Goal: Information Seeking & Learning: Learn about a topic

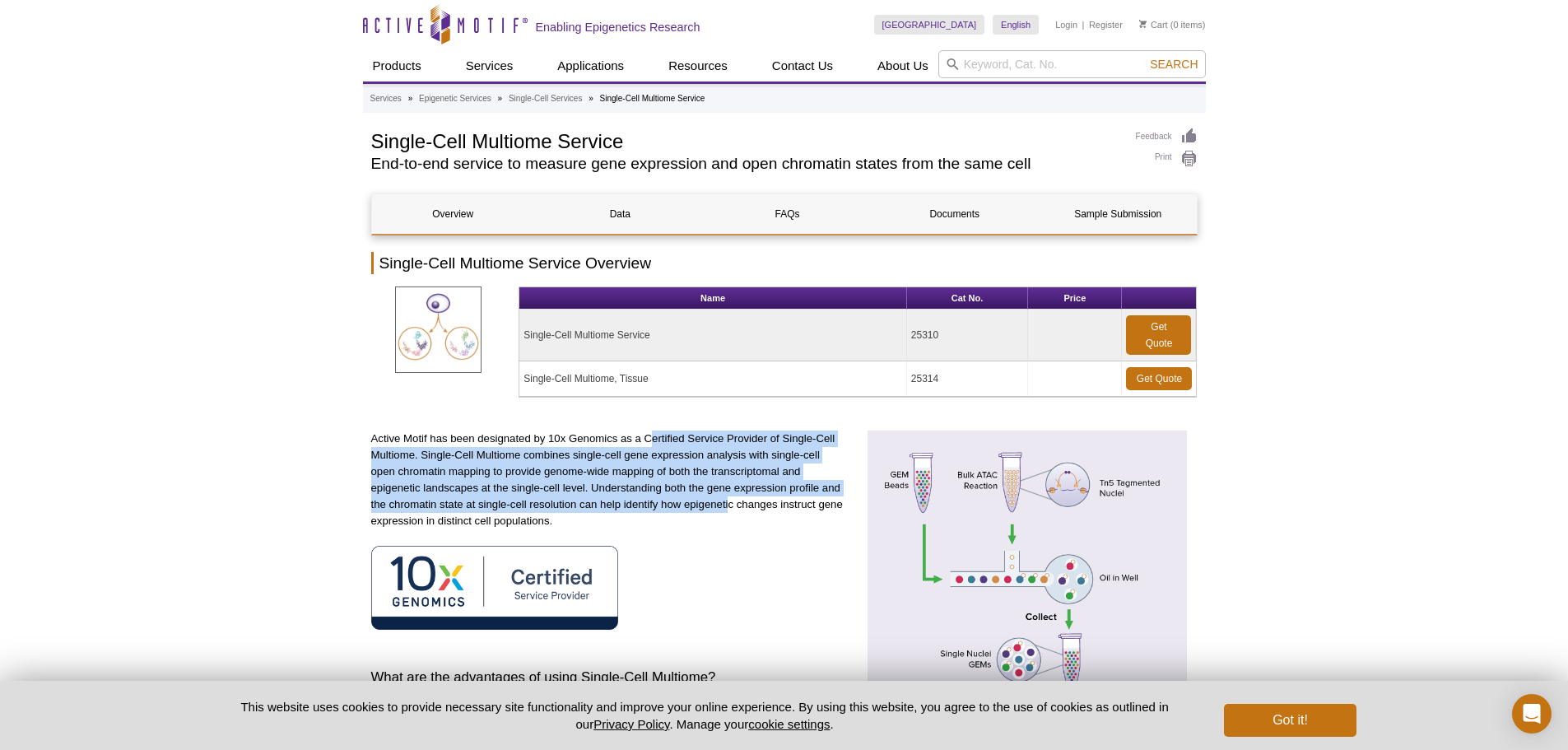
drag, startPoint x: 682, startPoint y: 452, endPoint x: 734, endPoint y: 518, distance: 84.0
click at [734, 519] on p "Active Motif has been designated by 10x Genomics as a Certified Service Provide…" at bounding box center [608, 480] width 475 height 99
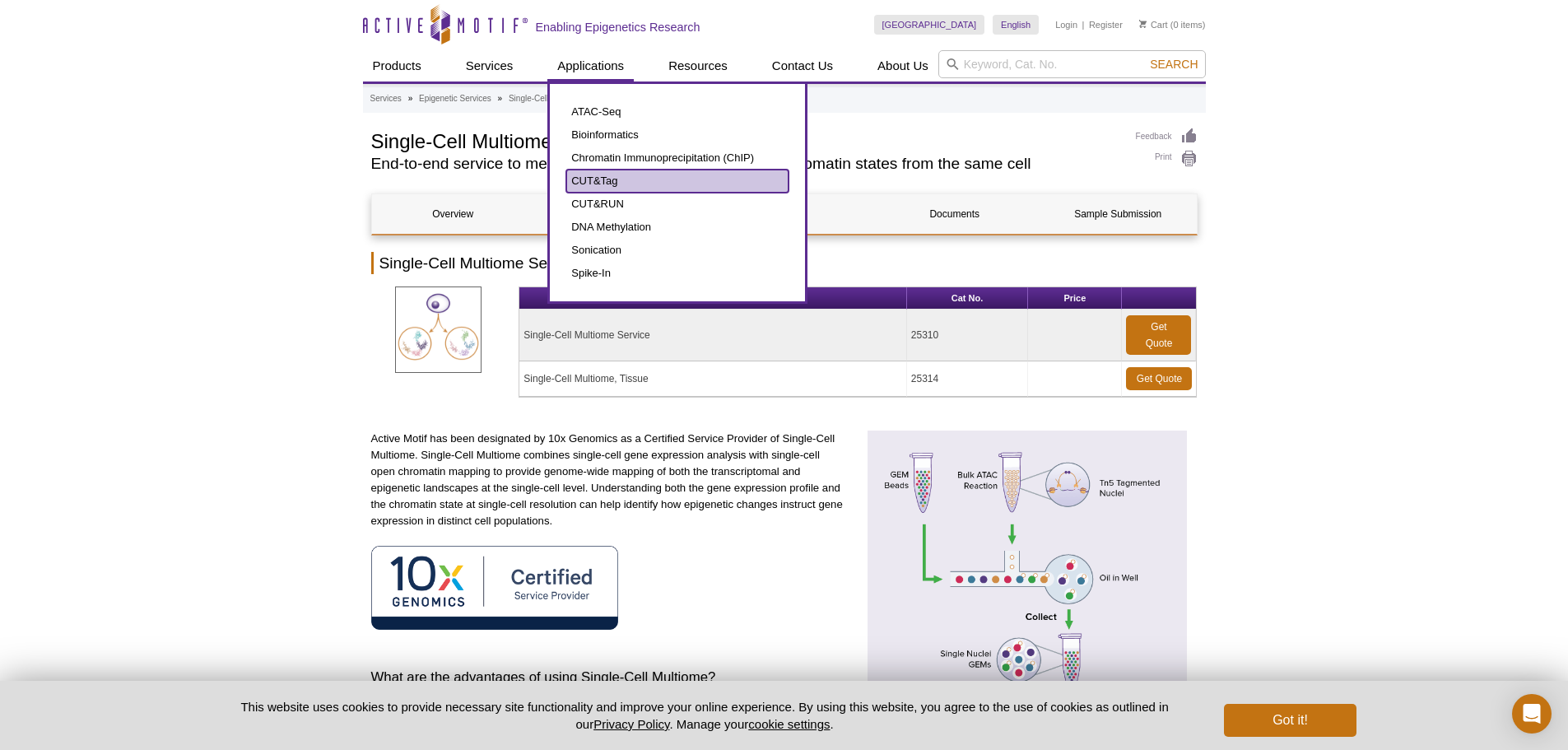
click at [621, 180] on link "CUT&Tag" at bounding box center [677, 181] width 222 height 23
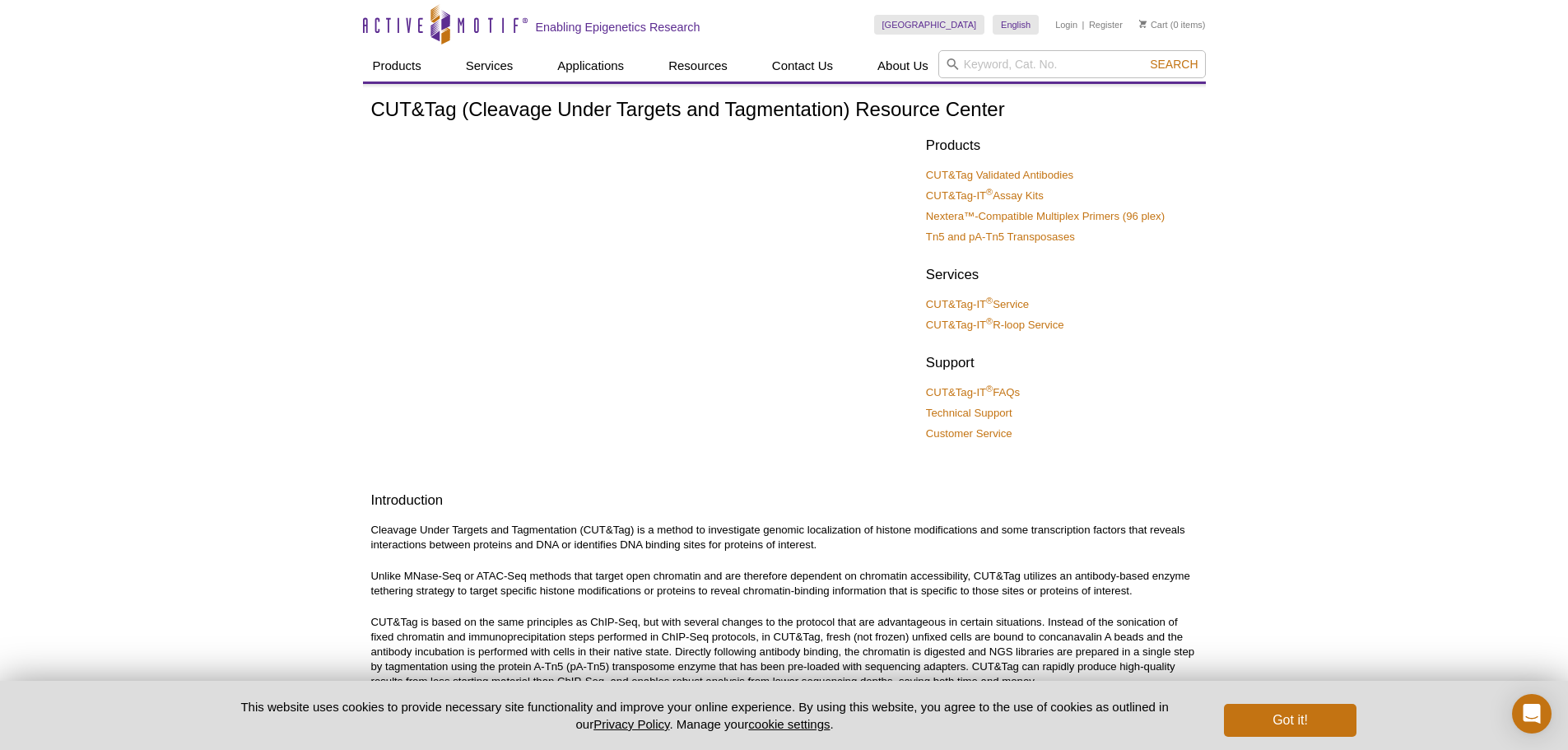
click at [612, 526] on p "Cleavage Under Targets and Tagmentation (CUT&Tag) is a method to investigate ge…" at bounding box center [784, 537] width 826 height 30
click at [623, 530] on p "Cleavage Under Targets and Tagmentation (CUT&Tag) is a method to investigate ge…" at bounding box center [784, 537] width 826 height 30
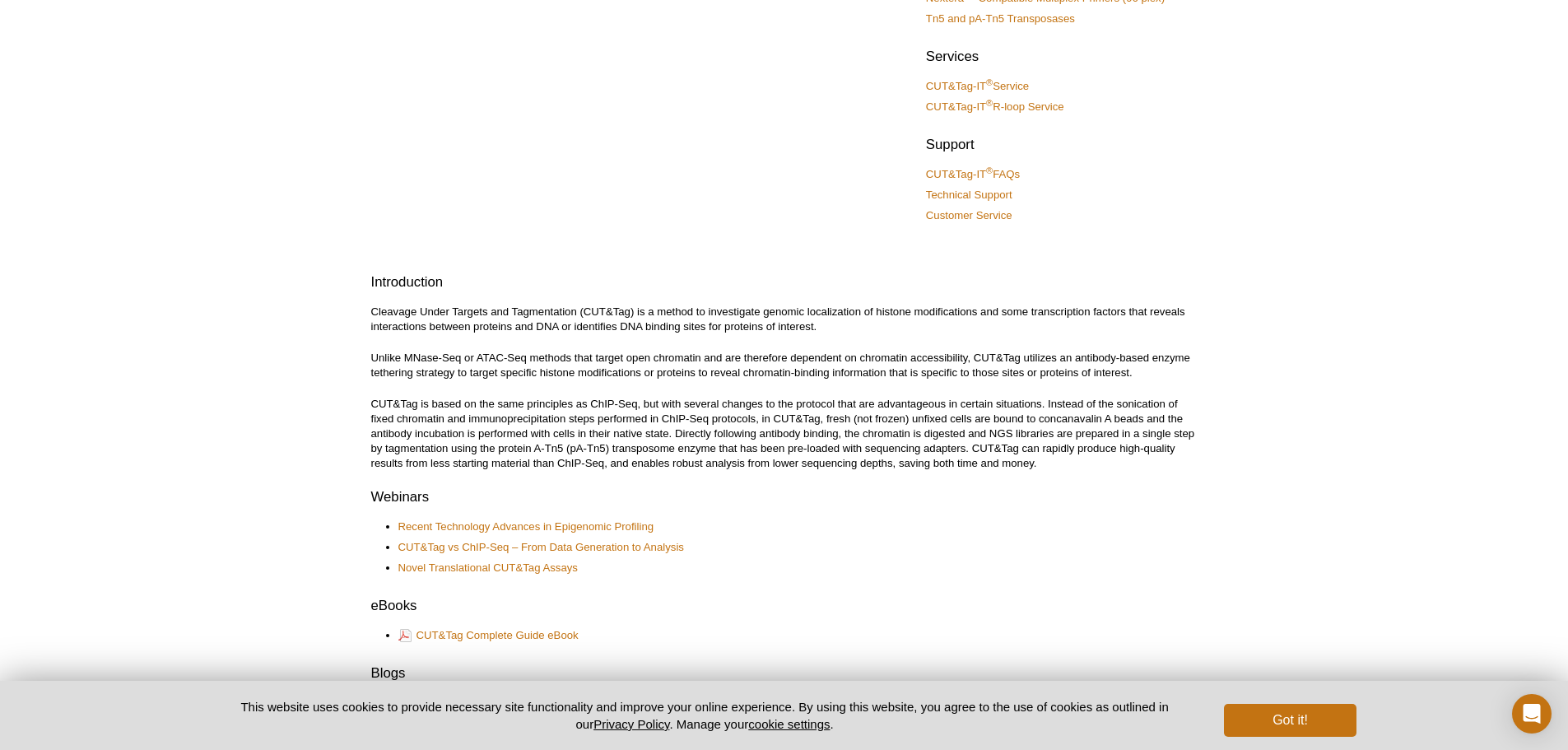
scroll to position [247, 0]
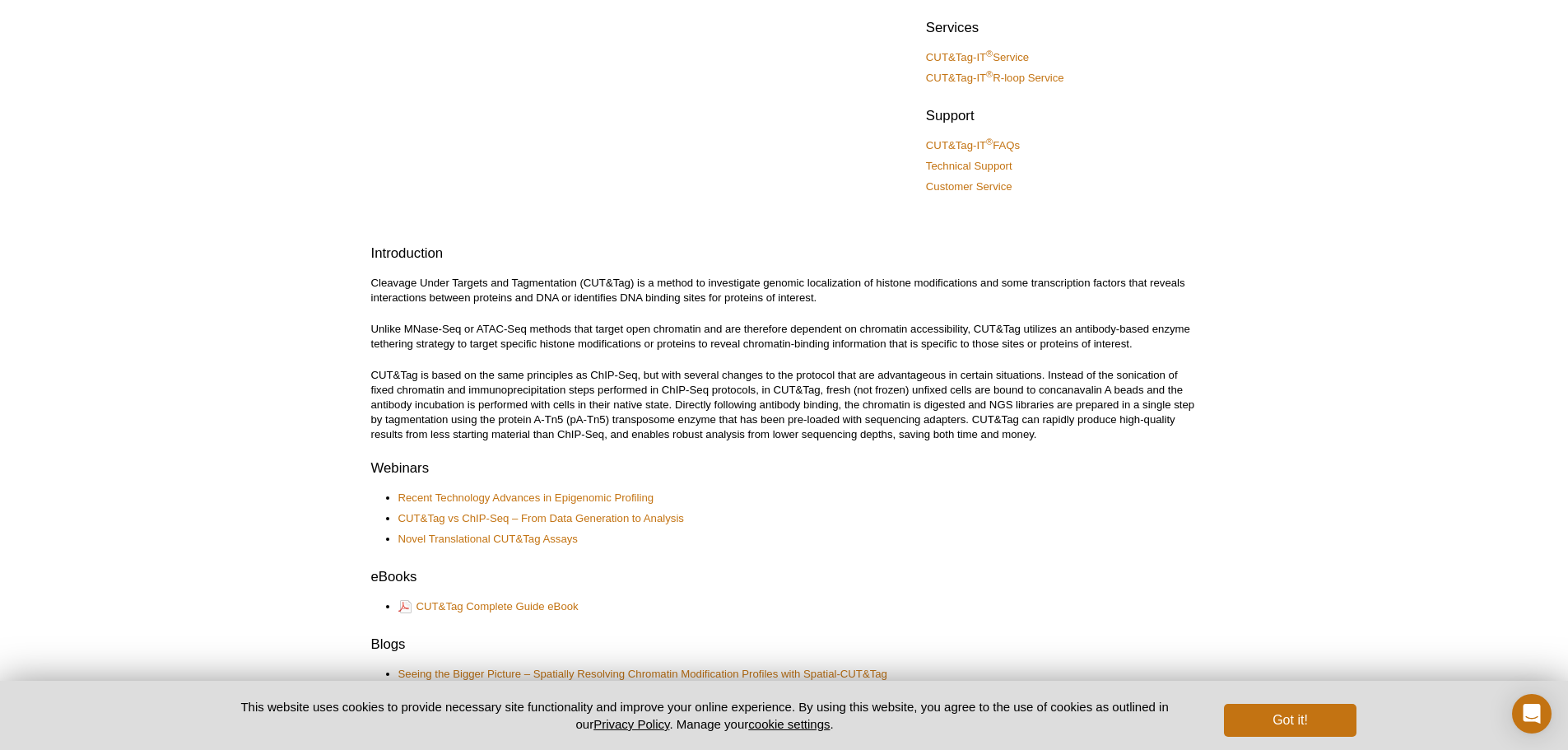
click at [724, 289] on p "Cleavage Under Targets and Tagmentation (CUT&Tag) is a method to investigate ge…" at bounding box center [784, 290] width 826 height 30
drag, startPoint x: 591, startPoint y: 281, endPoint x: 671, endPoint y: 285, distance: 80.1
click at [671, 285] on p "Cleavage Under Targets and Tagmentation (CUT&Tag) is a method to investigate ge…" at bounding box center [784, 290] width 826 height 30
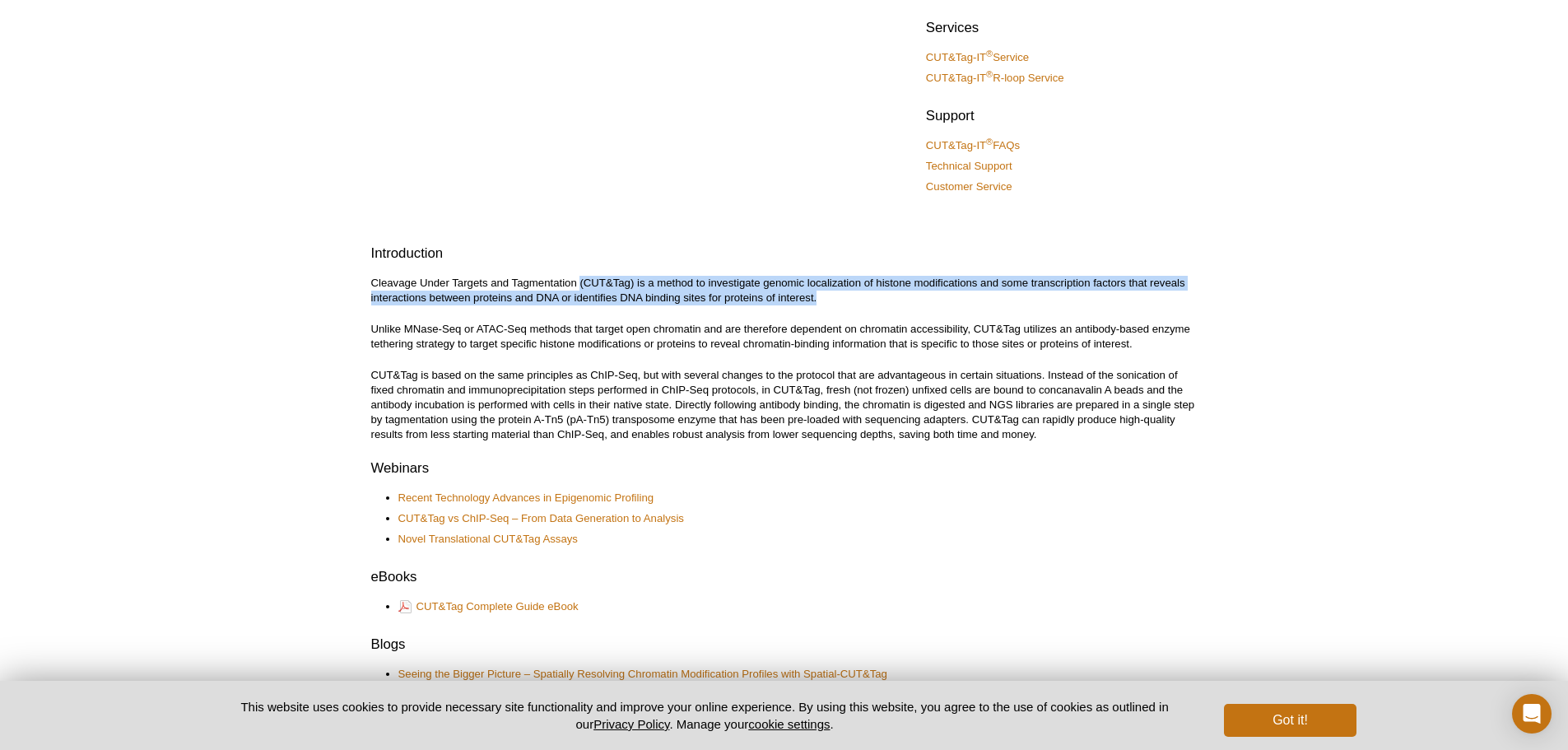
drag, startPoint x: 580, startPoint y: 281, endPoint x: 830, endPoint y: 298, distance: 250.6
click at [830, 298] on p "Cleavage Under Targets and Tagmentation (CUT&Tag) is a method to investigate ge…" at bounding box center [784, 290] width 826 height 30
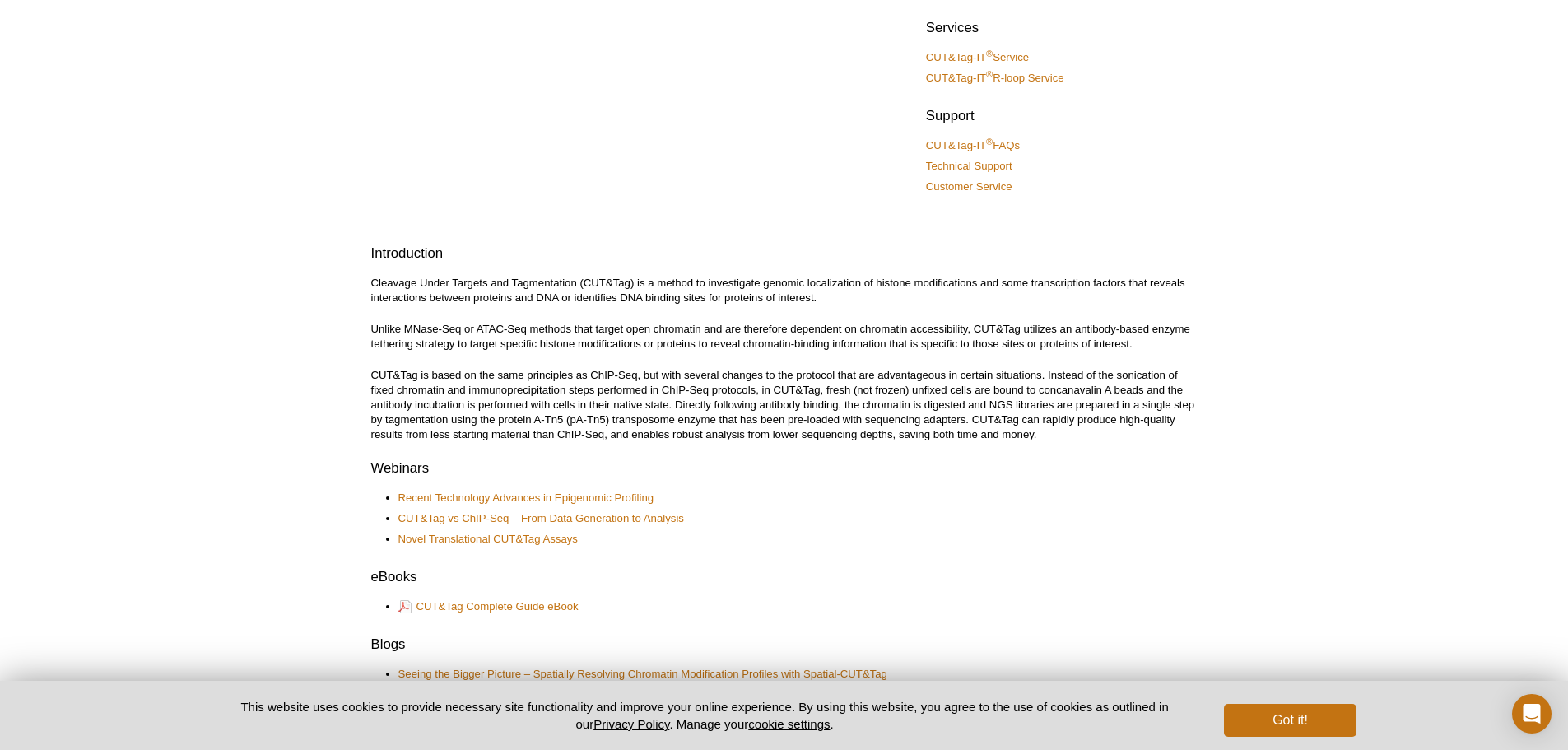
click at [784, 342] on p "Unlike MNase-Seq or ATAC-Seq methods that target open chromatin and are therefo…" at bounding box center [784, 336] width 826 height 30
click at [674, 280] on p "Cleavage Under Targets and Tagmentation (CUT&Tag) is a method to investigate ge…" at bounding box center [784, 290] width 826 height 30
click at [682, 300] on p "Cleavage Under Targets and Tagmentation (CUT&Tag) is a method to investigate ge…" at bounding box center [784, 290] width 826 height 30
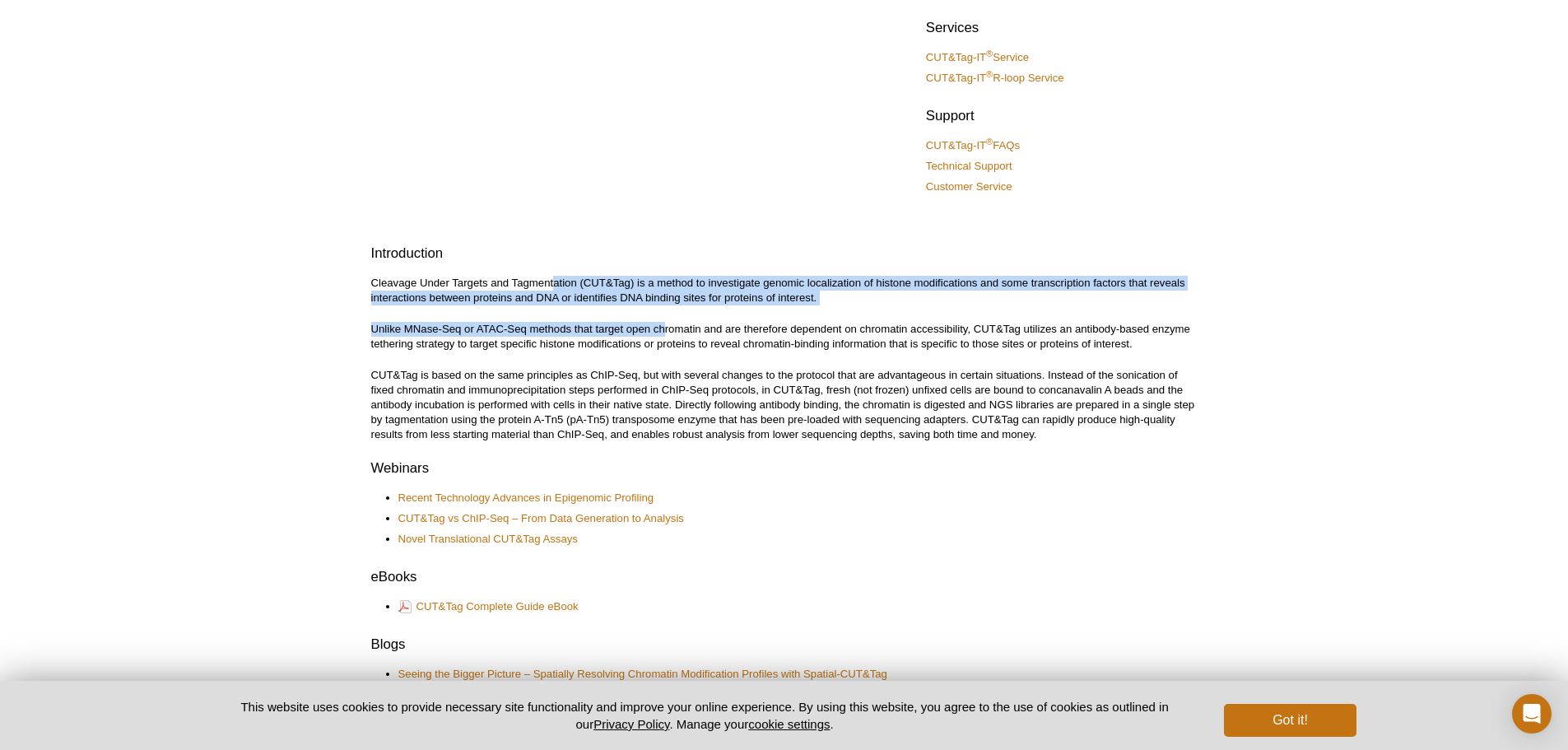
drag, startPoint x: 559, startPoint y: 272, endPoint x: 675, endPoint y: 336, distance: 132.5
click at [672, 335] on div "CUT&Tag (Cleavage Under Targets and Tagmentation) Resource Center Products CUT&…" at bounding box center [784, 671] width 826 height 1639
click at [675, 336] on p "Unlike MNase-Seq or ATAC-Seq methods that target open chromatin and are therefo…" at bounding box center [784, 336] width 826 height 30
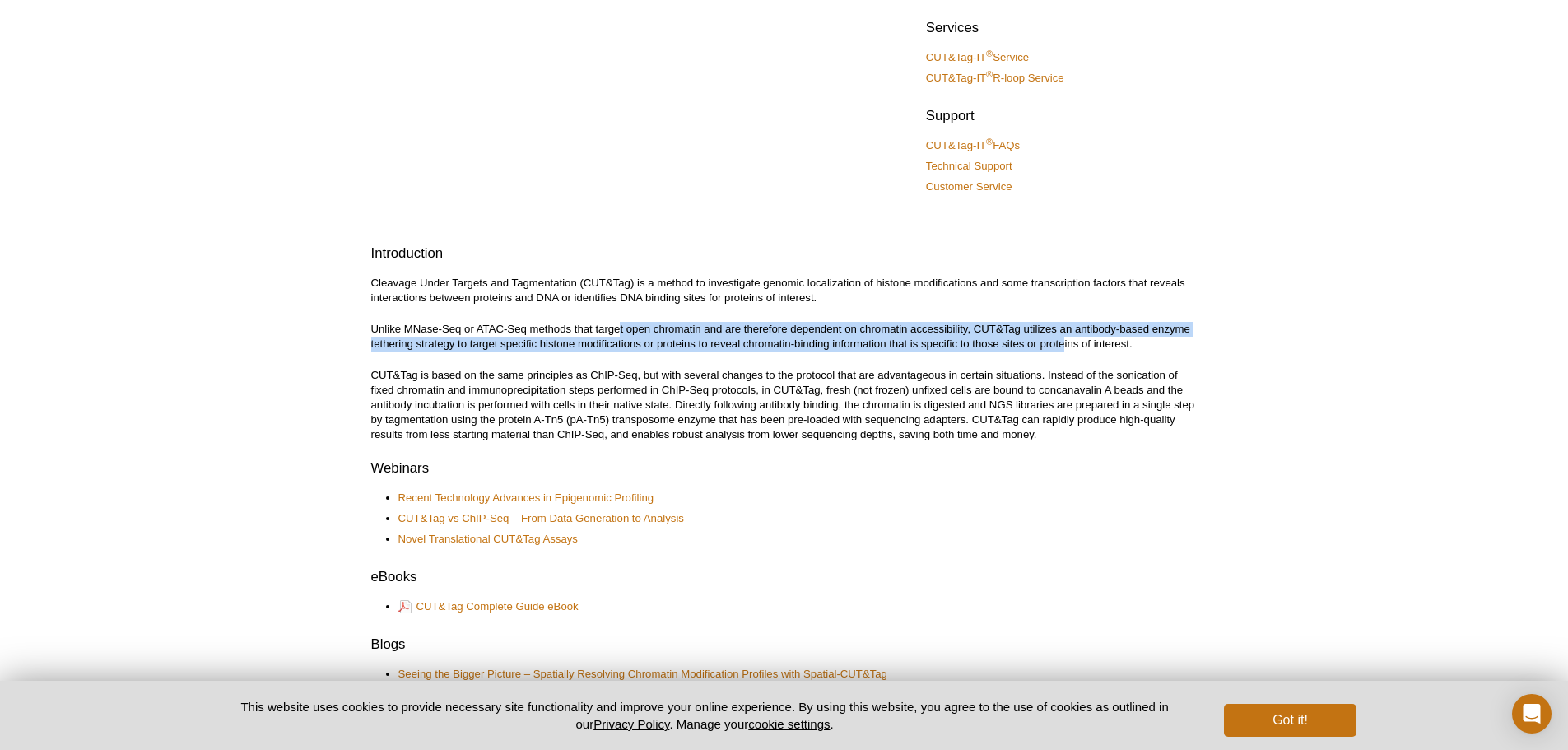
drag, startPoint x: 631, startPoint y: 329, endPoint x: 1063, endPoint y: 338, distance: 432.1
click at [1063, 338] on p "Unlike MNase-Seq or ATAC-Seq methods that target open chromatin and are therefo…" at bounding box center [784, 336] width 826 height 30
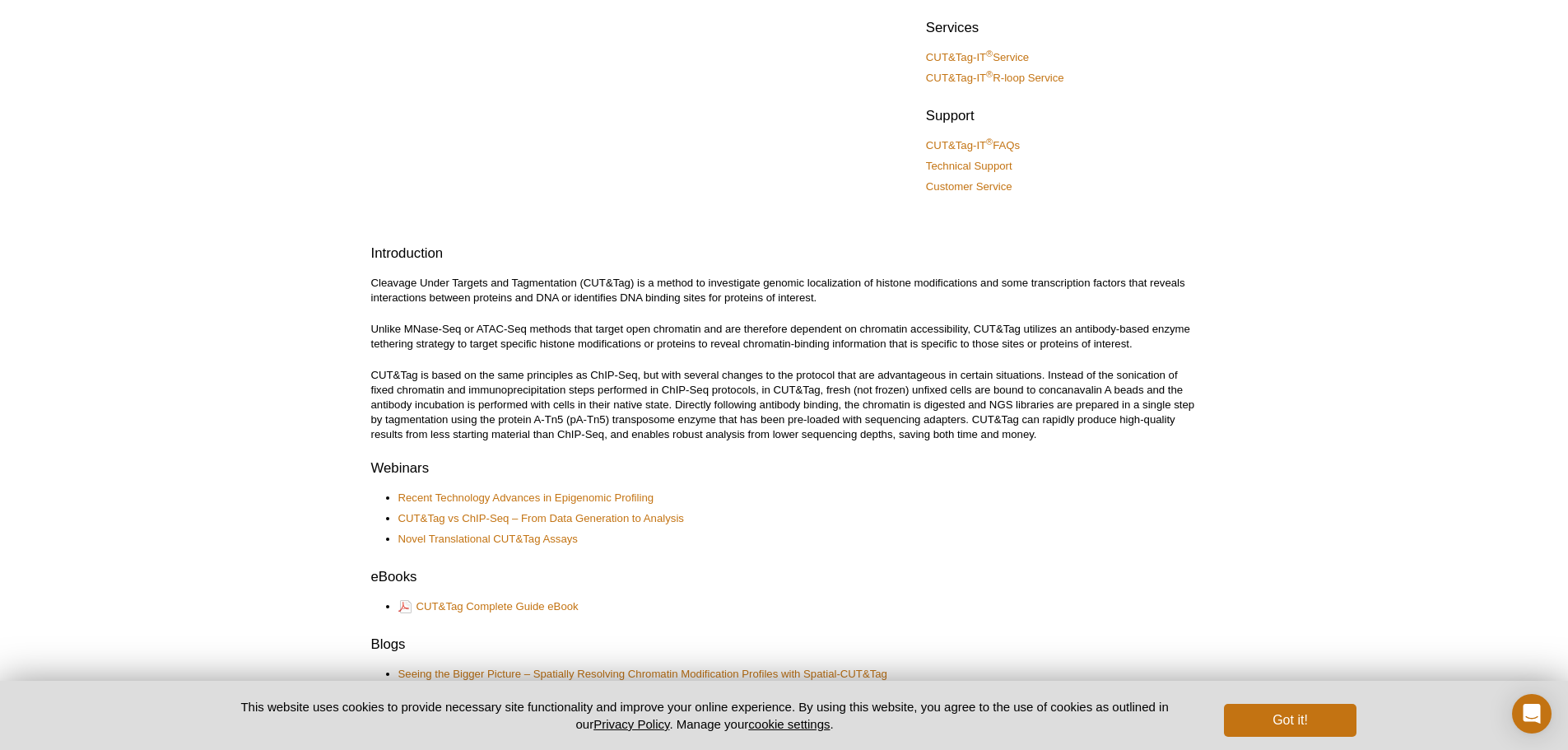
click at [857, 299] on p "Cleavage Under Targets and Tagmentation (CUT&Tag) is a method to investigate ge…" at bounding box center [784, 290] width 826 height 30
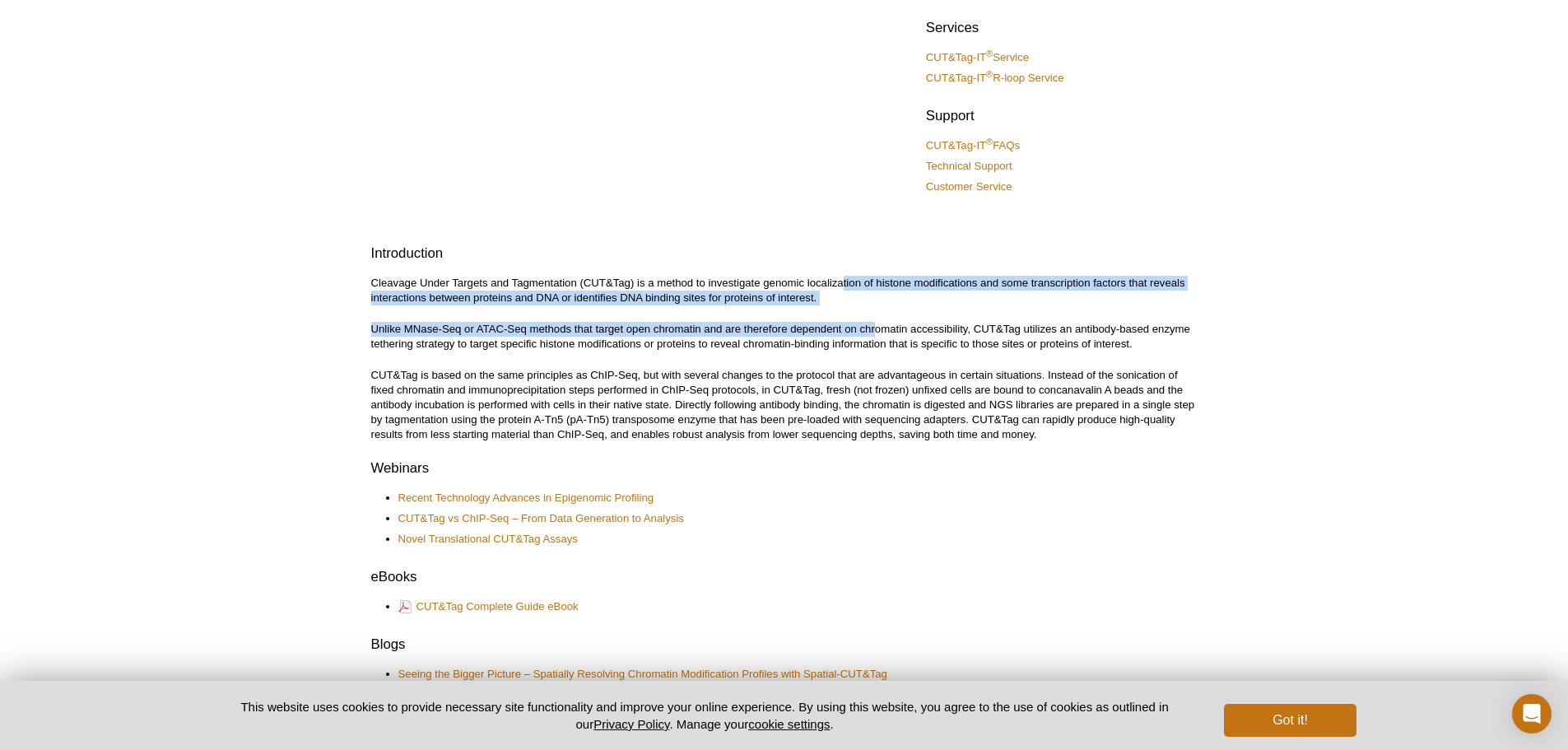
drag, startPoint x: 848, startPoint y: 277, endPoint x: 877, endPoint y: 307, distance: 41.7
click at [877, 307] on div "CUT&Tag (Cleavage Under Targets and Tagmentation) Resource Center Products CUT&…" at bounding box center [784, 671] width 826 height 1639
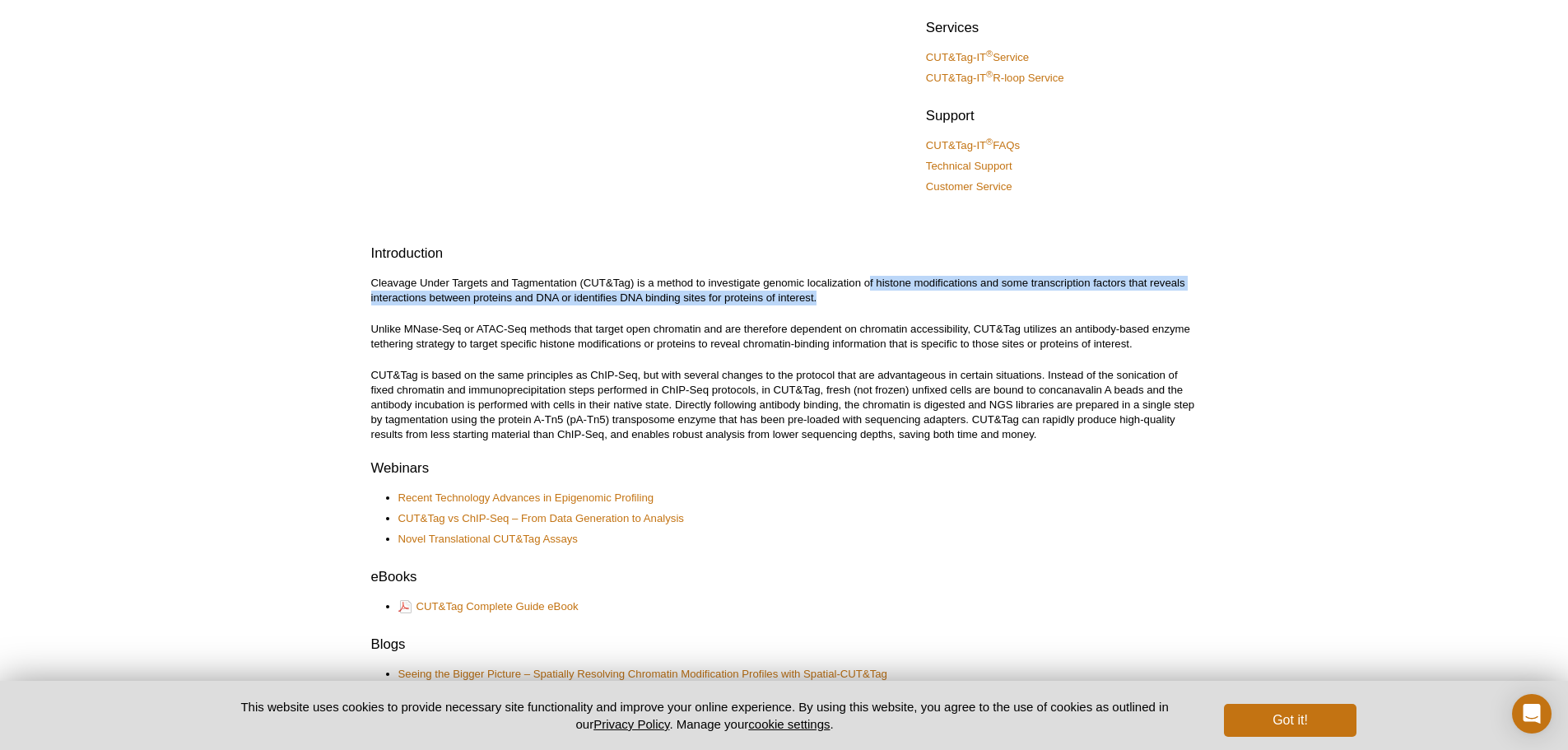
drag, startPoint x: 871, startPoint y: 281, endPoint x: 886, endPoint y: 301, distance: 25.0
click at [886, 301] on p "Cleavage Under Targets and Tagmentation (CUT&Tag) is a method to investigate ge…" at bounding box center [784, 290] width 826 height 30
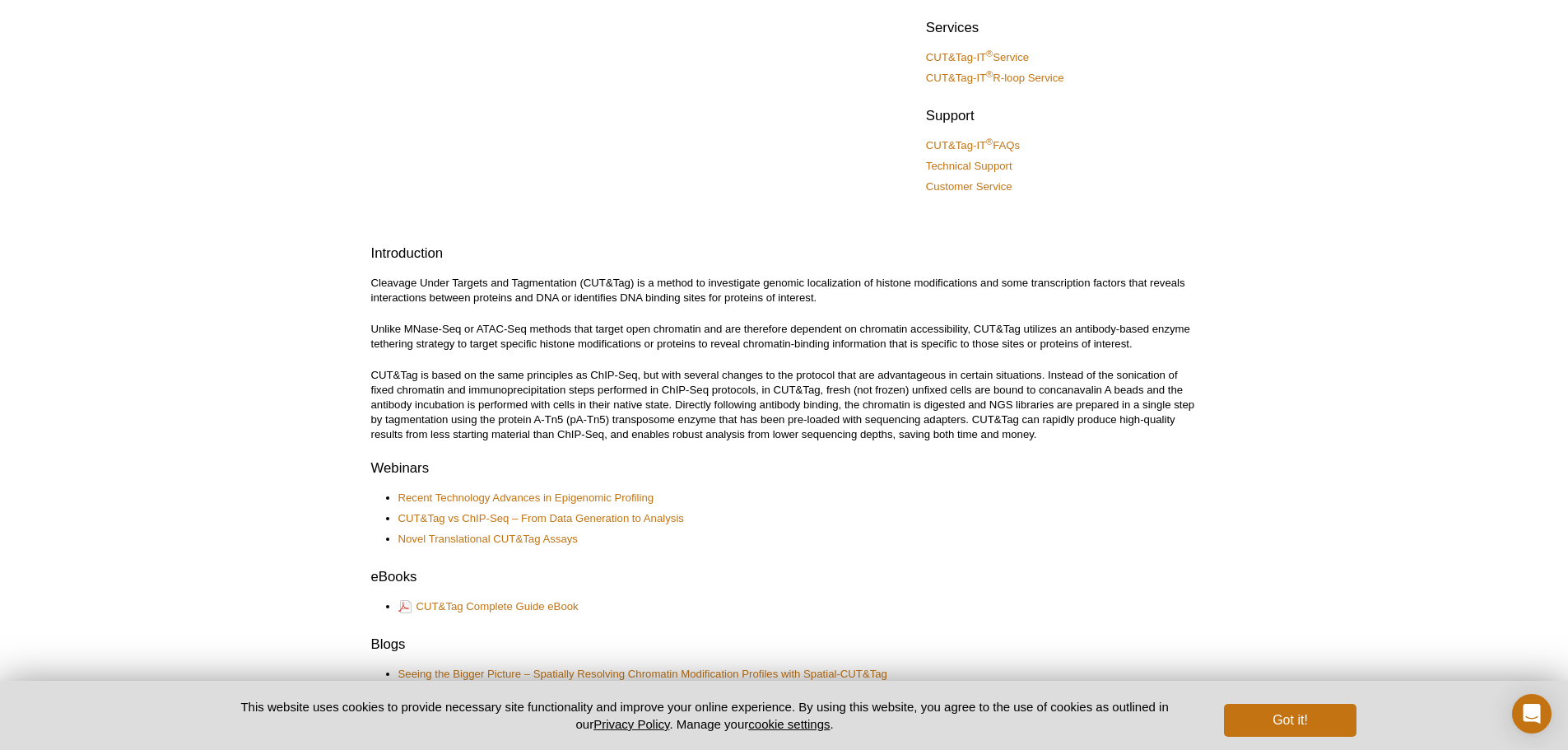
click at [886, 301] on p "Cleavage Under Targets and Tagmentation (CUT&Tag) is a method to investigate ge…" at bounding box center [784, 290] width 826 height 30
click at [880, 286] on p "Cleavage Under Targets and Tagmentation (CUT&Tag) is a method to investigate ge…" at bounding box center [784, 290] width 826 height 30
click at [883, 294] on p "Cleavage Under Targets and Tagmentation (CUT&Tag) is a method to investigate ge…" at bounding box center [784, 290] width 826 height 30
click at [530, 335] on p "Unlike MNase-Seq or ATAC-Seq methods that target open chromatin and are therefo…" at bounding box center [784, 336] width 826 height 30
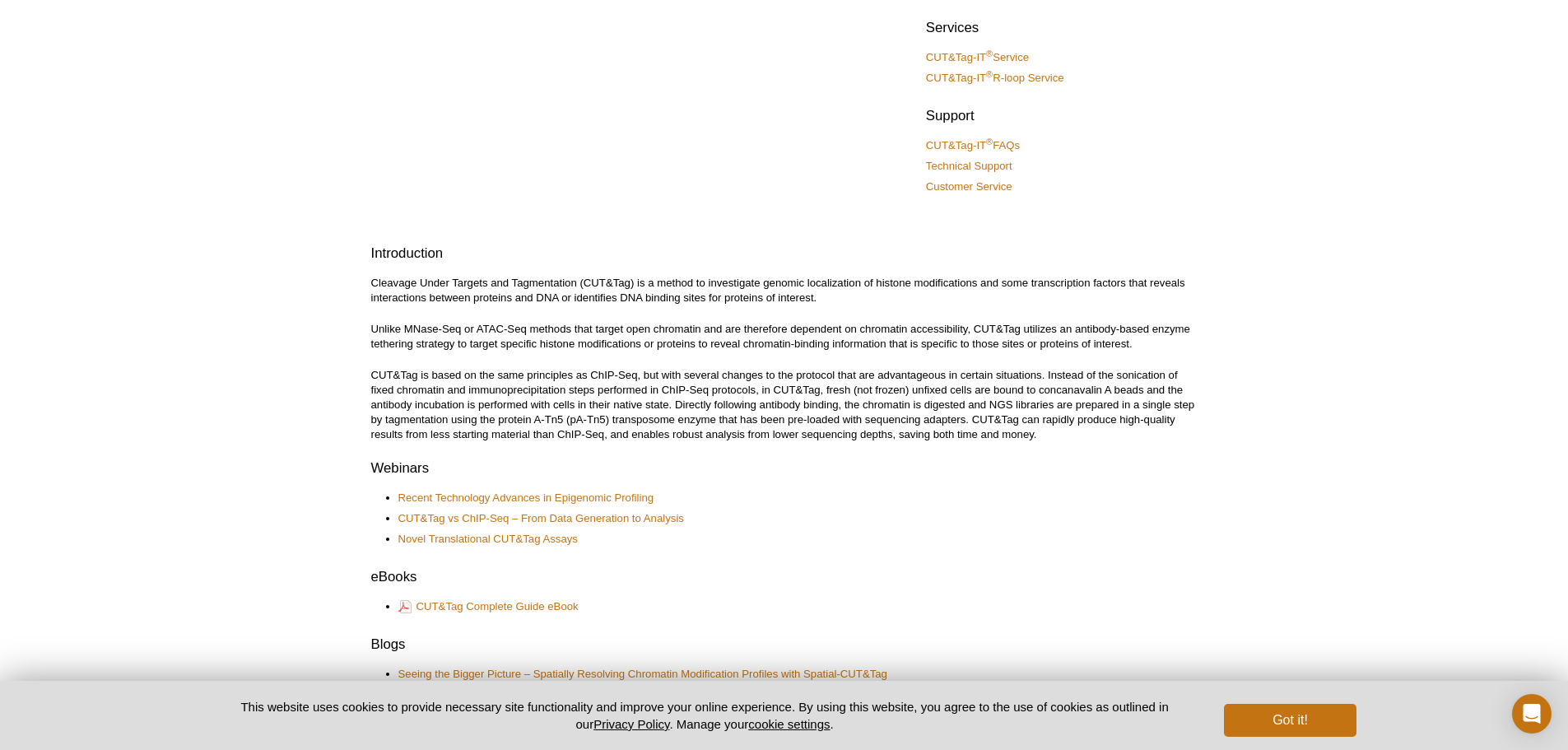
click at [968, 328] on p "Unlike MNase-Seq or ATAC-Seq methods that target open chromatin and are therefo…" at bounding box center [784, 336] width 826 height 30
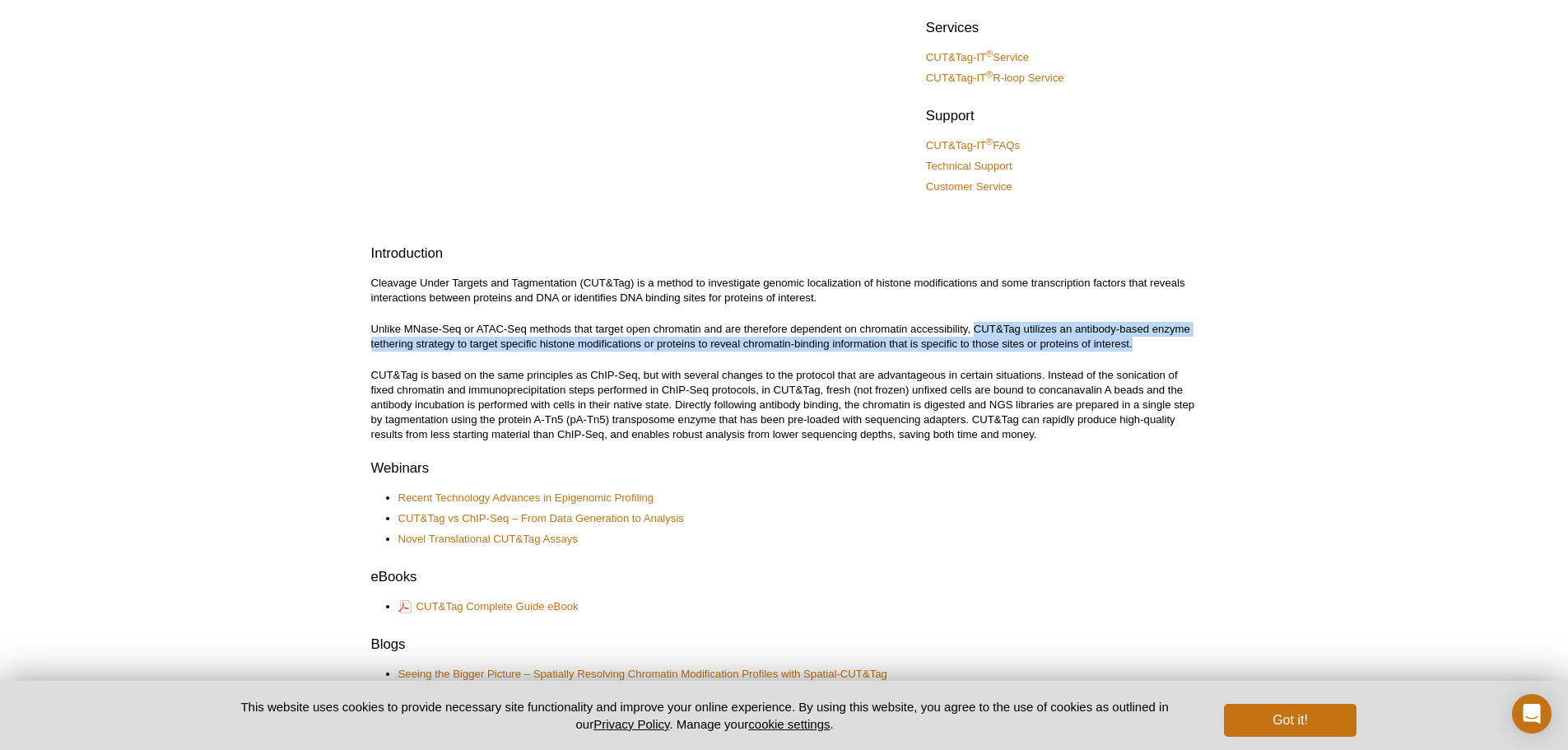
drag, startPoint x: 975, startPoint y: 330, endPoint x: 1161, endPoint y: 343, distance: 186.5
click at [1161, 343] on p "Unlike MNase-Seq or ATAC-Seq methods that target open chromatin and are therefo…" at bounding box center [784, 336] width 826 height 30
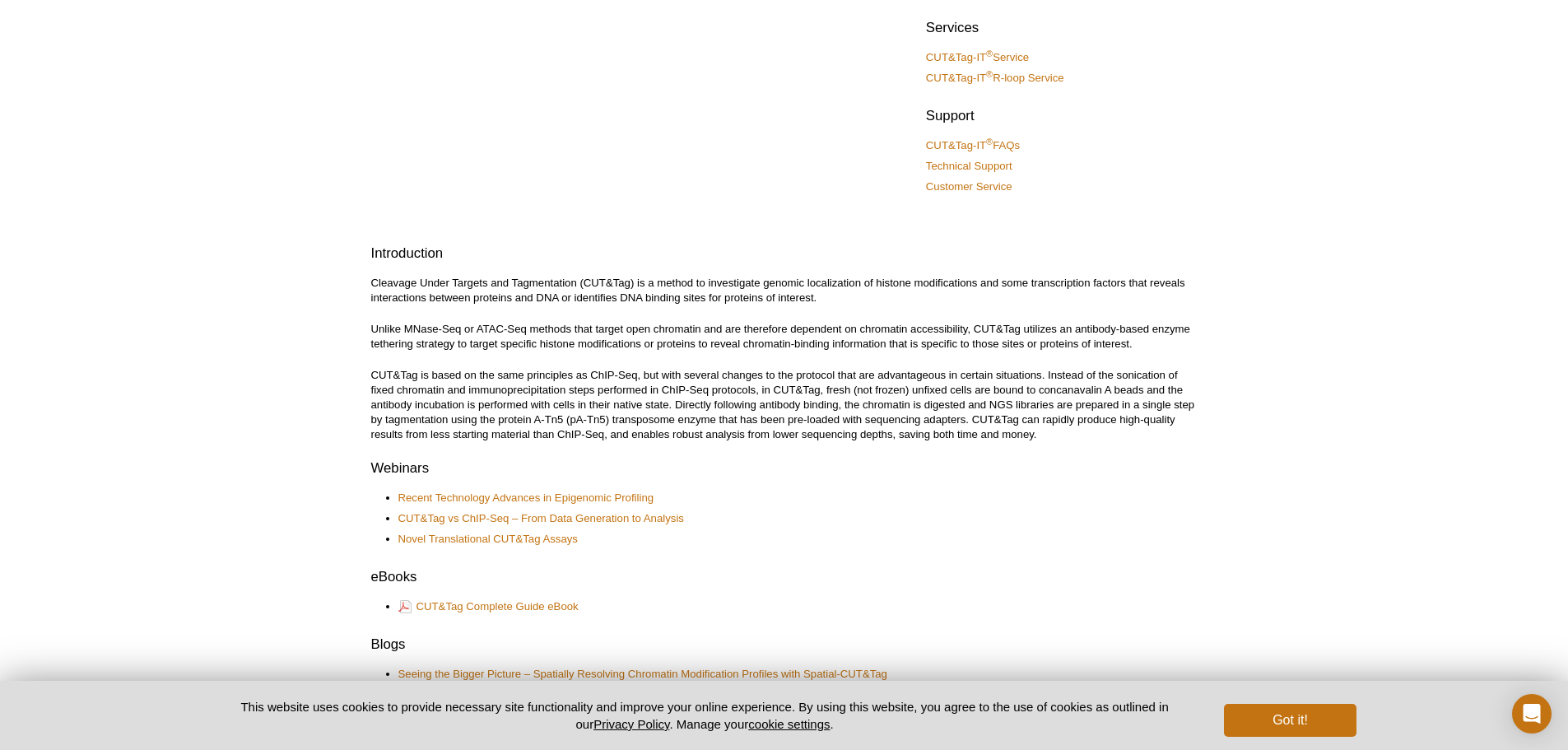
click at [1153, 334] on p "Unlike MNase-Seq or ATAC-Seq methods that target open chromatin and are therefo…" at bounding box center [784, 336] width 826 height 30
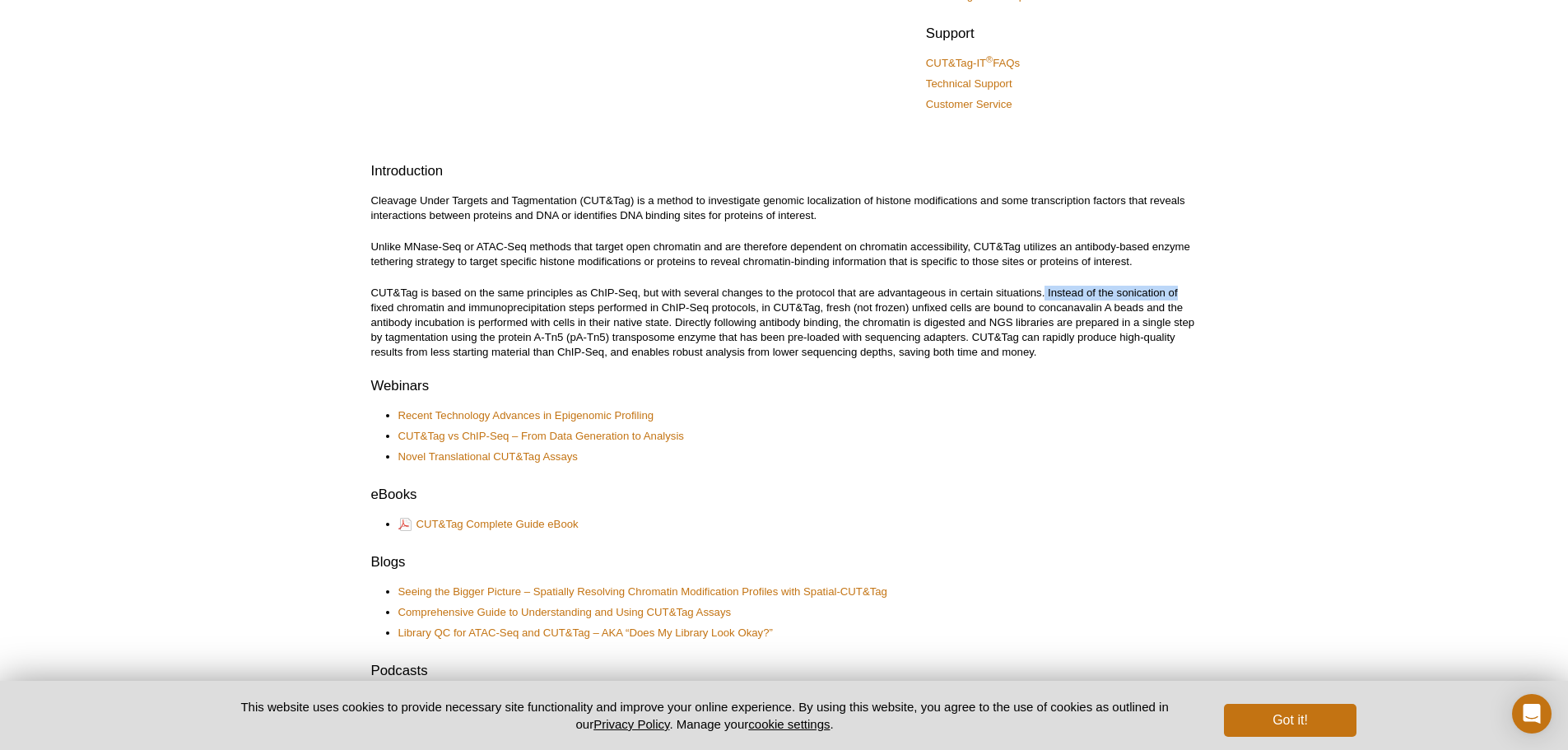
drag, startPoint x: 1046, startPoint y: 292, endPoint x: 1189, endPoint y: 290, distance: 143.0
click at [1189, 290] on p "CUT&Tag is based on the same principles as ChIP-Seq, but with several changes t…" at bounding box center [784, 323] width 826 height 74
click at [1064, 288] on p "CUT&Tag is based on the same principles as ChIP-Seq, but with several changes t…" at bounding box center [784, 323] width 826 height 74
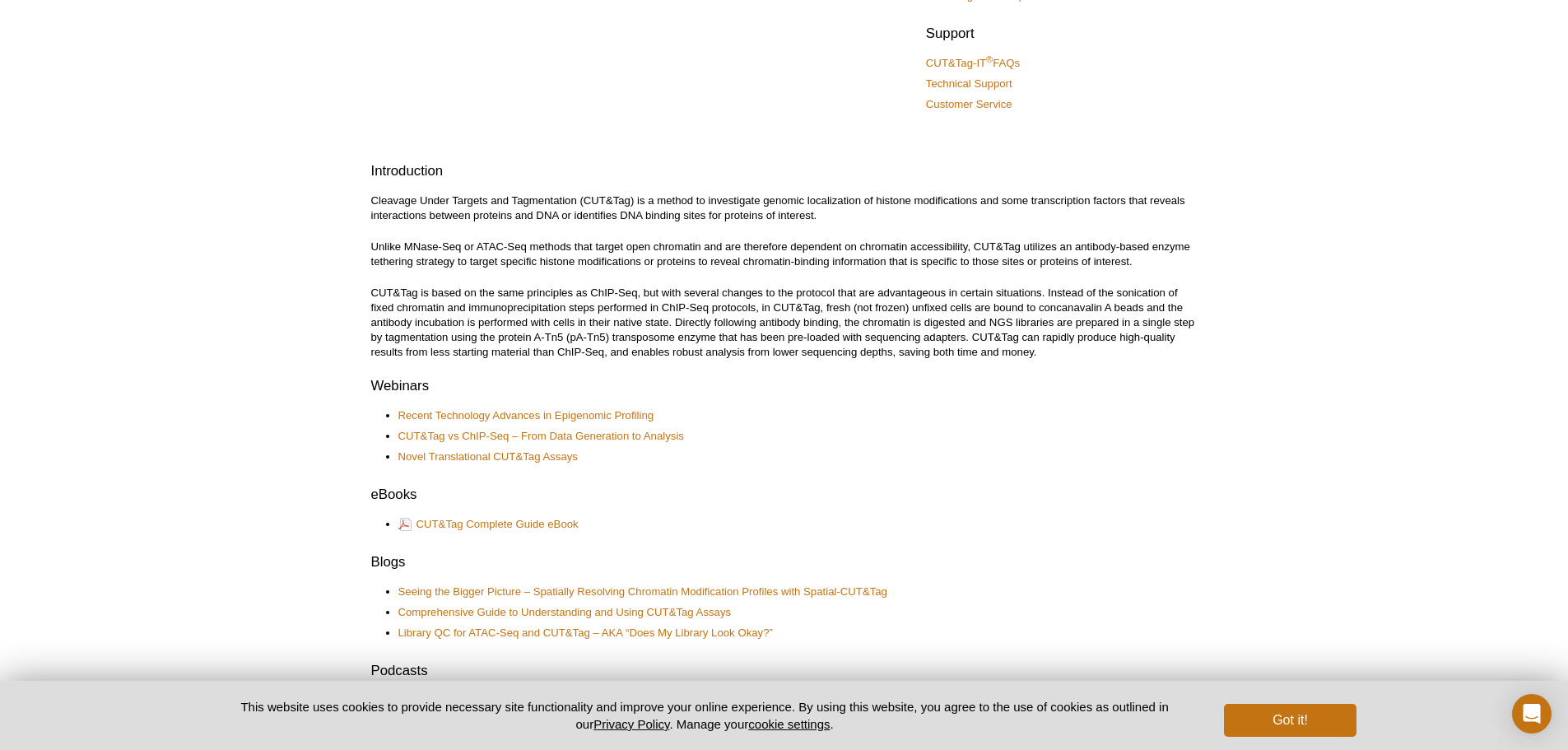
click at [1119, 319] on p "CUT&Tag is based on the same principles as ChIP-Seq, but with several changes t…" at bounding box center [784, 323] width 826 height 74
click at [732, 306] on p "CUT&Tag is based on the same principles as ChIP-Seq, but with several changes t…" at bounding box center [784, 323] width 826 height 74
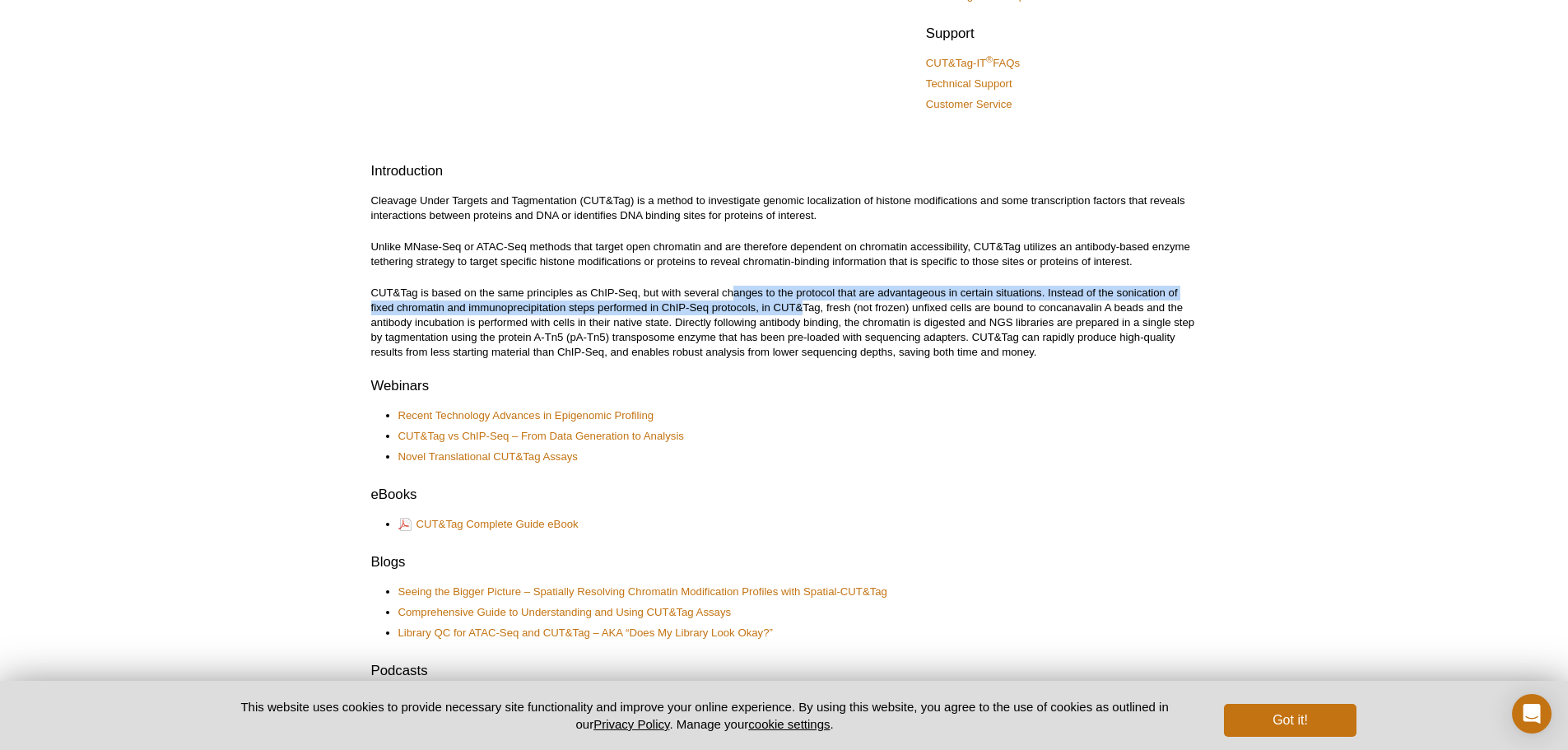
drag, startPoint x: 733, startPoint y: 300, endPoint x: 806, endPoint y: 309, distance: 73.6
click at [804, 309] on p "CUT&Tag is based on the same principles as ChIP-Seq, but with several changes t…" at bounding box center [784, 323] width 826 height 74
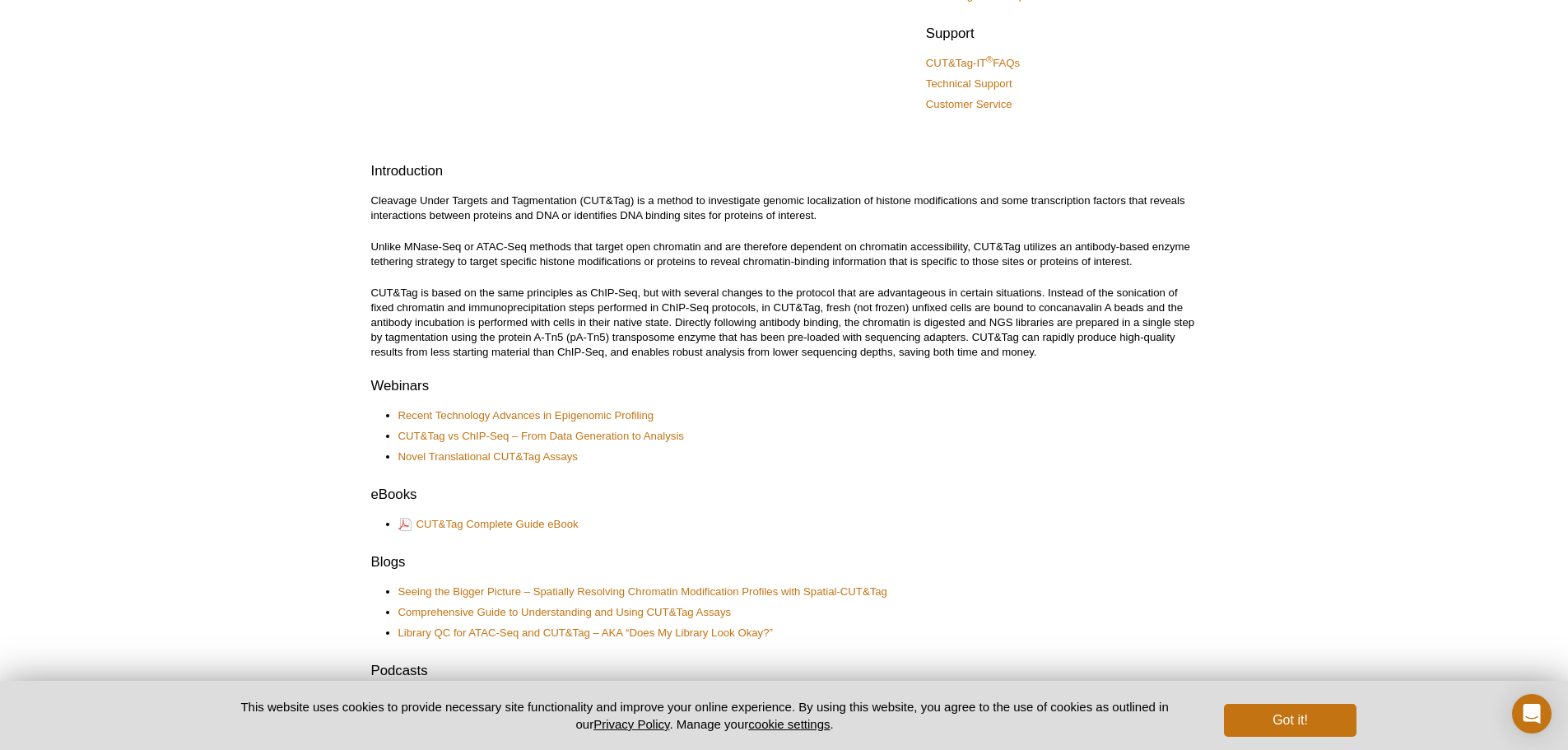
click at [806, 309] on p "CUT&Tag is based on the same principles as ChIP-Seq, but with several changes t…" at bounding box center [784, 323] width 826 height 74
click at [781, 301] on p "CUT&Tag is based on the same principles as ChIP-Seq, but with several changes t…" at bounding box center [784, 323] width 826 height 74
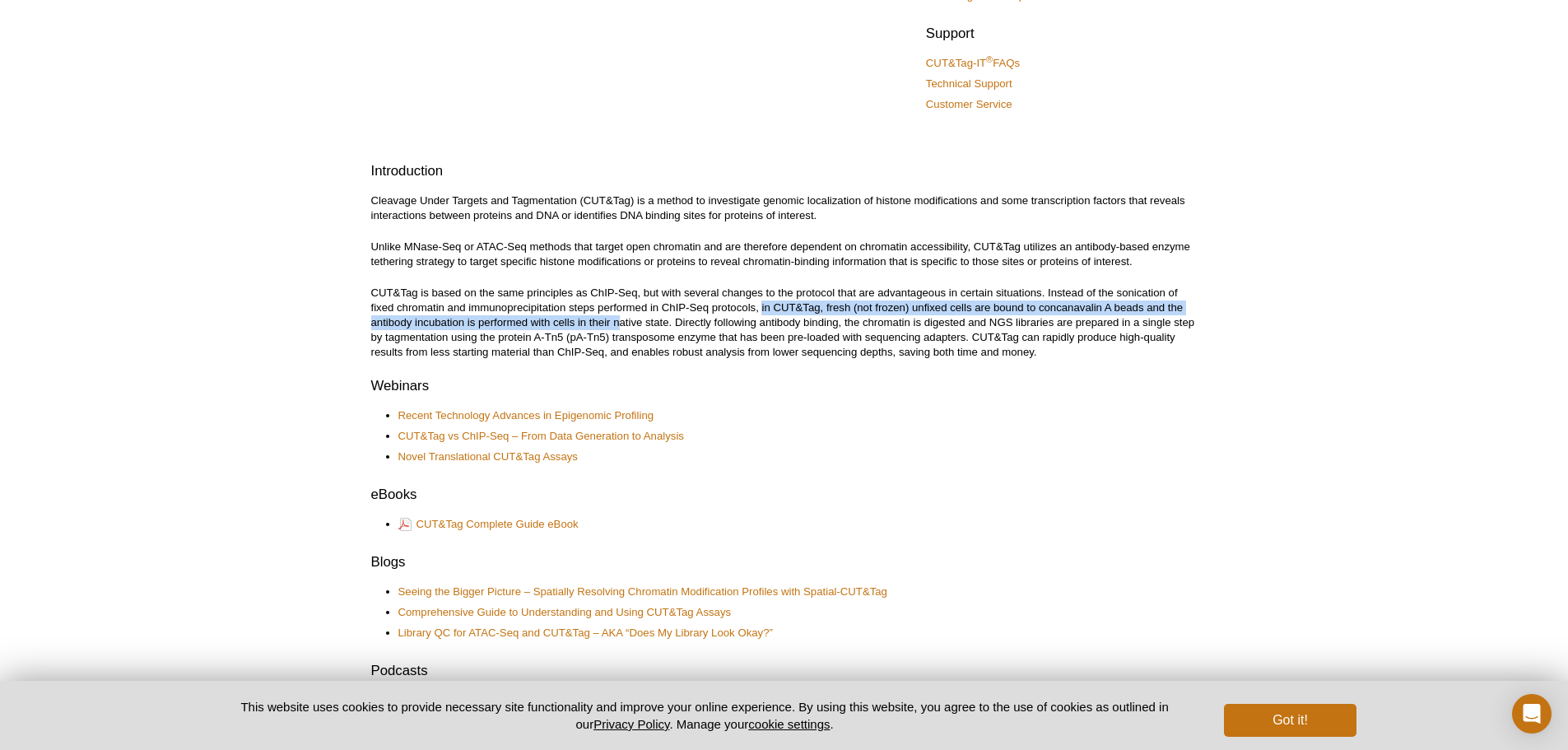
drag, startPoint x: 762, startPoint y: 305, endPoint x: 625, endPoint y: 320, distance: 137.8
click at [620, 320] on p "CUT&Tag is based on the same principles as ChIP-Seq, but with several changes t…" at bounding box center [784, 323] width 826 height 74
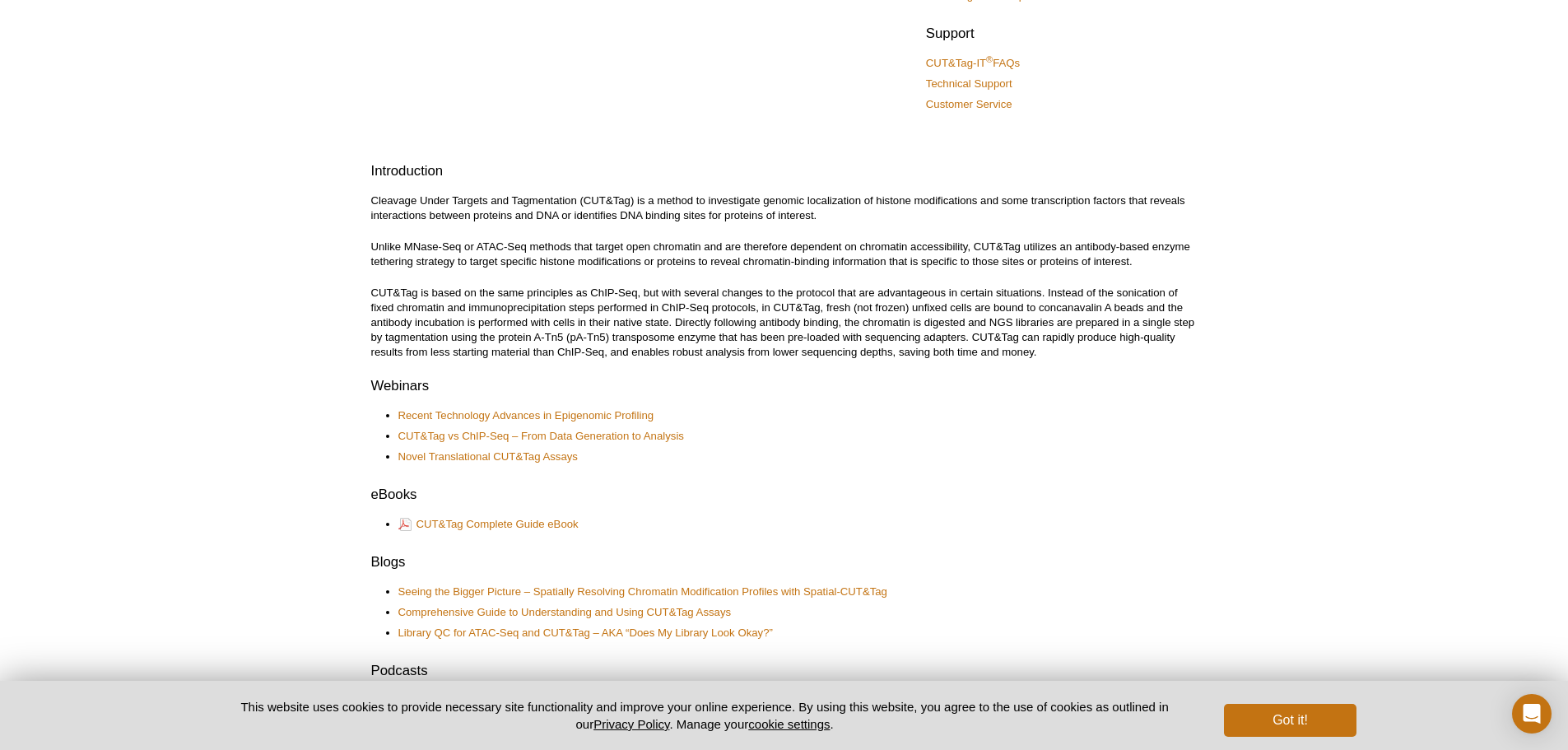
click at [625, 320] on p "CUT&Tag is based on the same principles as ChIP-Seq, but with several changes t…" at bounding box center [784, 323] width 826 height 74
click at [1014, 325] on p "CUT&Tag is based on the same principles as ChIP-Seq, but with several changes t…" at bounding box center [784, 323] width 826 height 74
click at [1015, 319] on p "CUT&Tag is based on the same principles as ChIP-Seq, but with several changes t…" at bounding box center [784, 323] width 826 height 74
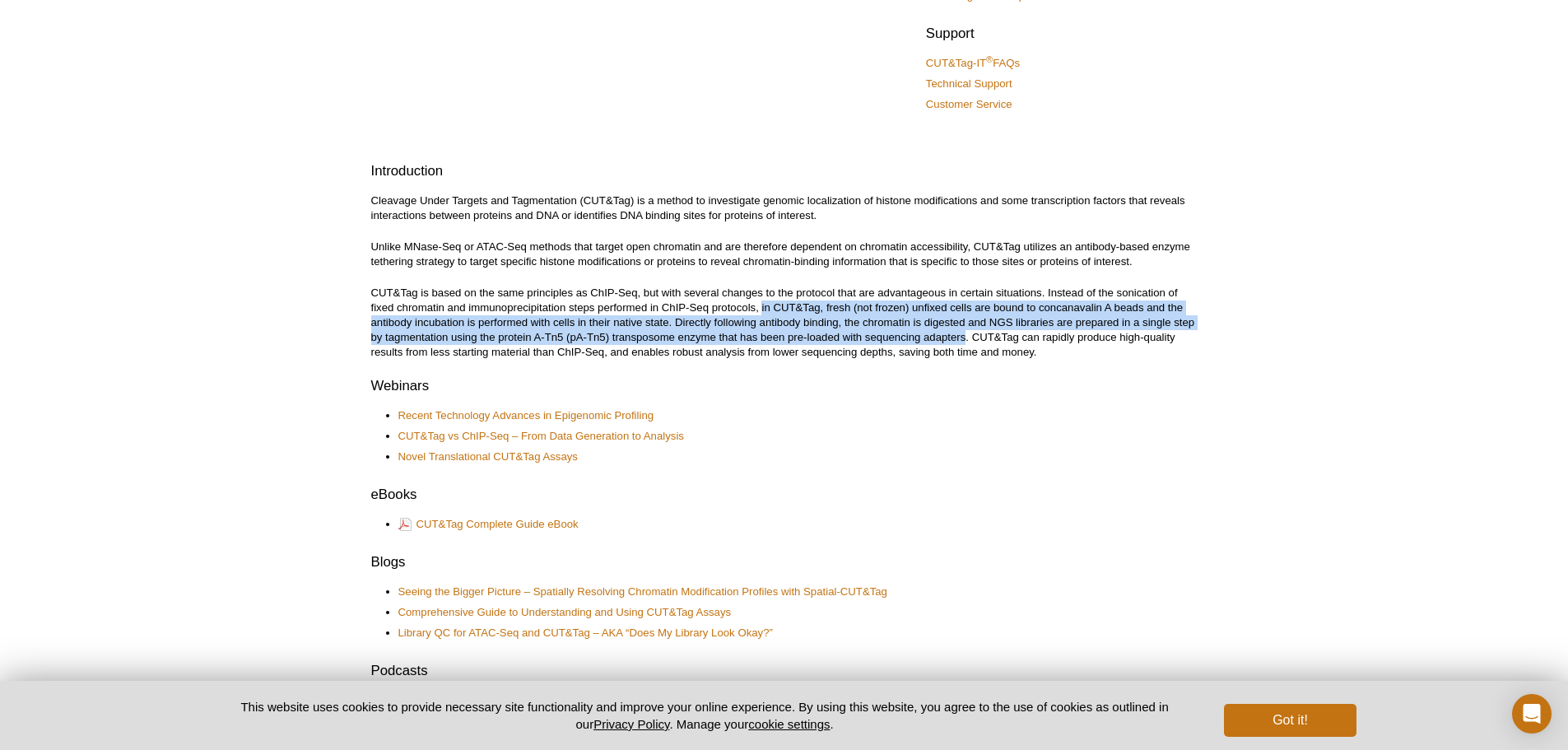
drag, startPoint x: 763, startPoint y: 306, endPoint x: 967, endPoint y: 339, distance: 206.7
click at [967, 339] on p "CUT&Tag is based on the same principles as ChIP-Seq, but with several changes t…" at bounding box center [784, 323] width 826 height 74
copy p "in CUT&Tag, fresh (not frozen) unfixed cells are bound to concanavalin A beads …"
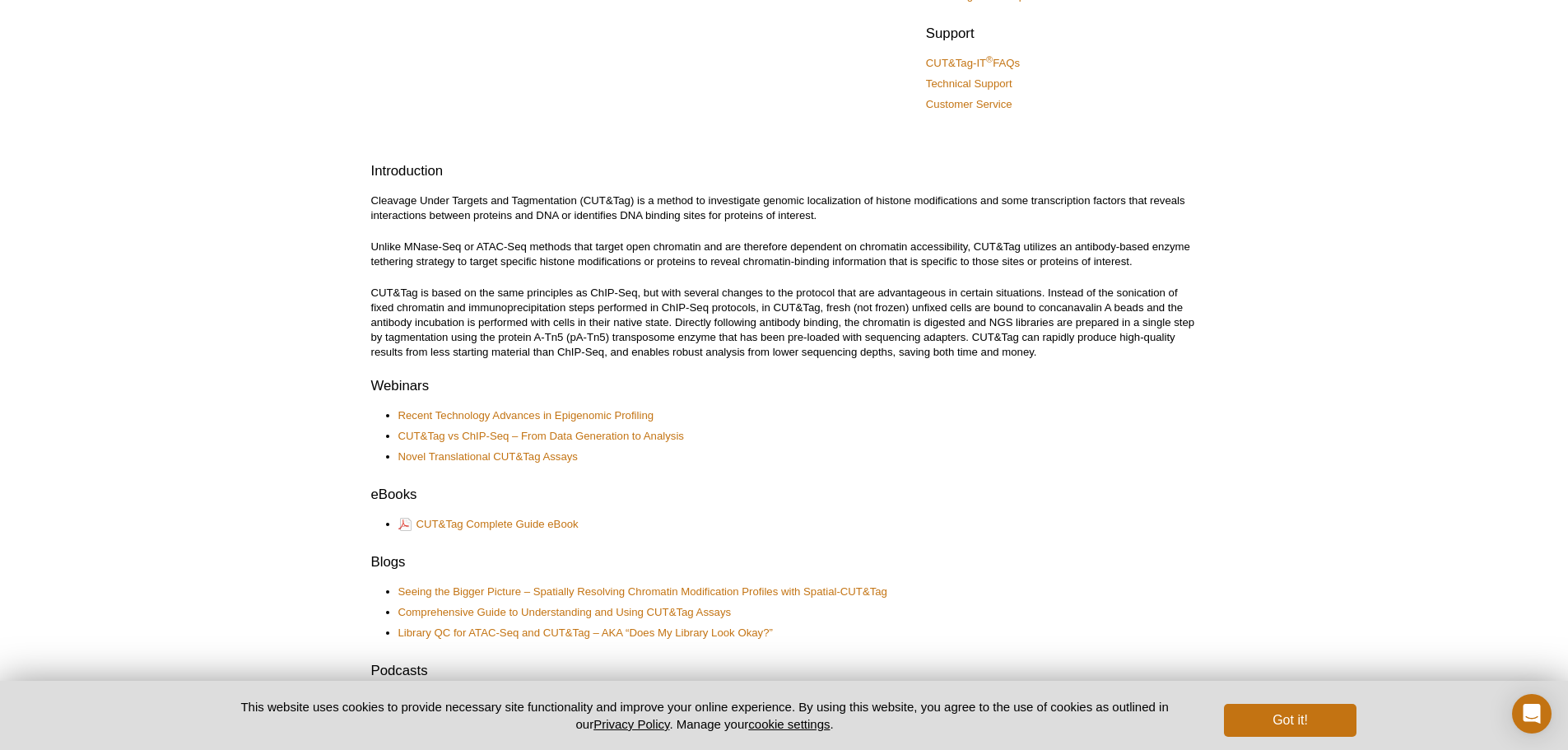
click at [798, 425] on ul "Recent Technology Advances in Epigenomic Profiling CUT&Tag vs ChIP-Seq – From D…" at bounding box center [776, 436] width 810 height 56
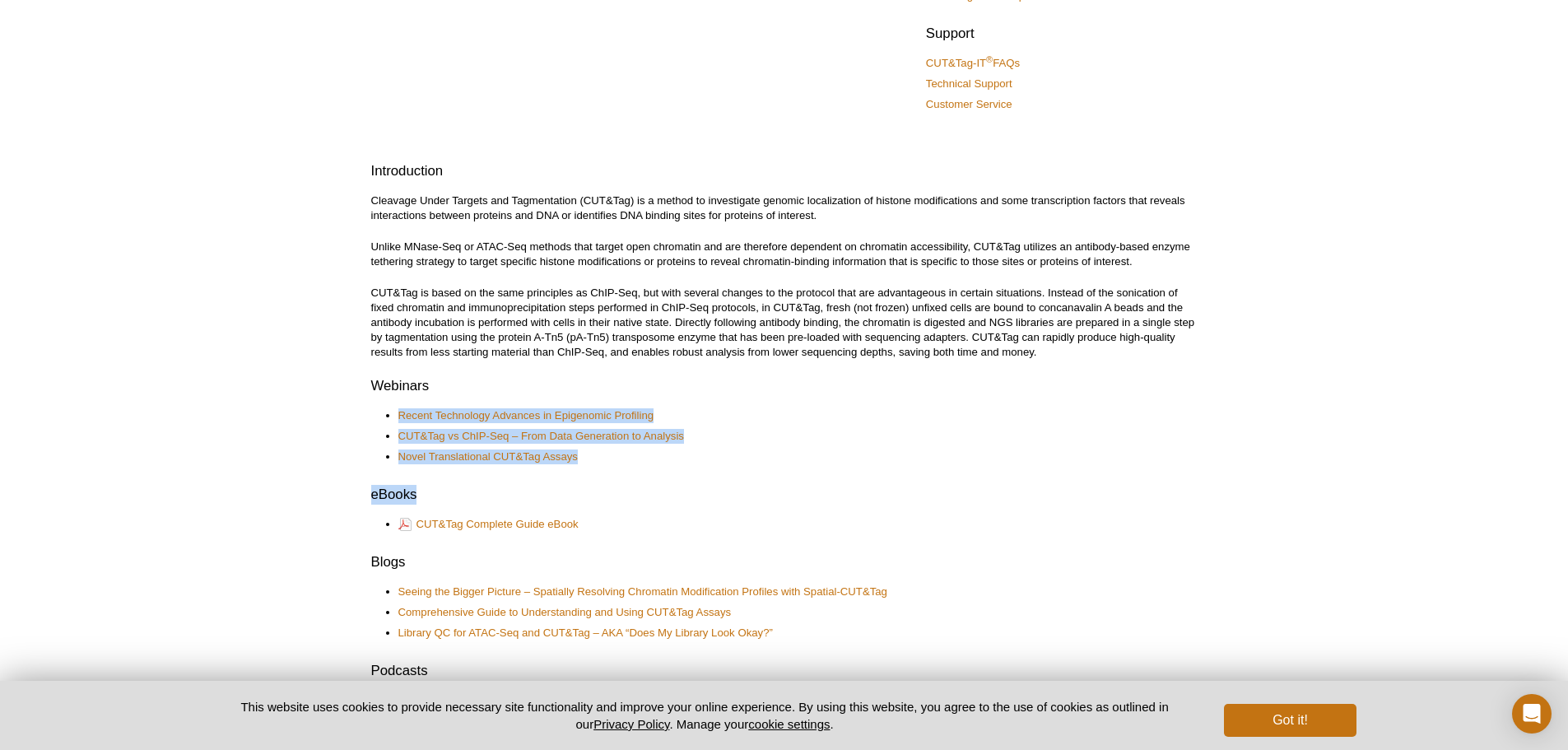
drag, startPoint x: 567, startPoint y: 380, endPoint x: 723, endPoint y: 501, distance: 197.4
click at [723, 501] on div "CUT&Tag (Cleavage Under Targets and Tagmentation) Resource Center Products CUT&…" at bounding box center [784, 589] width 826 height 1639
click at [723, 501] on h2 "eBooks" at bounding box center [784, 494] width 826 height 20
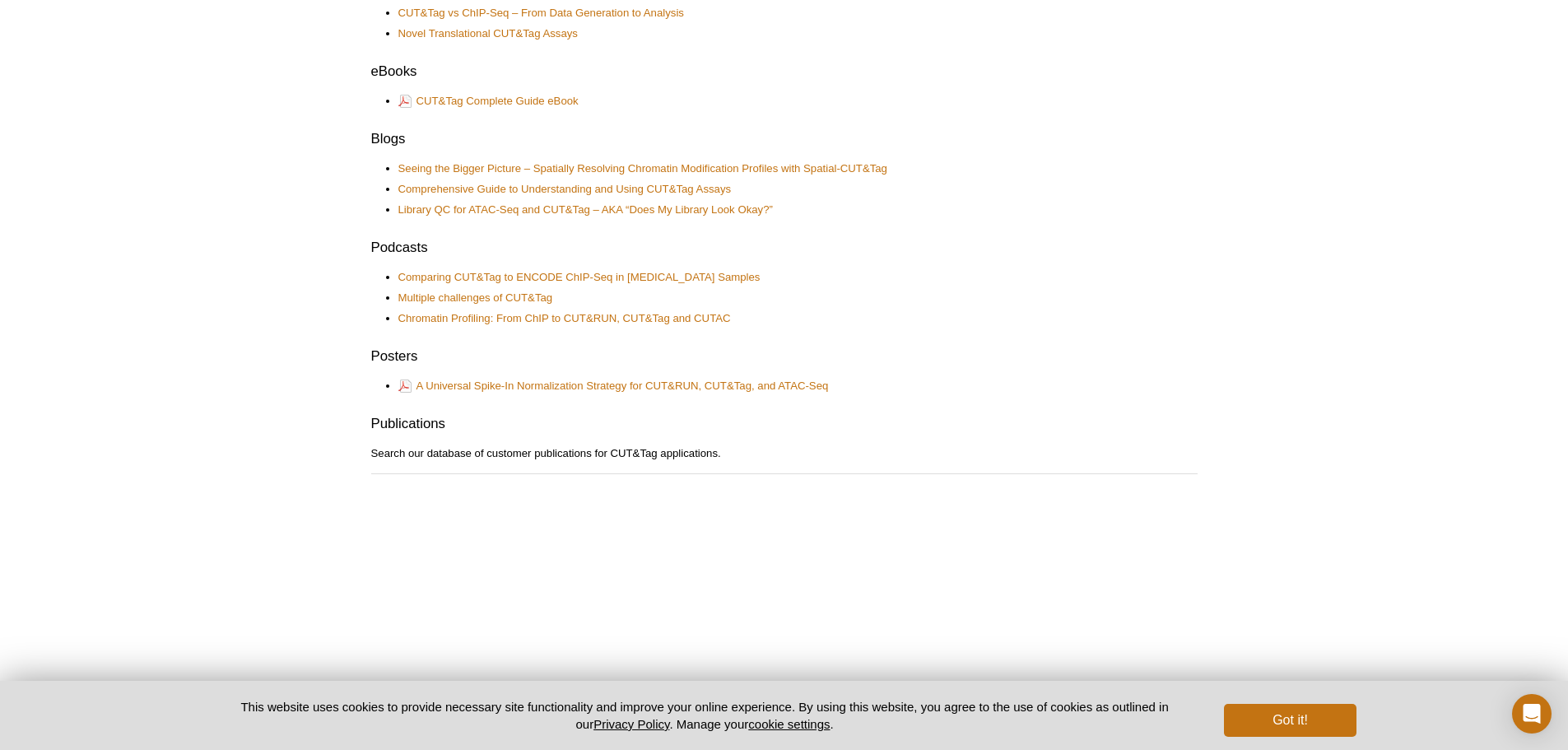
scroll to position [659, 0]
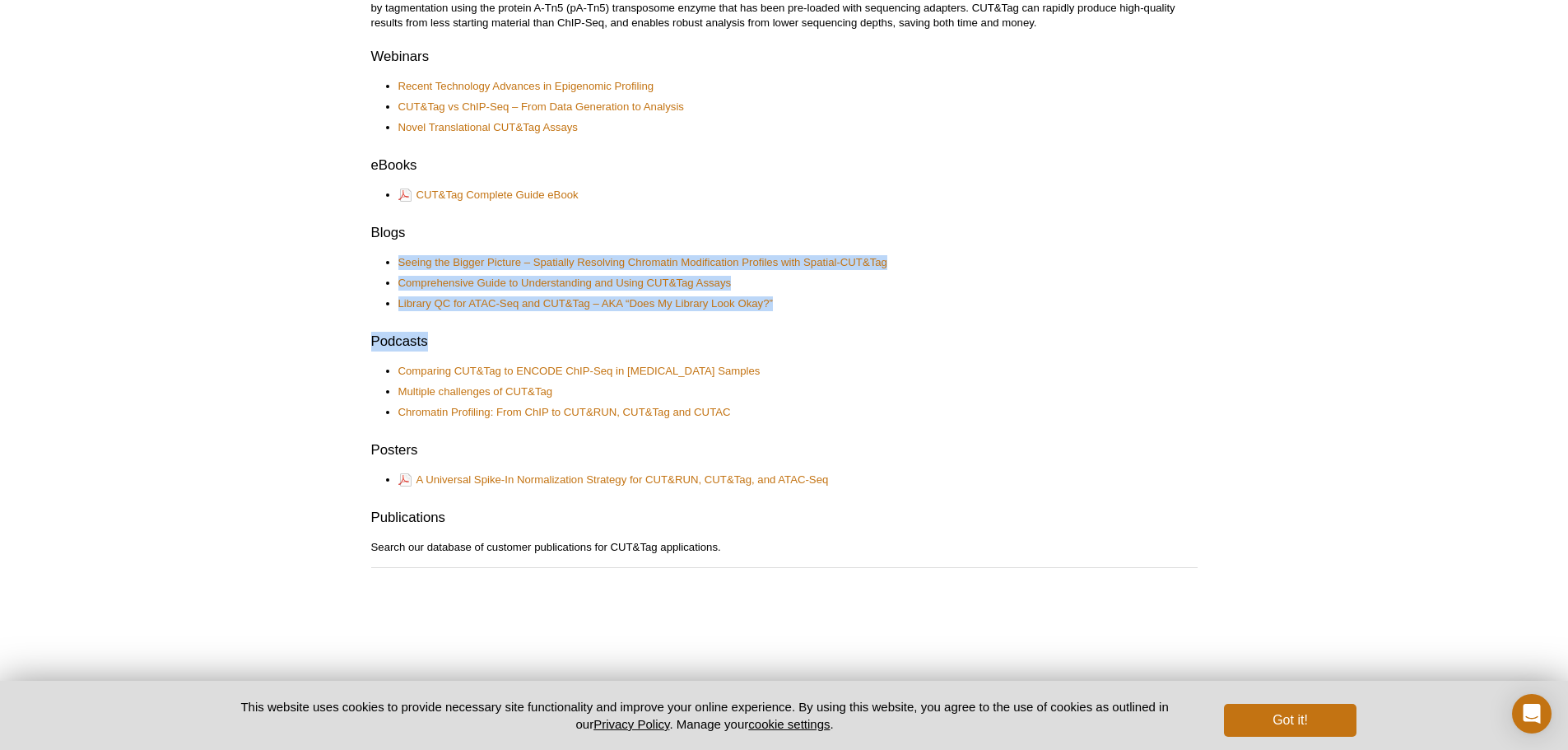
drag, startPoint x: 718, startPoint y: 258, endPoint x: 828, endPoint y: 339, distance: 136.6
click at [827, 338] on div "CUT&Tag (Cleavage Under Targets and Tagmentation) Resource Center Products CUT&…" at bounding box center [784, 334] width 826 height 1788
click at [828, 339] on h2 "Podcasts" at bounding box center [784, 341] width 826 height 20
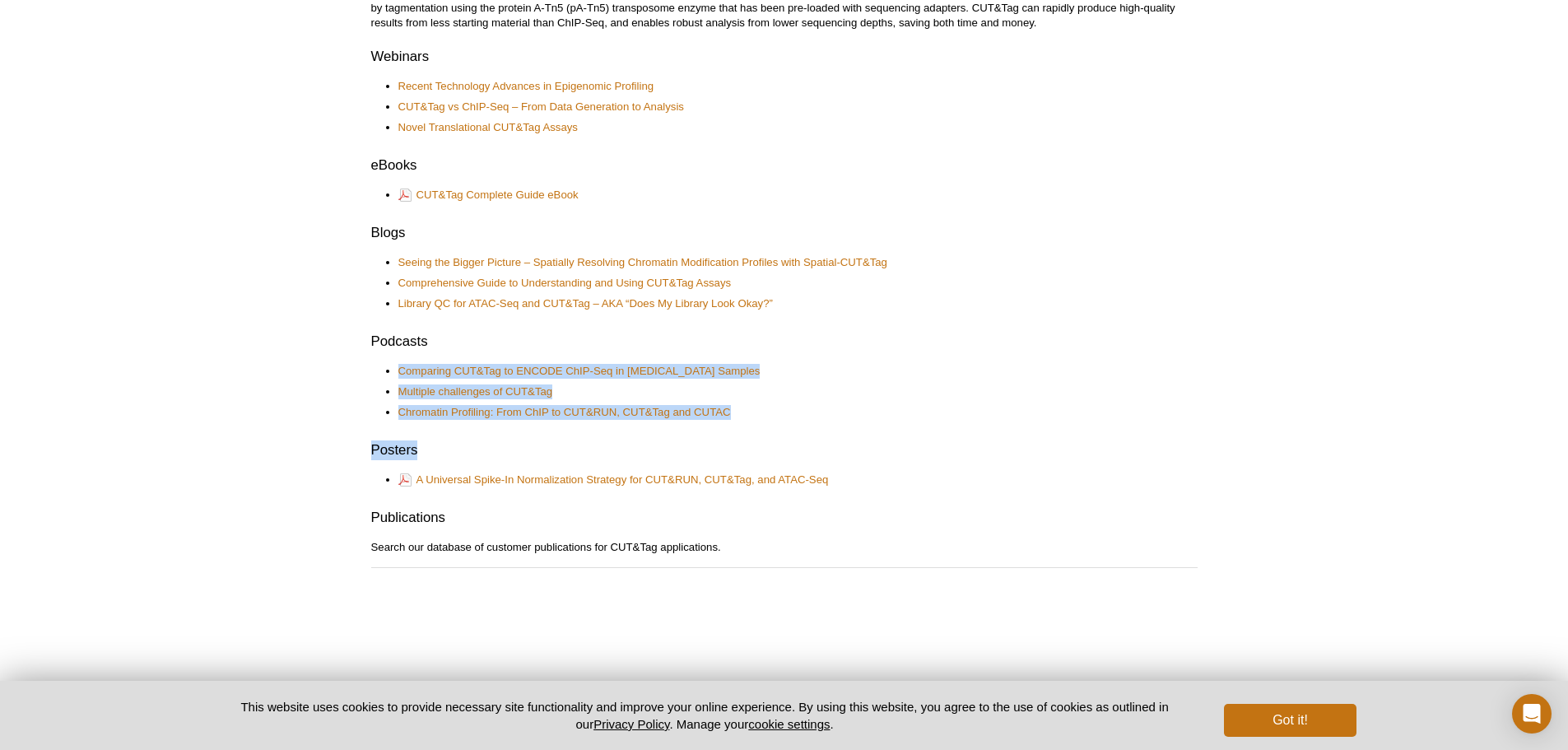
drag, startPoint x: 631, startPoint y: 335, endPoint x: 820, endPoint y: 425, distance: 209.3
click at [820, 425] on div "CUT&Tag (Cleavage Under Targets and Tagmentation) Resource Center Products CUT&…" at bounding box center [784, 334] width 826 height 1788
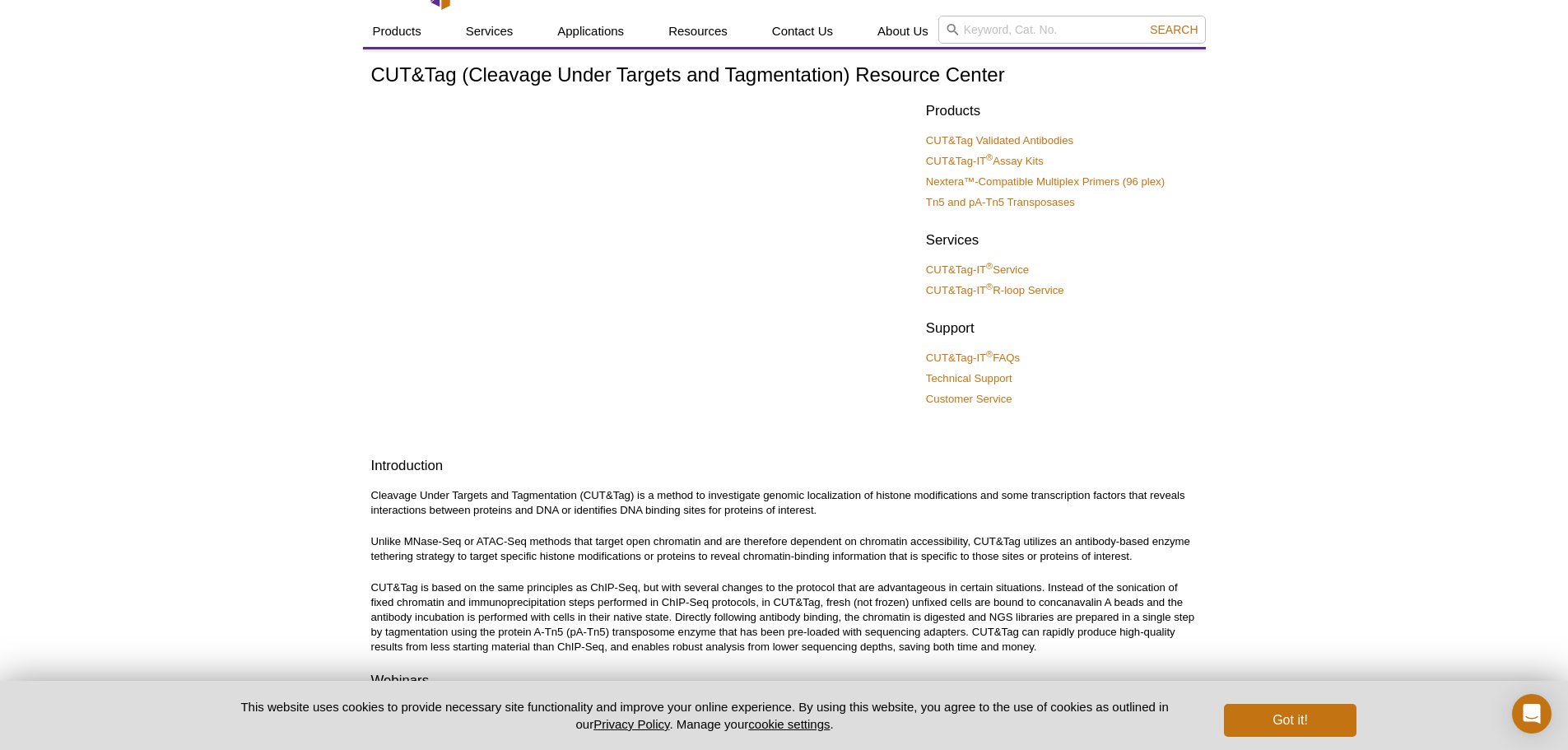
scroll to position [0, 0]
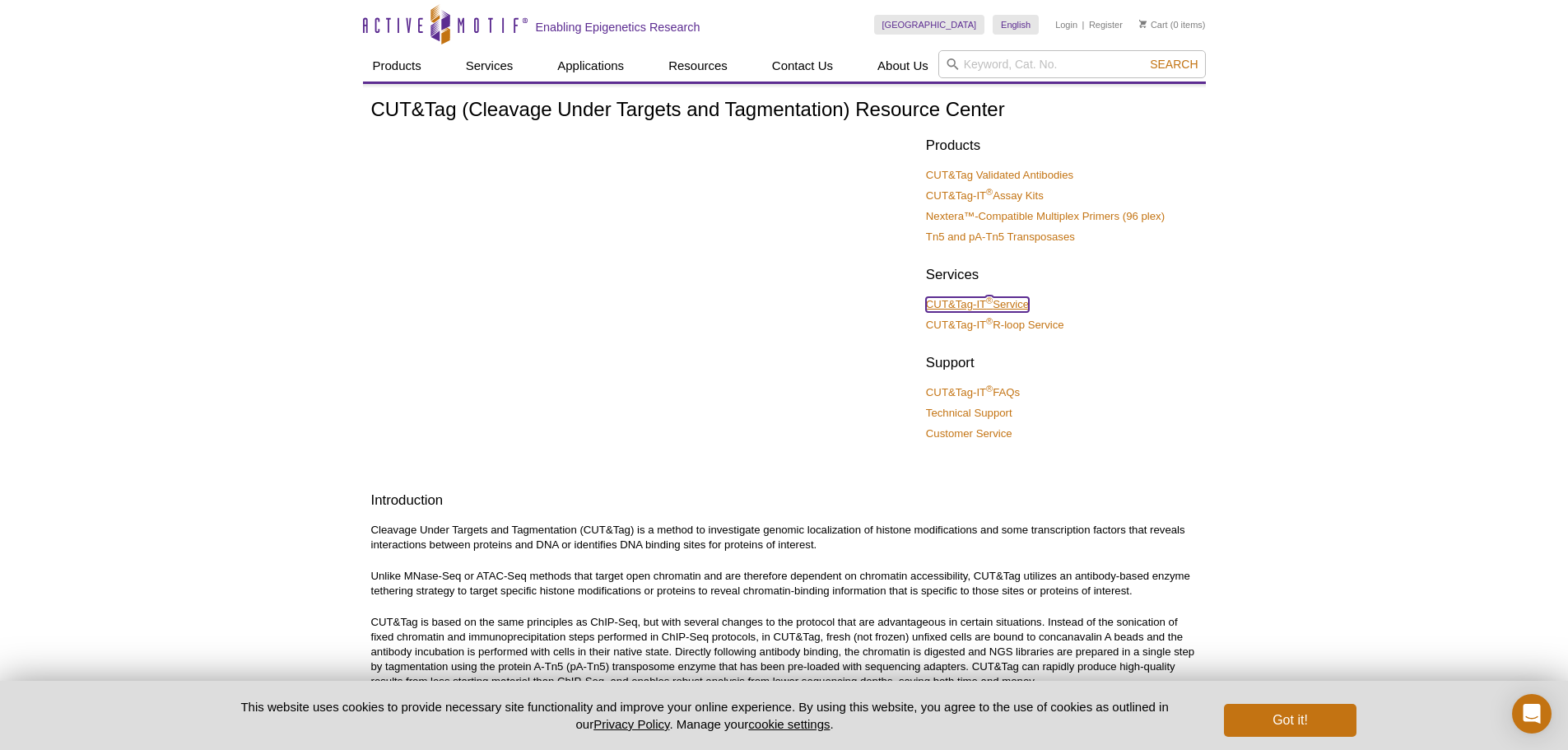
click at [1018, 302] on link "CUT&Tag-IT ® Service" at bounding box center [978, 305] width 103 height 15
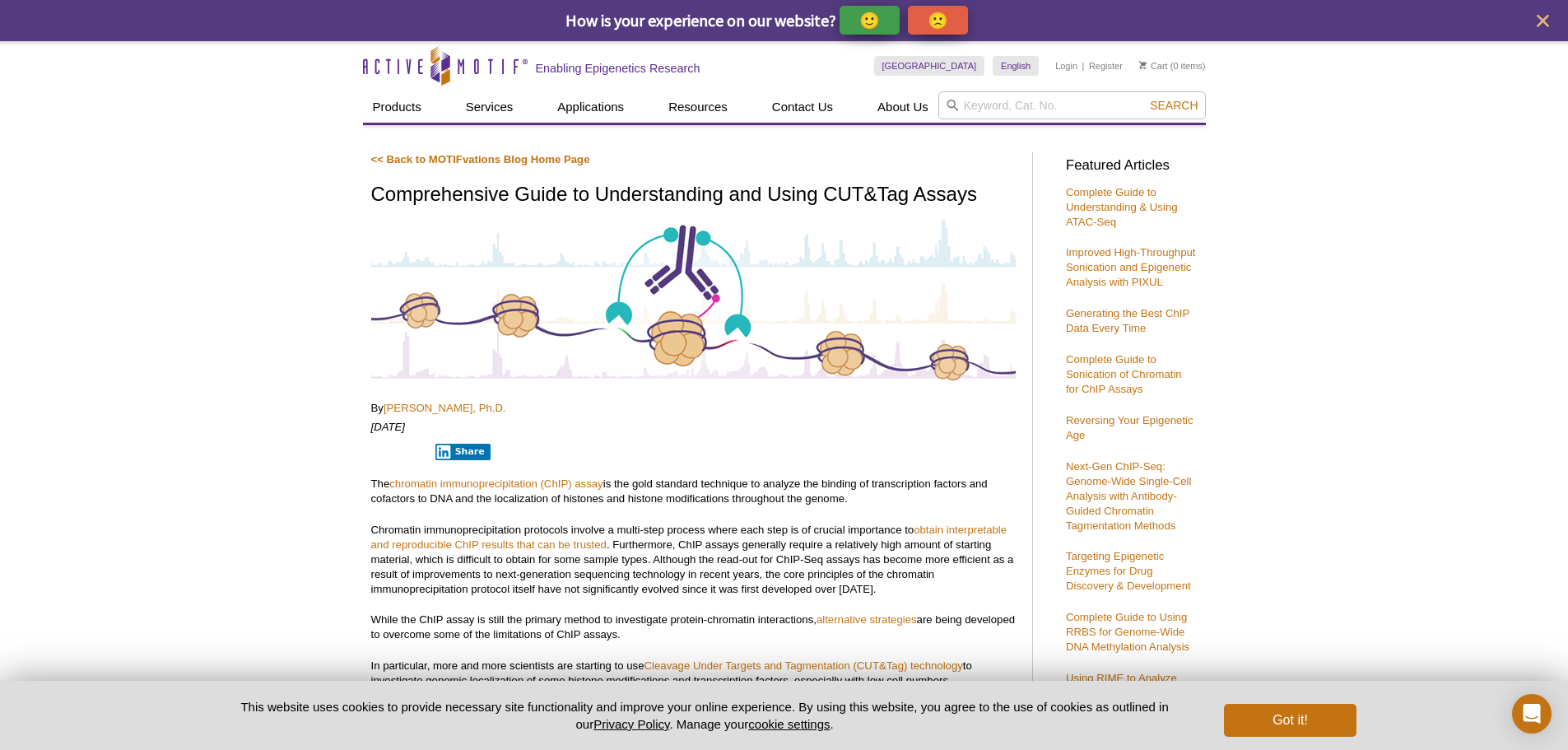
scroll to position [82, 0]
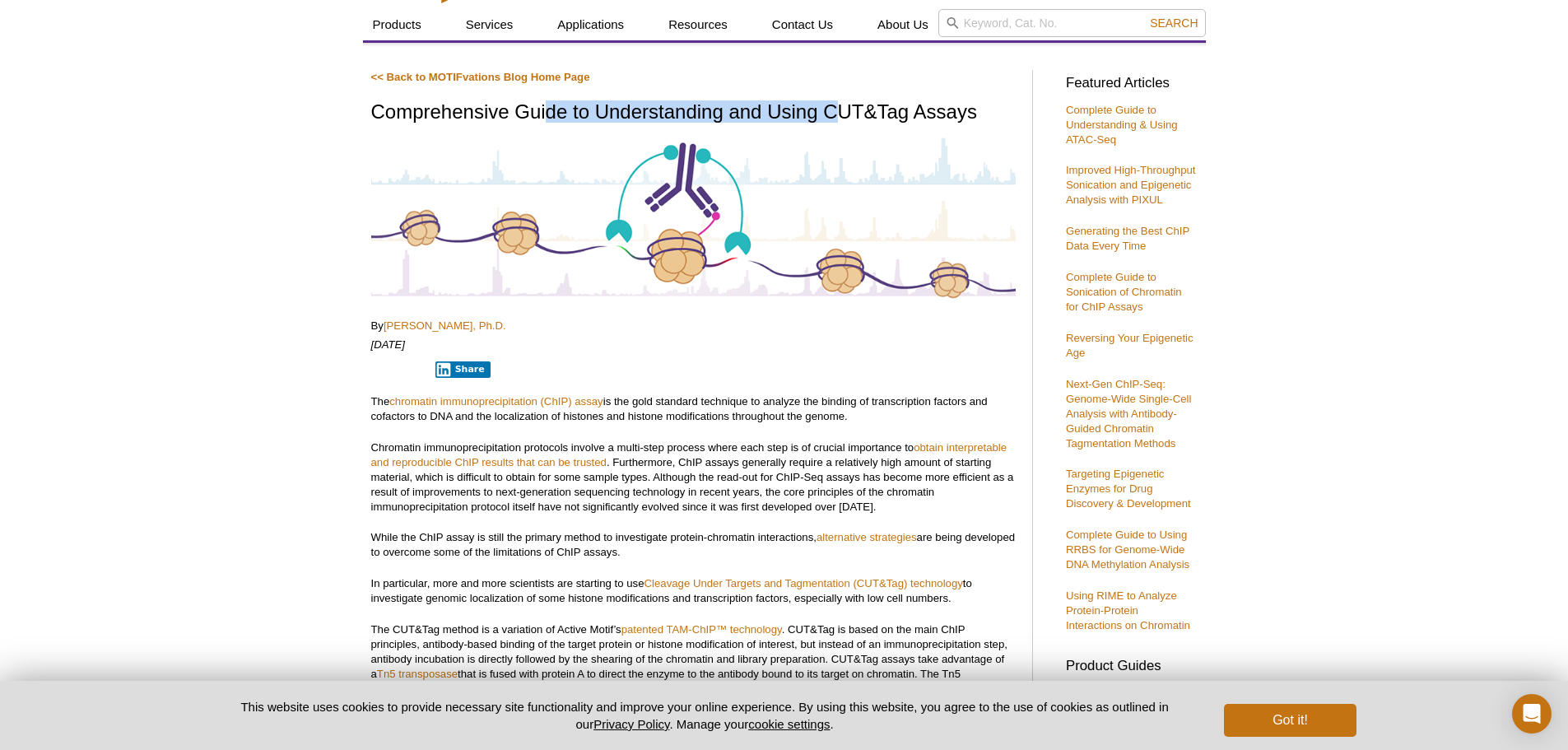
drag, startPoint x: 546, startPoint y: 108, endPoint x: 841, endPoint y: 108, distance: 295.0
click at [837, 108] on h1 "Comprehensive Guide to Understanding and Using CUT&Tag Assays" at bounding box center [693, 112] width 645 height 24
click at [844, 108] on h1 "Comprehensive Guide to Understanding and Using CUT&Tag Assays" at bounding box center [693, 112] width 645 height 24
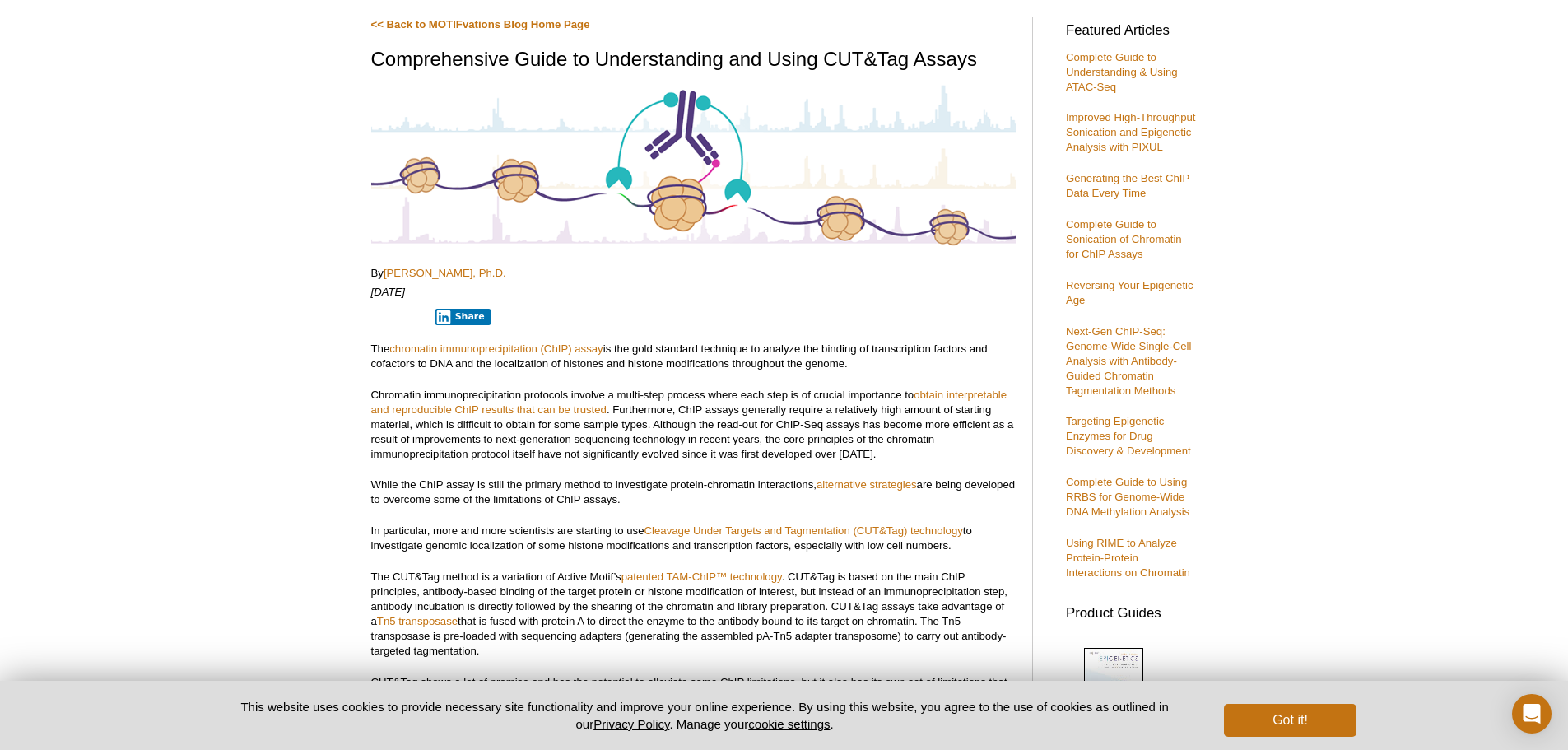
scroll to position [165, 0]
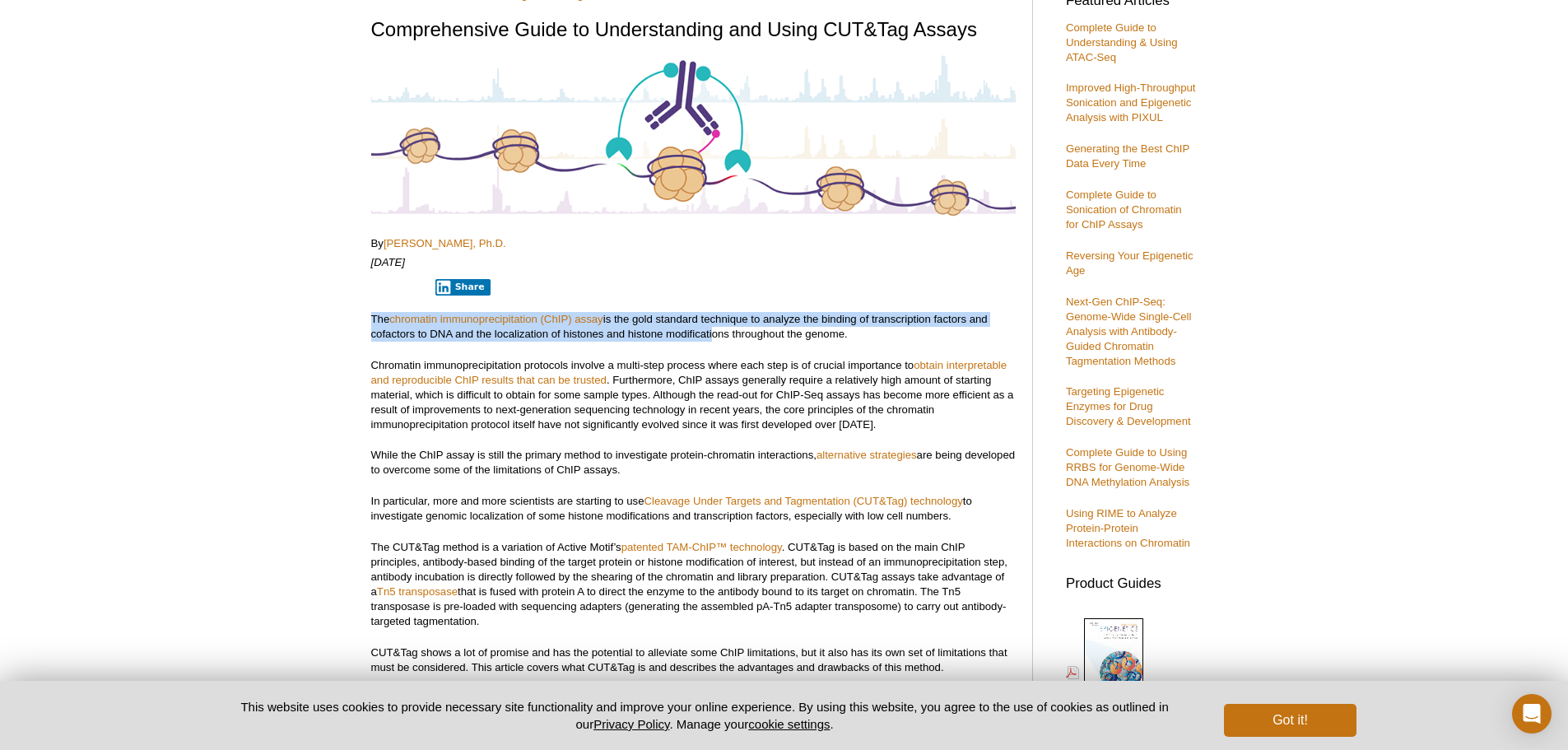
drag, startPoint x: 368, startPoint y: 319, endPoint x: 713, endPoint y: 329, distance: 345.1
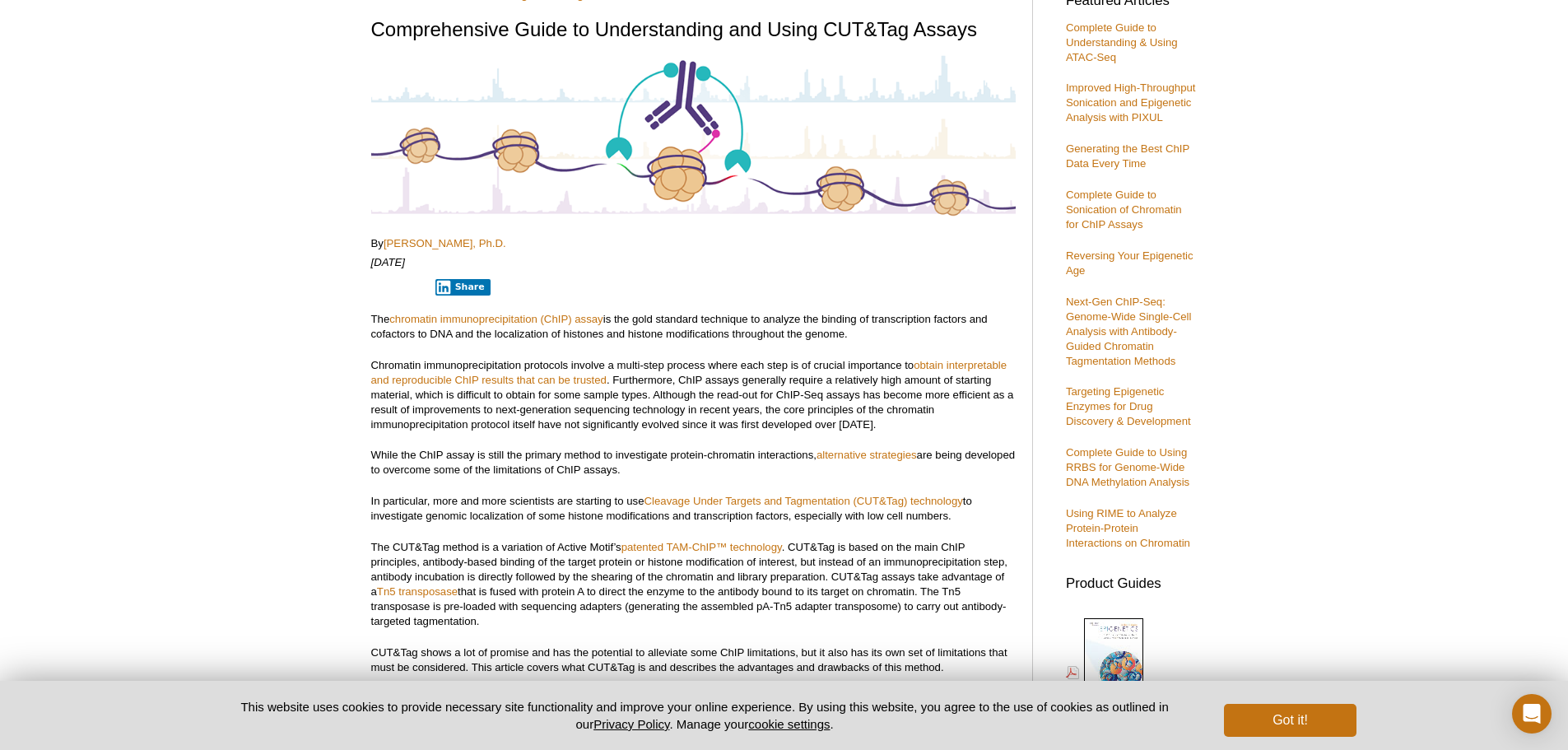
click at [719, 330] on p "The chromatin immunoprecipitation (ChIP) assay is the gold standard technique t…" at bounding box center [693, 326] width 645 height 30
drag, startPoint x: 720, startPoint y: 315, endPoint x: 855, endPoint y: 336, distance: 136.6
click at [855, 336] on p "The chromatin immunoprecipitation (ChIP) assay is the gold standard technique t…" at bounding box center [693, 326] width 645 height 30
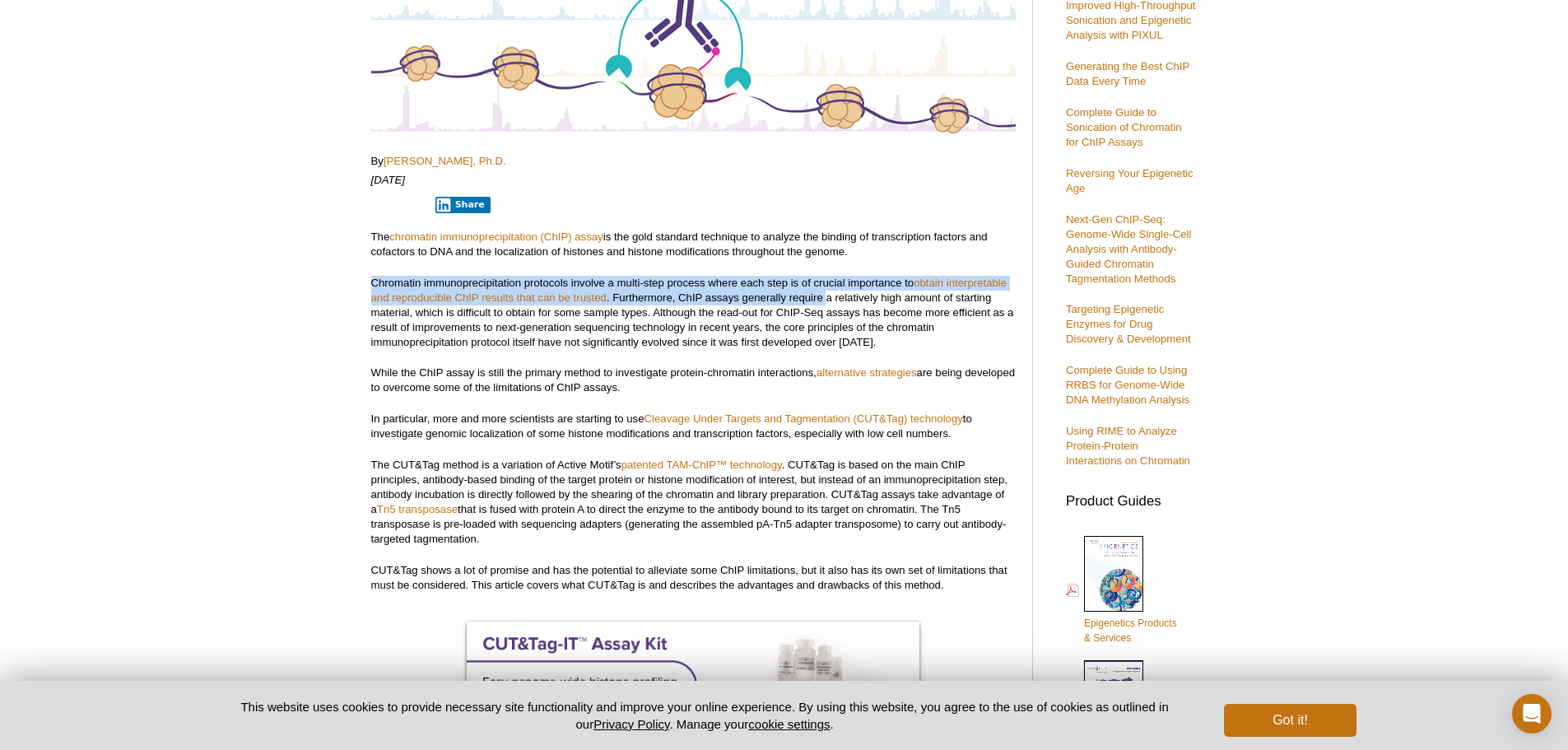
drag, startPoint x: 368, startPoint y: 279, endPoint x: 829, endPoint y: 294, distance: 461.2
click at [829, 294] on p "Chromatin immunoprecipitation protocols involve a multi-step process where each…" at bounding box center [693, 313] width 645 height 74
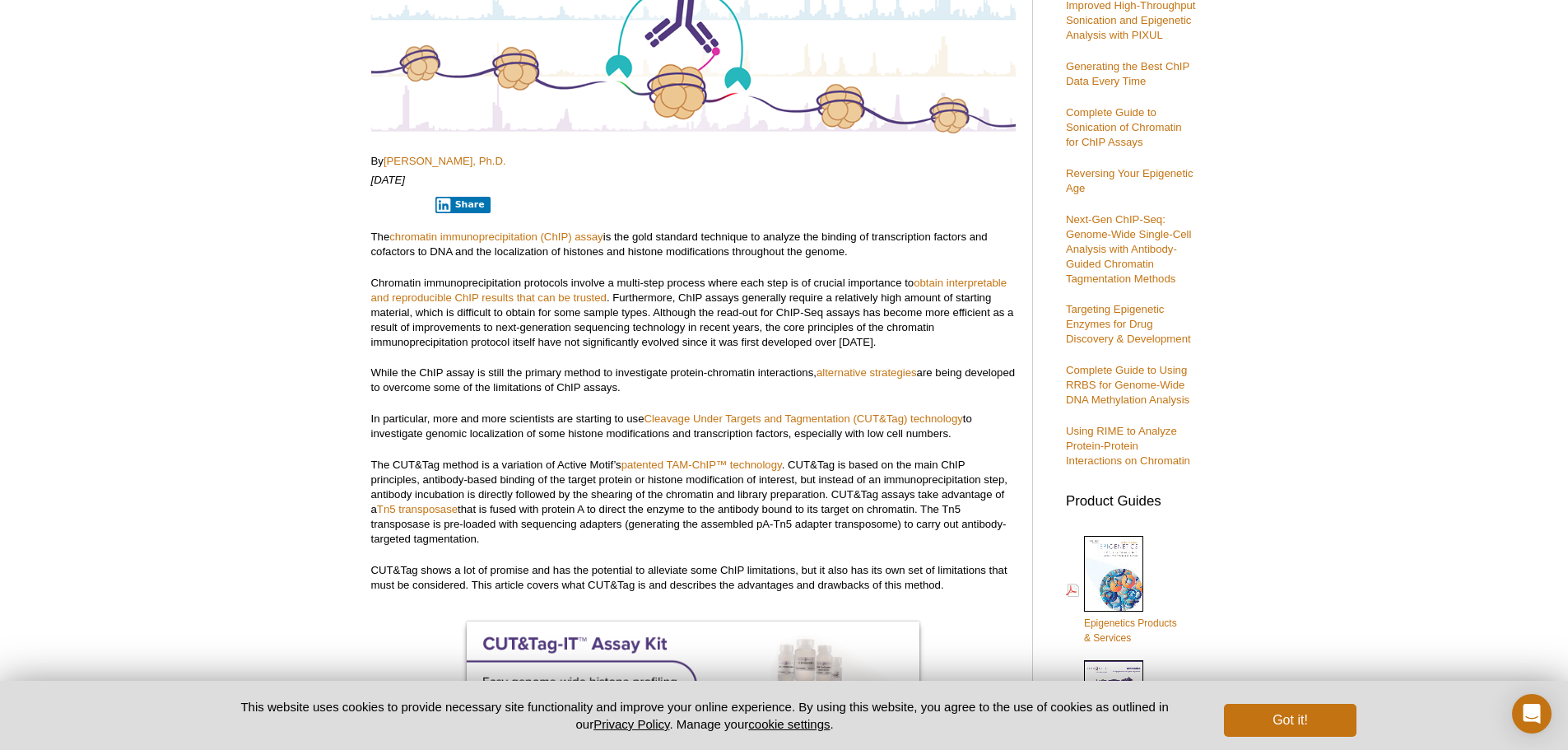
drag, startPoint x: 663, startPoint y: 294, endPoint x: 916, endPoint y: 347, distance: 258.5
click at [916, 347] on p "Chromatin immunoprecipitation protocols involve a multi-step process where each…" at bounding box center [693, 313] width 645 height 74
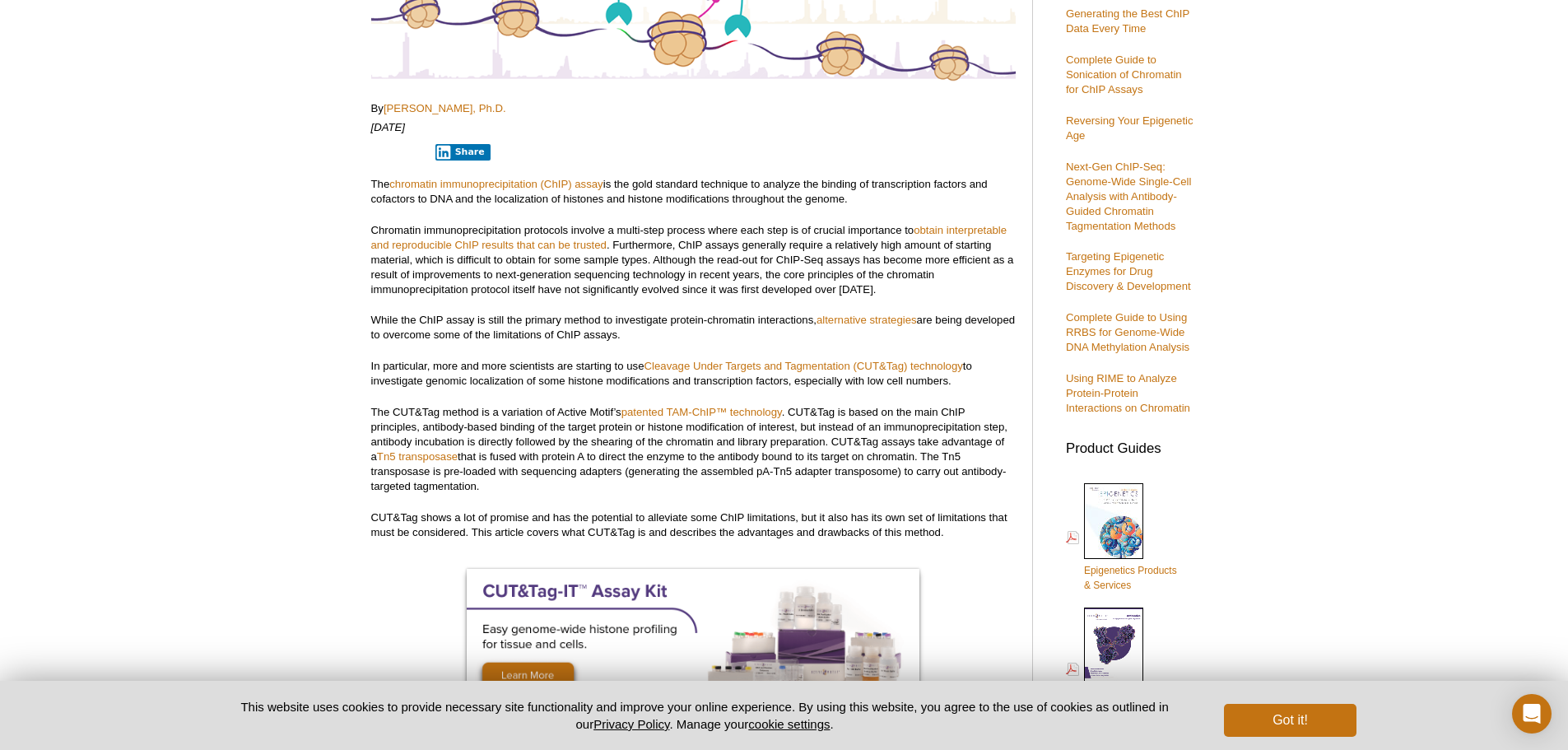
scroll to position [329, 0]
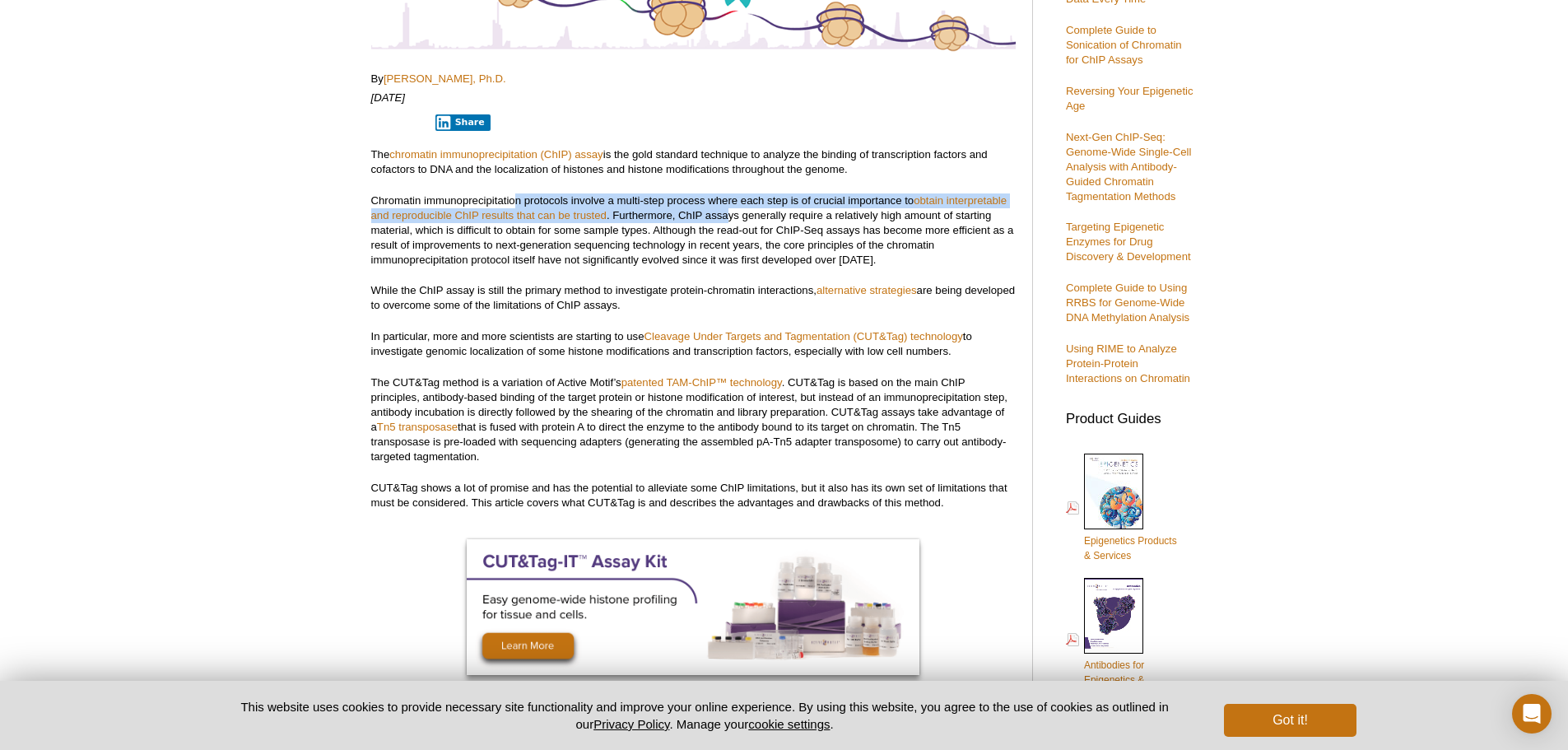
drag, startPoint x: 516, startPoint y: 197, endPoint x: 731, endPoint y: 216, distance: 215.8
click at [728, 215] on p "Chromatin immunoprecipitation protocols involve a multi-step process where each…" at bounding box center [693, 230] width 645 height 74
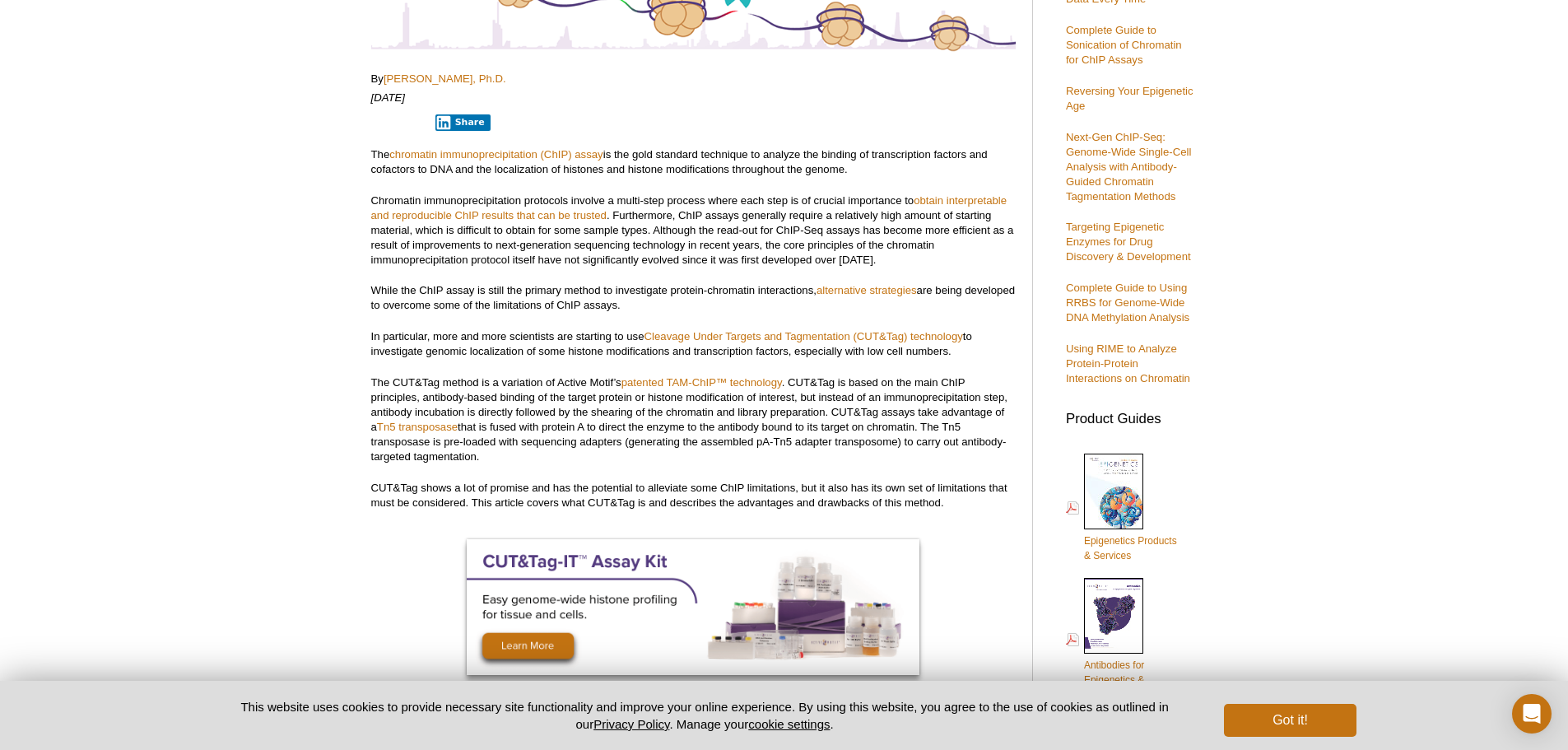
click at [733, 217] on p "Chromatin immunoprecipitation protocols involve a multi-step process where each…" at bounding box center [693, 230] width 645 height 74
drag, startPoint x: 355, startPoint y: 286, endPoint x: 805, endPoint y: 306, distance: 450.4
click at [805, 306] on p "While the ChIP assay is still the primary method to investigate protein-chromat…" at bounding box center [693, 297] width 645 height 30
click at [863, 289] on link "alternative strategies" at bounding box center [866, 289] width 100 height 12
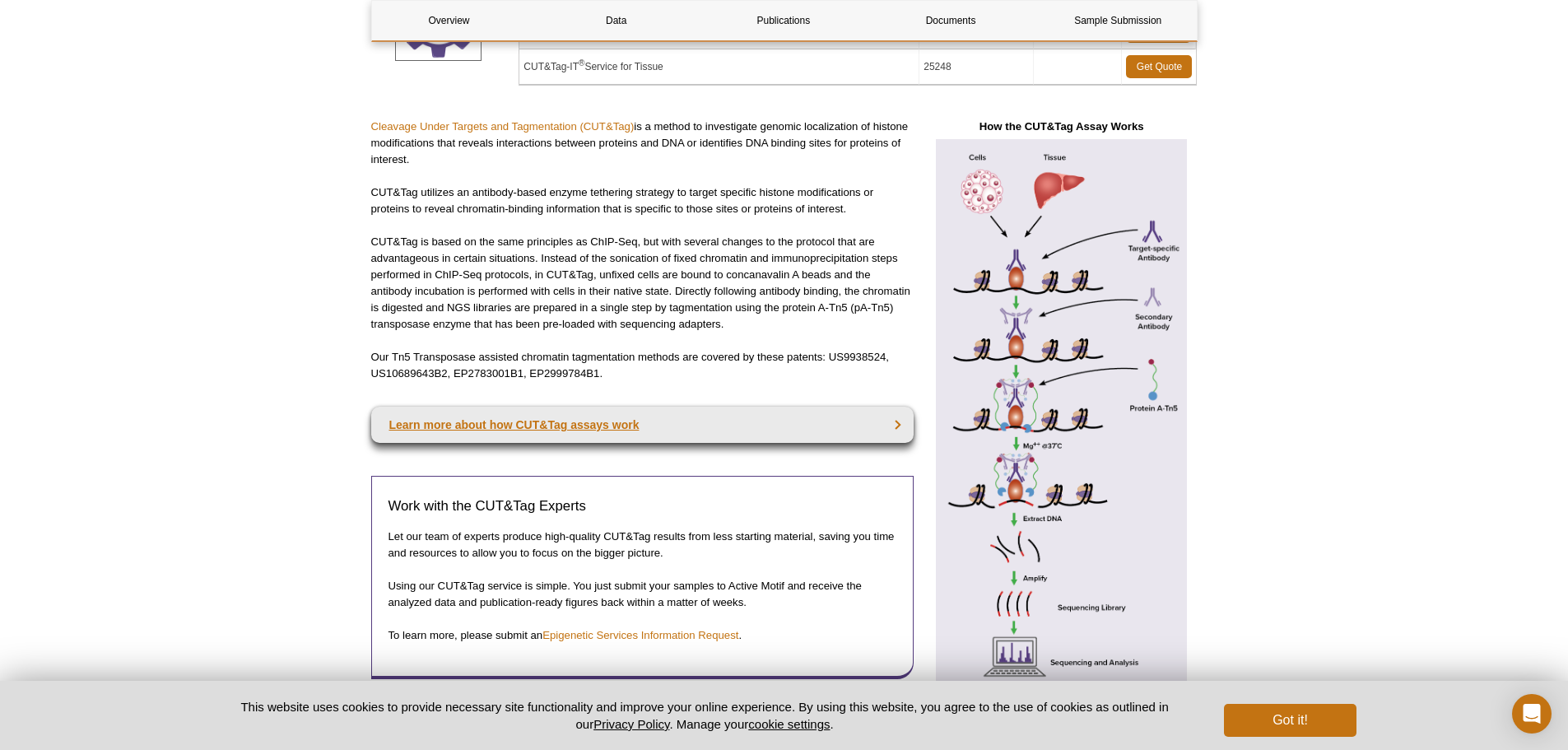
scroll to position [329, 0]
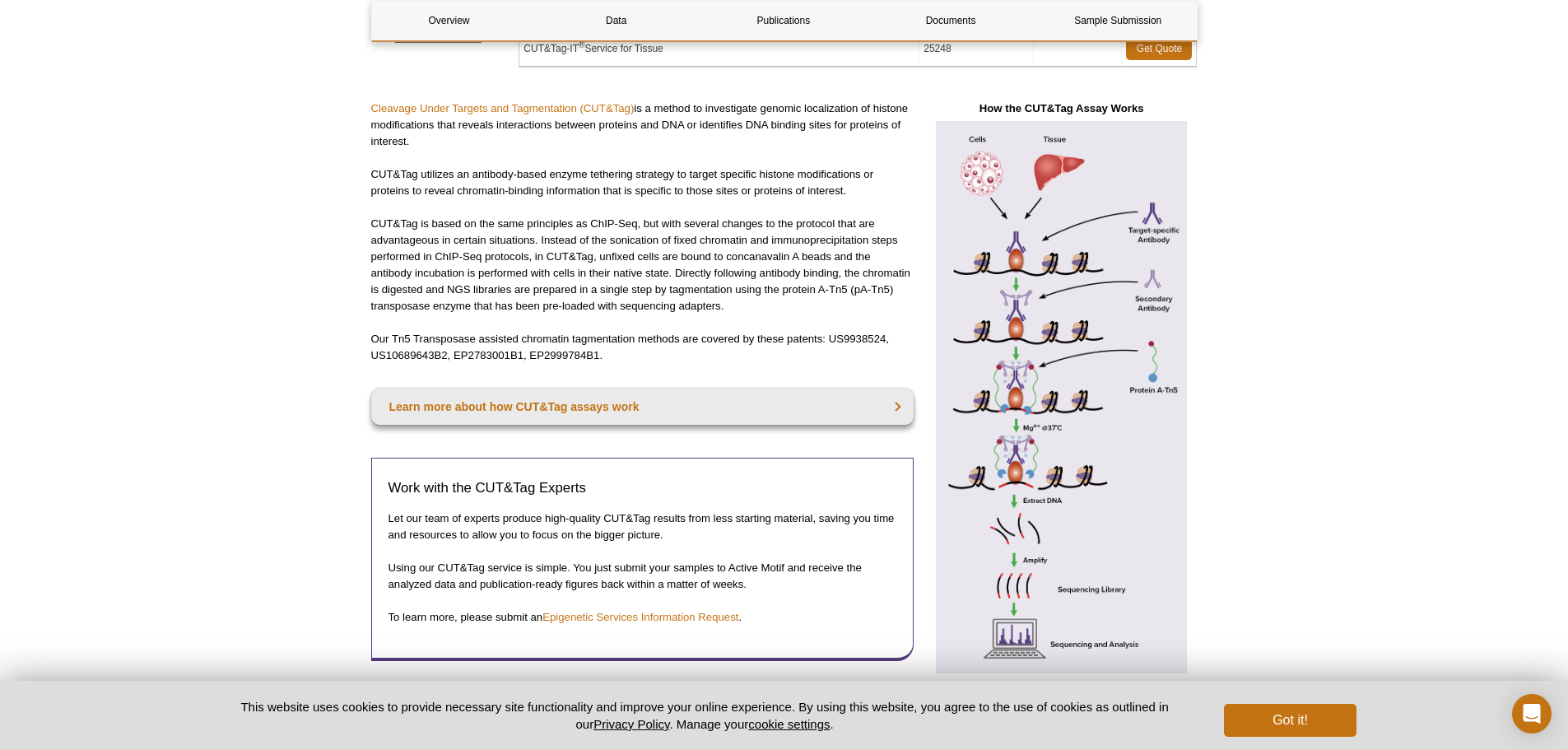
click at [1000, 327] on img at bounding box center [1062, 396] width 271 height 551
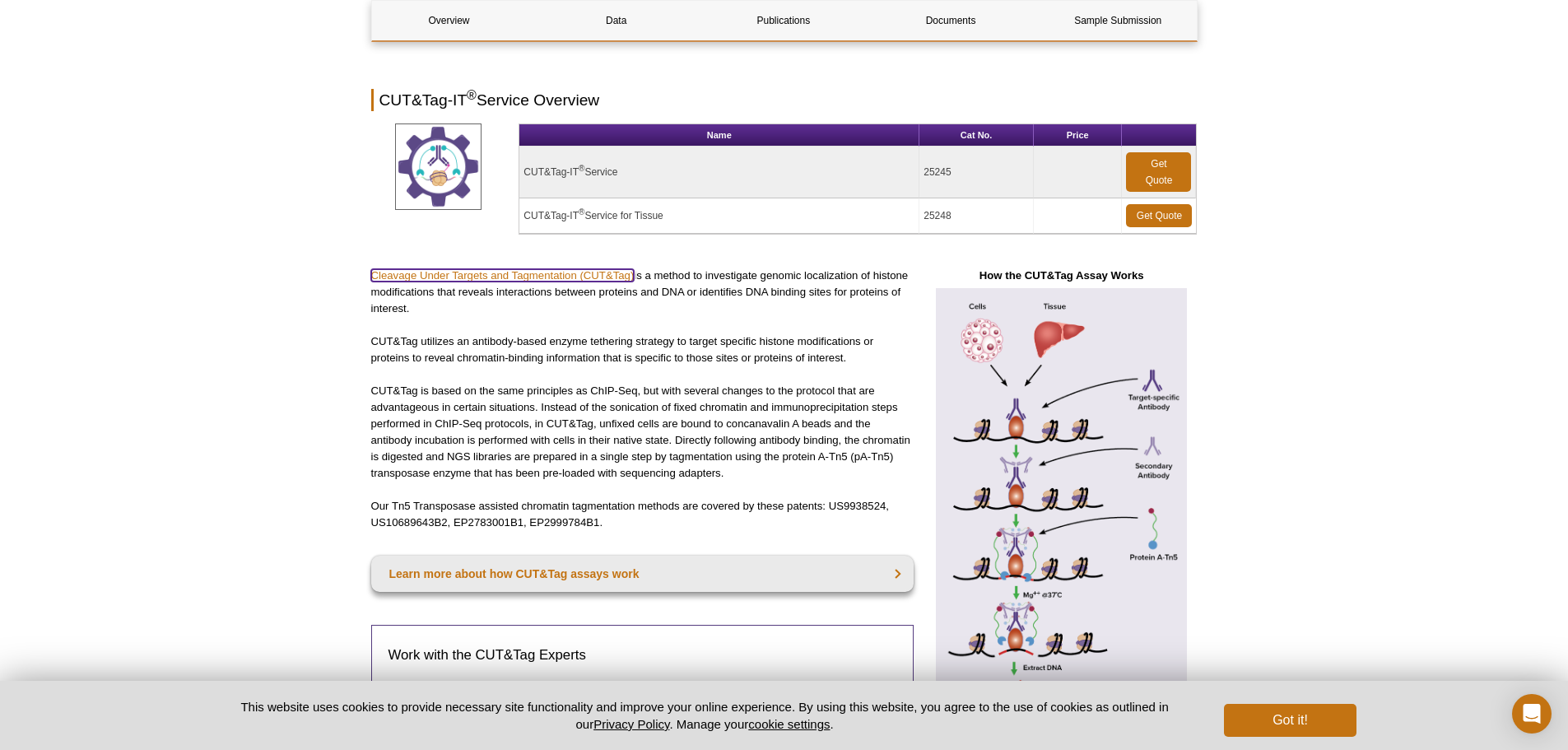
scroll to position [0, 0]
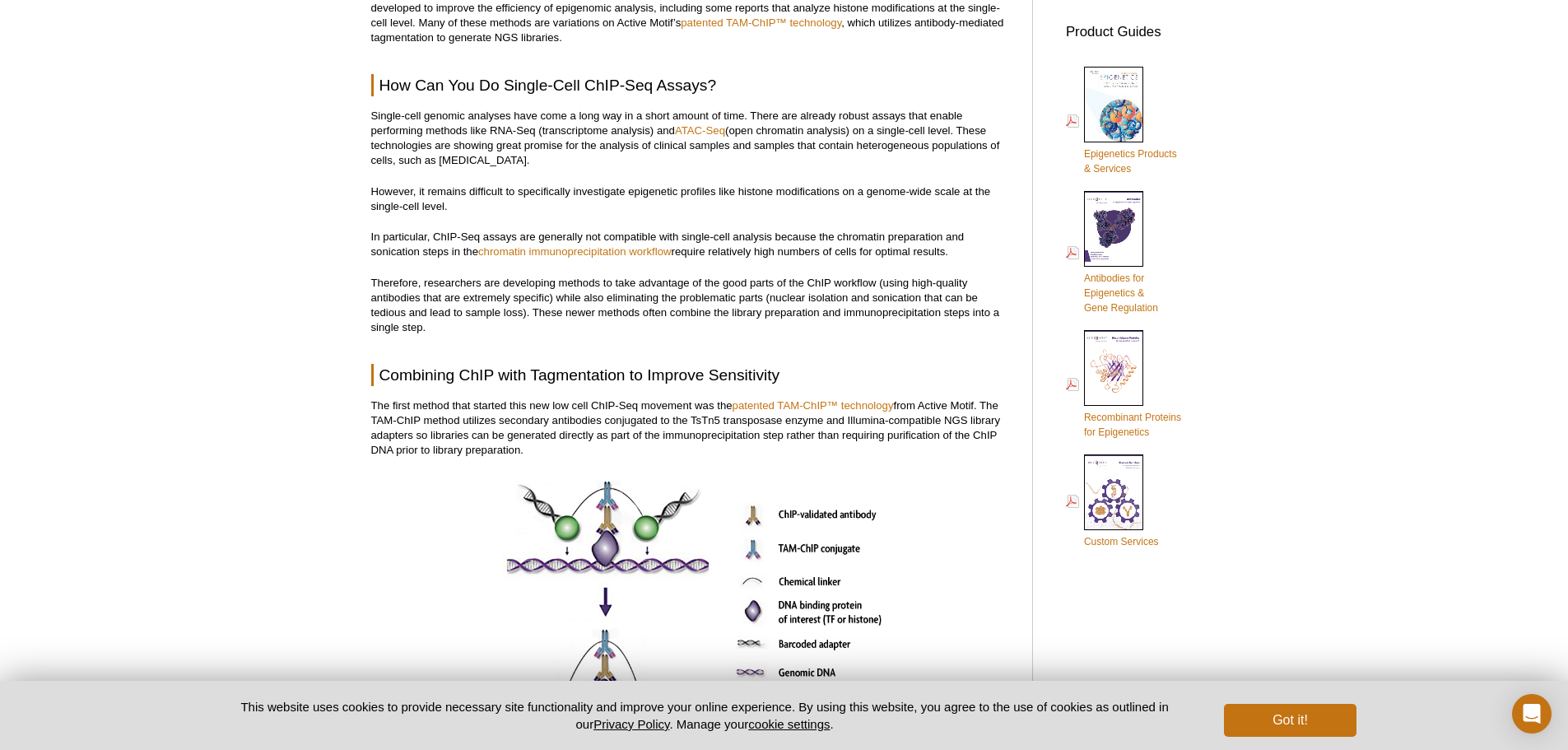
scroll to position [576, 0]
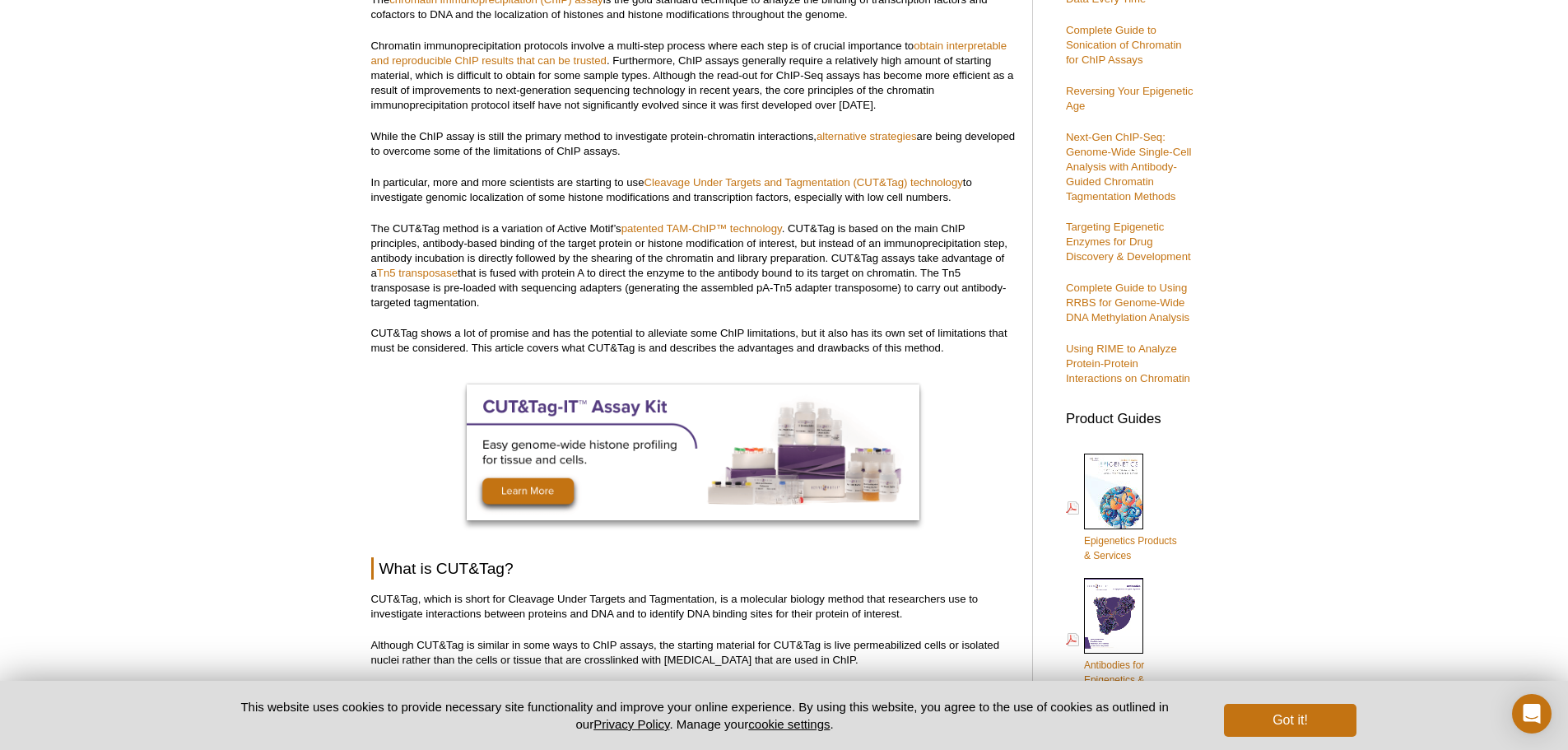
scroll to position [301, 0]
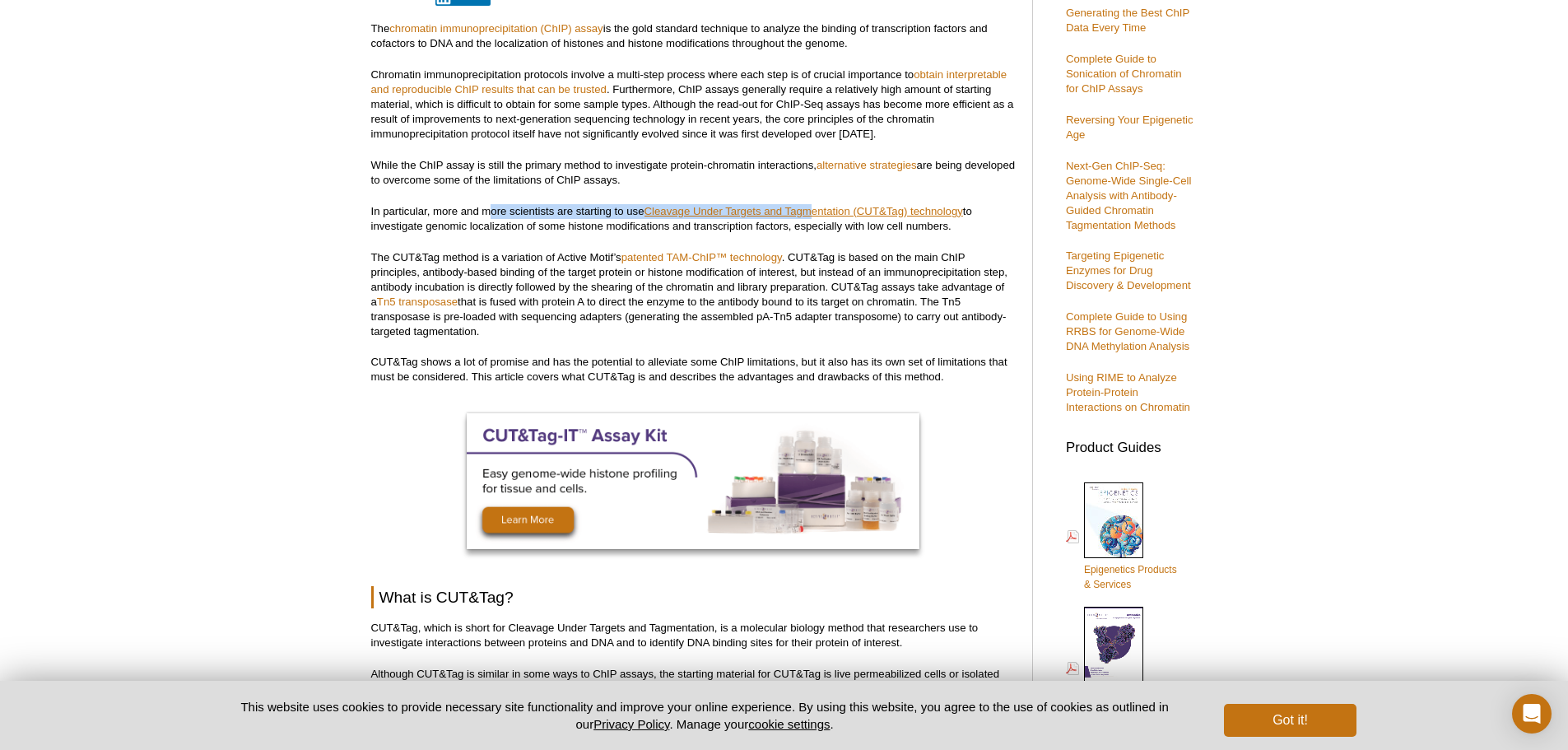
drag, startPoint x: 494, startPoint y: 215, endPoint x: 817, endPoint y: 212, distance: 323.0
click at [817, 212] on p "In particular, more and more scientists are starting to use Cleavage Under Targ…" at bounding box center [693, 218] width 645 height 30
click at [815, 230] on p "In particular, more and more scientists are starting to use Cleavage Under Targ…" at bounding box center [693, 218] width 645 height 30
drag, startPoint x: 643, startPoint y: 209, endPoint x: 853, endPoint y: 216, distance: 210.1
click at [853, 216] on p "In particular, more and more scientists are starting to use Cleavage Under Targ…" at bounding box center [693, 218] width 645 height 30
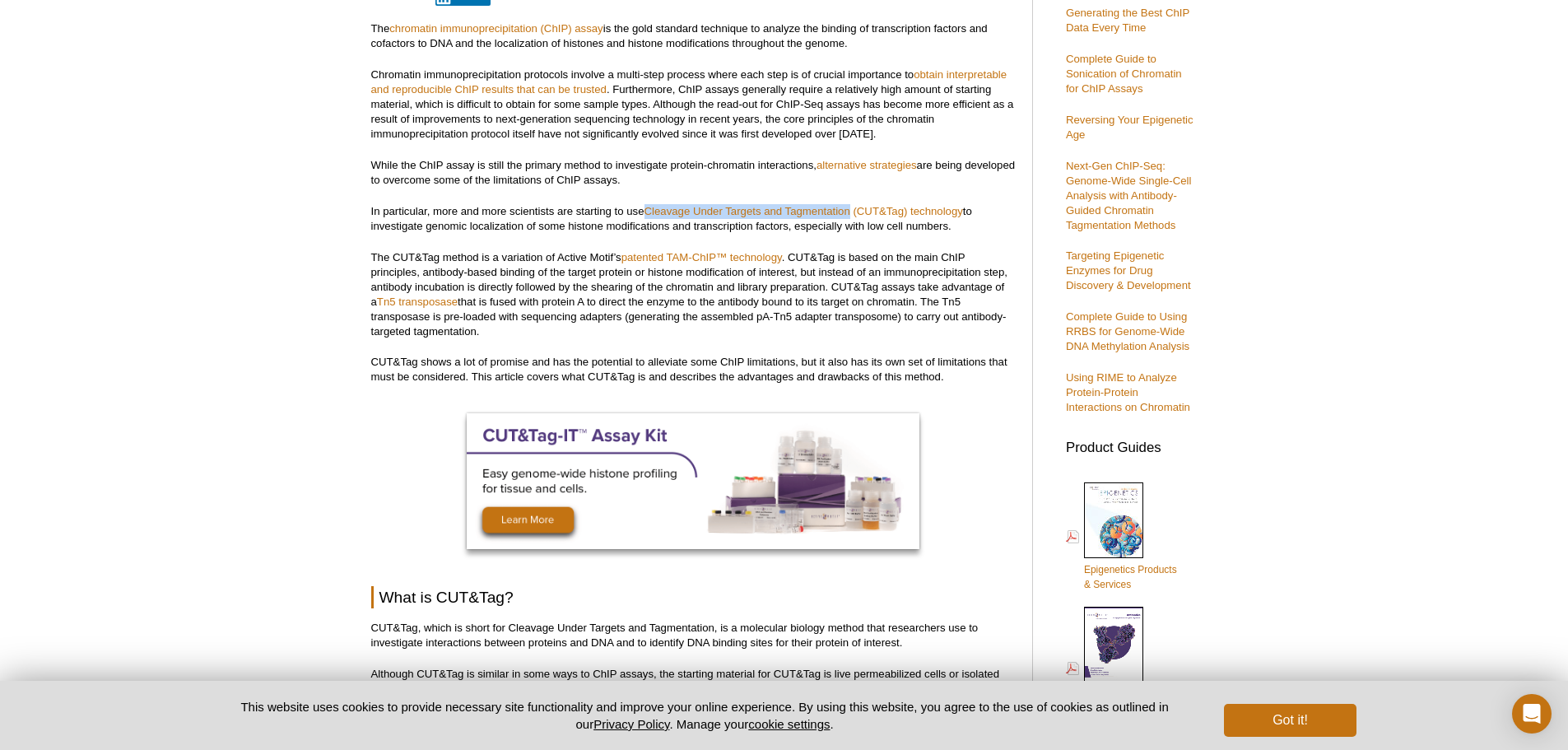
copy p "Cleavage Under Targets and Tagmentation"
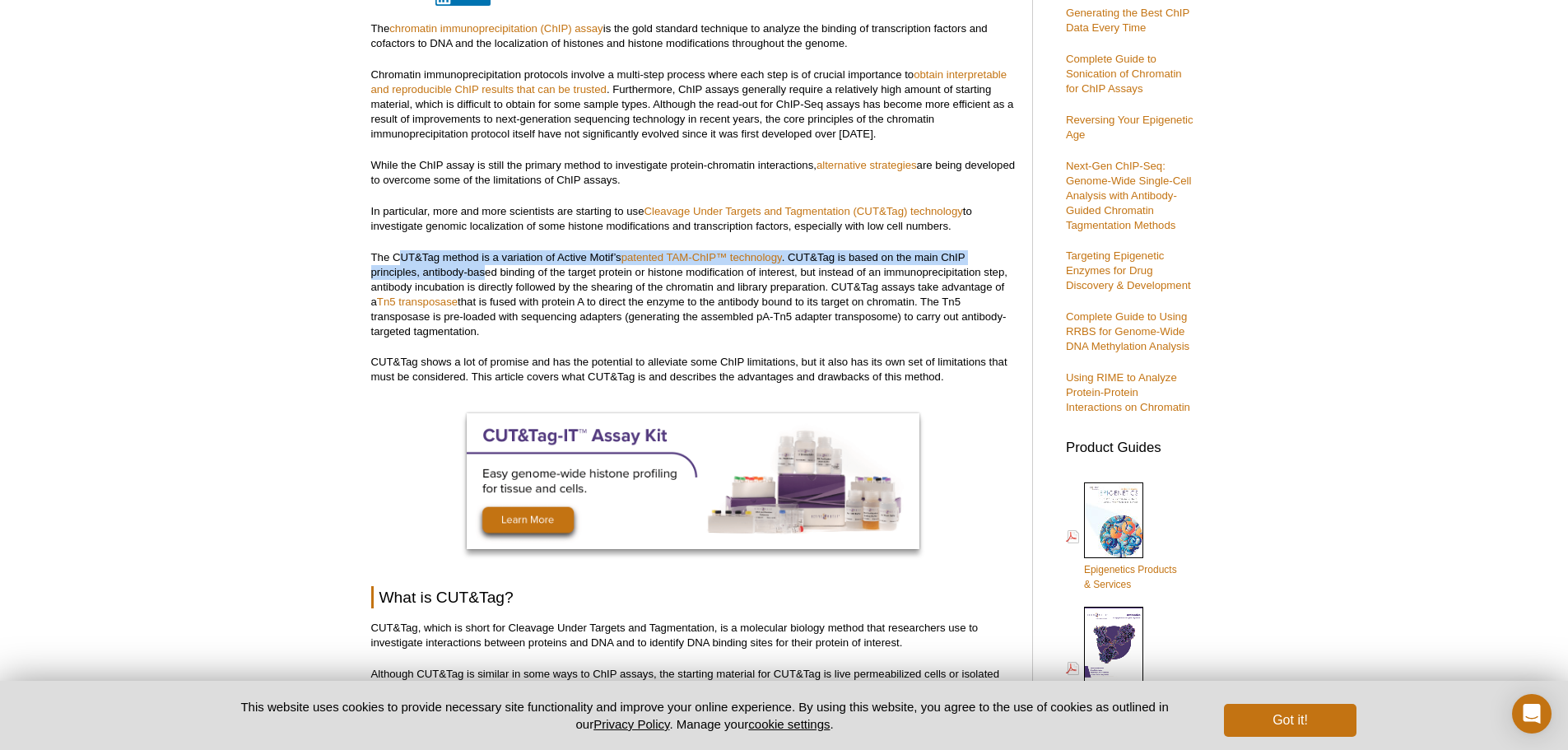
drag, startPoint x: 402, startPoint y: 253, endPoint x: 489, endPoint y: 273, distance: 89.3
click at [488, 273] on p "The CUT&Tag method is a variation of Active Motif’s patented TAM-ChIP™ technolo…" at bounding box center [693, 294] width 645 height 89
click at [491, 274] on p "The CUT&Tag method is a variation of Active Motif’s patented TAM-ChIP™ technolo…" at bounding box center [693, 294] width 645 height 89
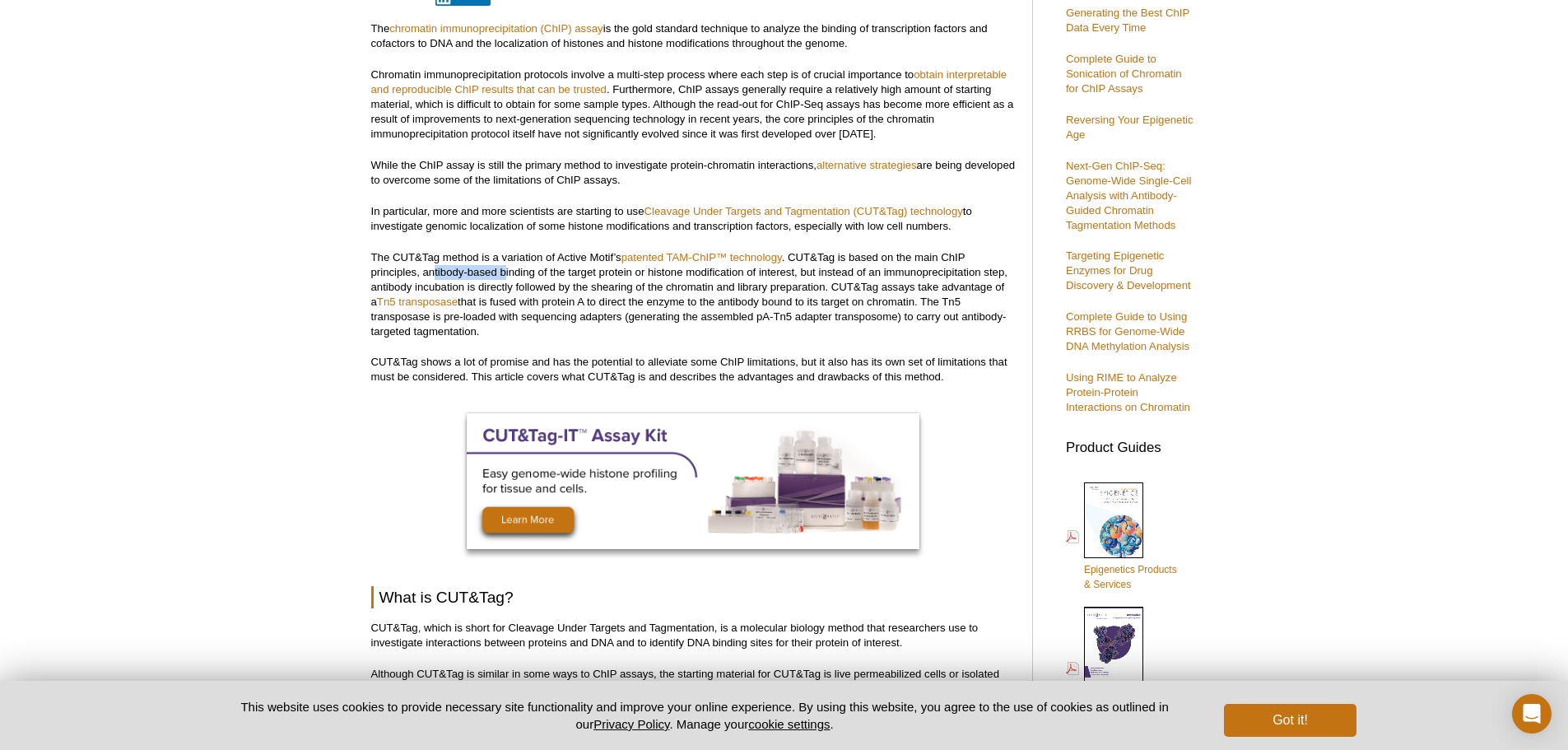
drag, startPoint x: 436, startPoint y: 274, endPoint x: 506, endPoint y: 276, distance: 70.0
click at [506, 276] on p "The CUT&Tag method is a variation of Active Motif’s patented TAM-ChIP™ technolo…" at bounding box center [693, 294] width 645 height 89
click at [506, 276] on p "The CUT&Tag method is a variation of Active Motif’s patented TAM-ChIP™ technolo…" at bounding box center [693, 294] width 645 height 89
drag, startPoint x: 479, startPoint y: 288, endPoint x: 849, endPoint y: 290, distance: 370.0
click at [849, 290] on p "The CUT&Tag method is a variation of Active Motif’s patented TAM-ChIP™ technolo…" at bounding box center [693, 294] width 645 height 89
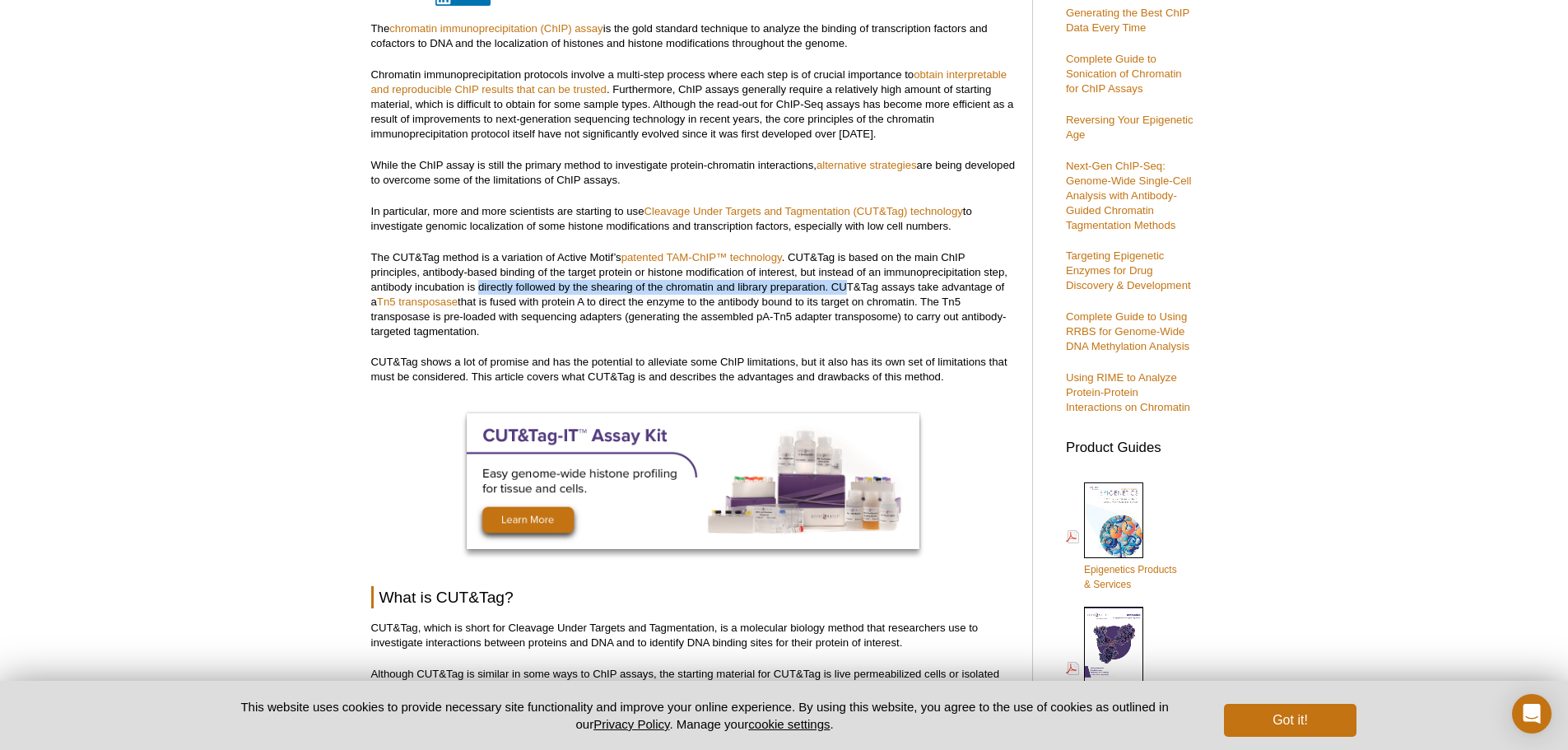
click at [849, 290] on p "The CUT&Tag method is a variation of Active Motif’s patented TAM-ChIP™ technolo…" at bounding box center [693, 294] width 645 height 89
click at [815, 289] on p "The CUT&Tag method is a variation of Active Motif’s patented TAM-ChIP™ technolo…" at bounding box center [693, 294] width 645 height 89
click at [837, 300] on p "The CUT&Tag method is a variation of Active Motif’s patented TAM-ChIP™ technolo…" at bounding box center [693, 294] width 645 height 89
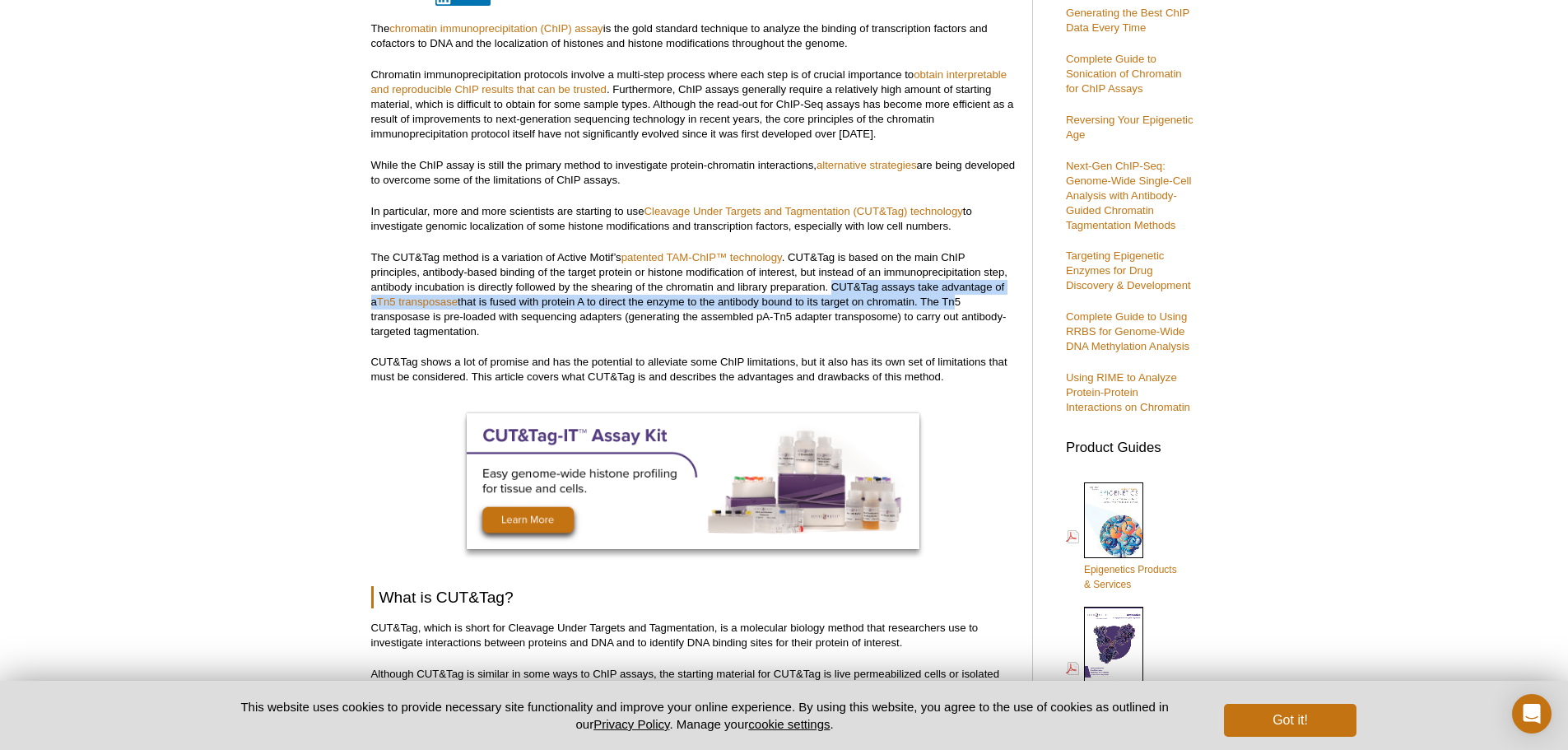
drag, startPoint x: 830, startPoint y: 286, endPoint x: 944, endPoint y: 302, distance: 115.1
click at [944, 302] on p "The CUT&Tag method is a variation of Active Motif’s patented TAM-ChIP™ technolo…" at bounding box center [693, 294] width 645 height 89
drag, startPoint x: 925, startPoint y: 300, endPoint x: 774, endPoint y: 295, distance: 151.1
click at [924, 300] on p "The CUT&Tag method is a variation of Active Motif’s patented TAM-ChIP™ technolo…" at bounding box center [693, 294] width 645 height 89
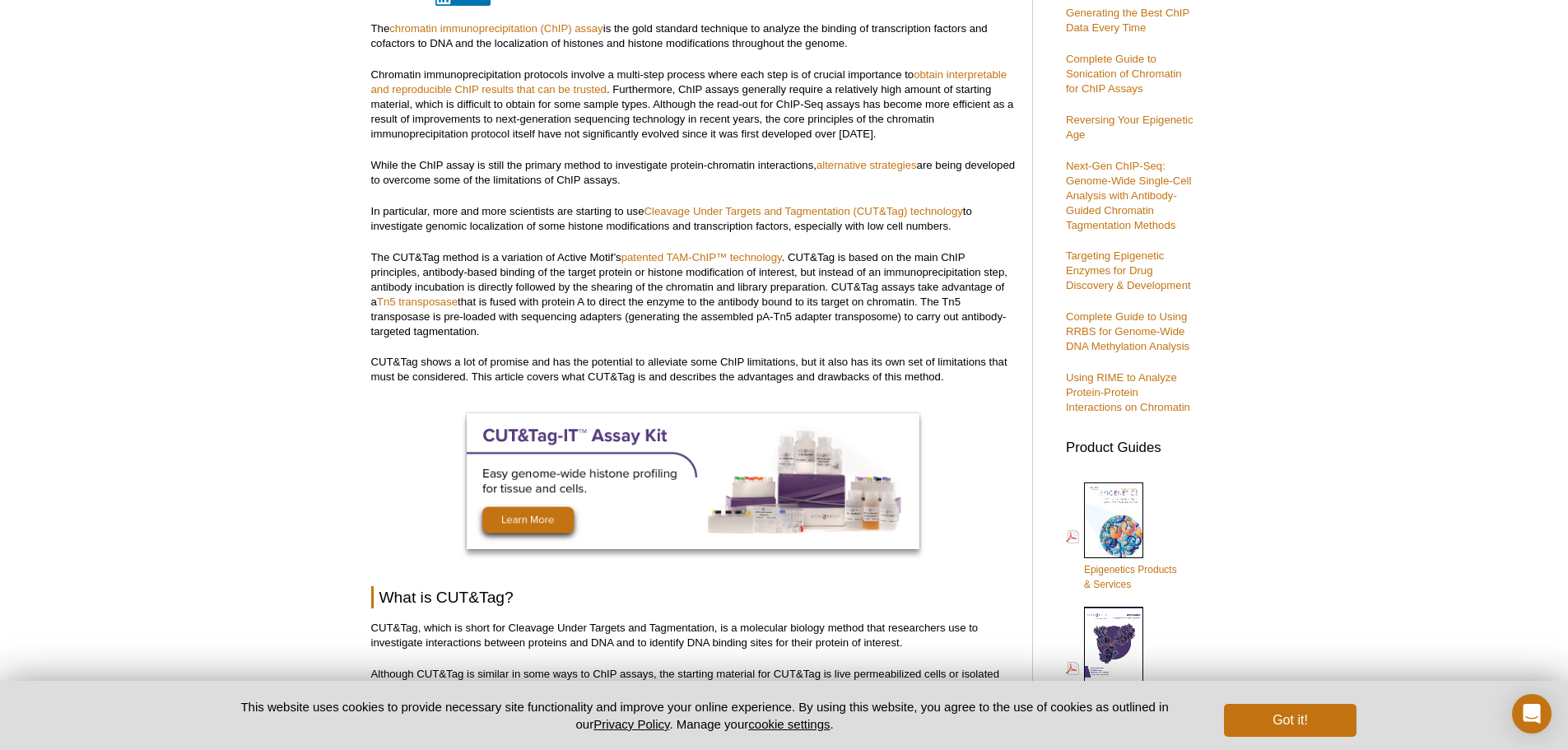
drag, startPoint x: 367, startPoint y: 288, endPoint x: 501, endPoint y: 329, distance: 140.1
copy p "antibody incubation is directly followed by the shearing of the chromatin and l…"
click at [578, 360] on p "CUT&Tag shows a lot of promise and has the potential to alleviate some ChIP lim…" at bounding box center [693, 369] width 645 height 30
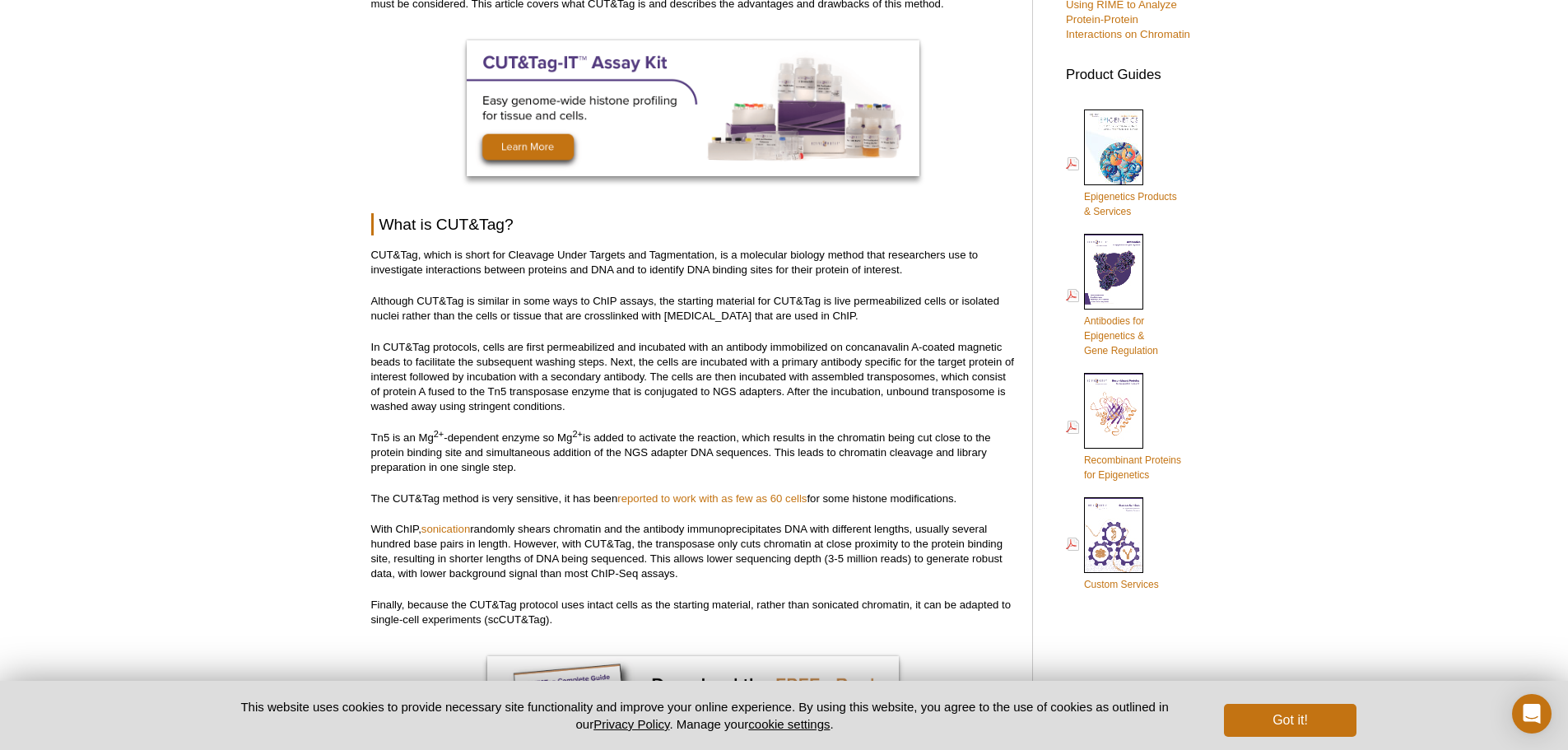
scroll to position [712, 0]
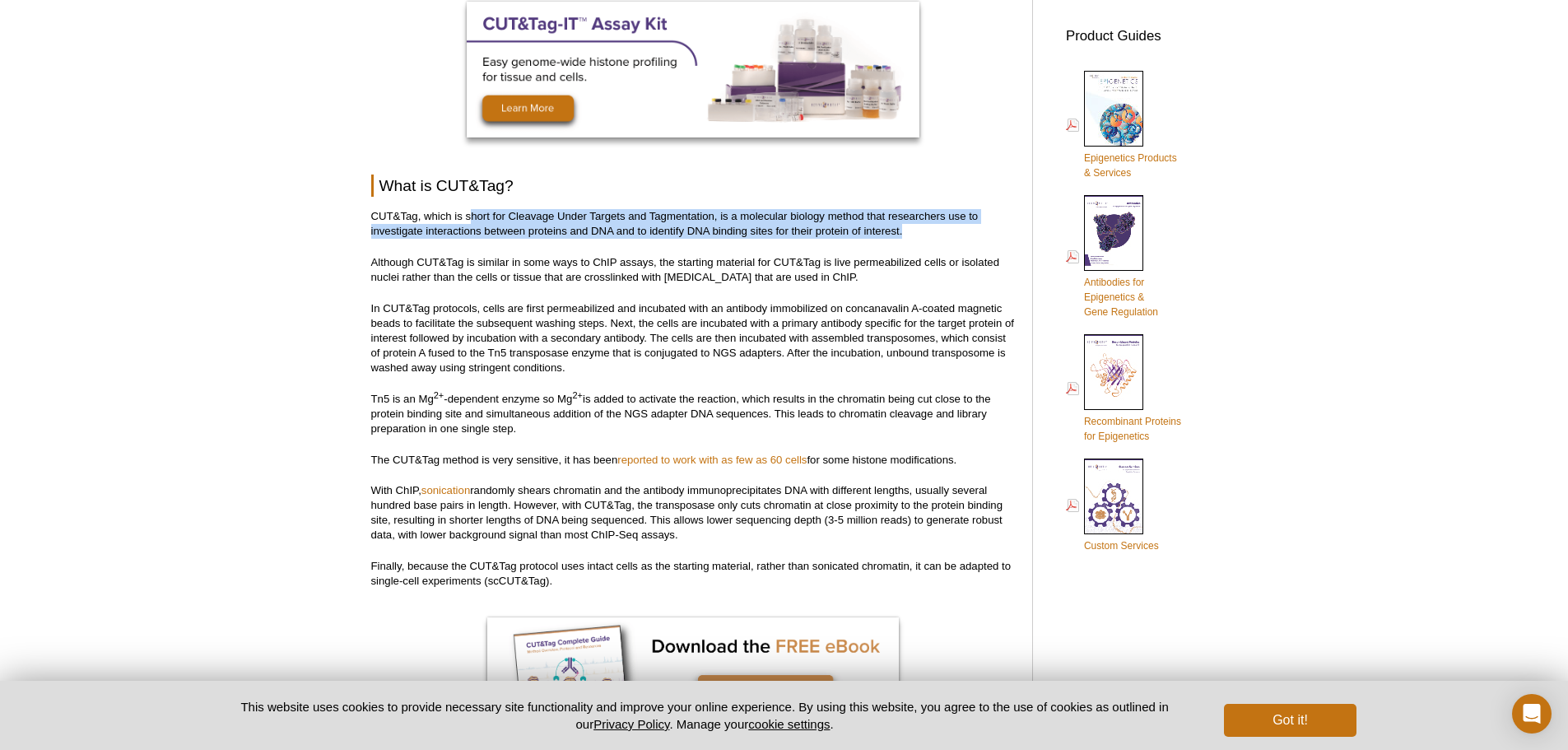
drag, startPoint x: 470, startPoint y: 218, endPoint x: 924, endPoint y: 236, distance: 454.4
click at [924, 236] on p "CUT&Tag, which is short for Cleavage Under Targets and Tagmentation, is a molec…" at bounding box center [693, 224] width 645 height 30
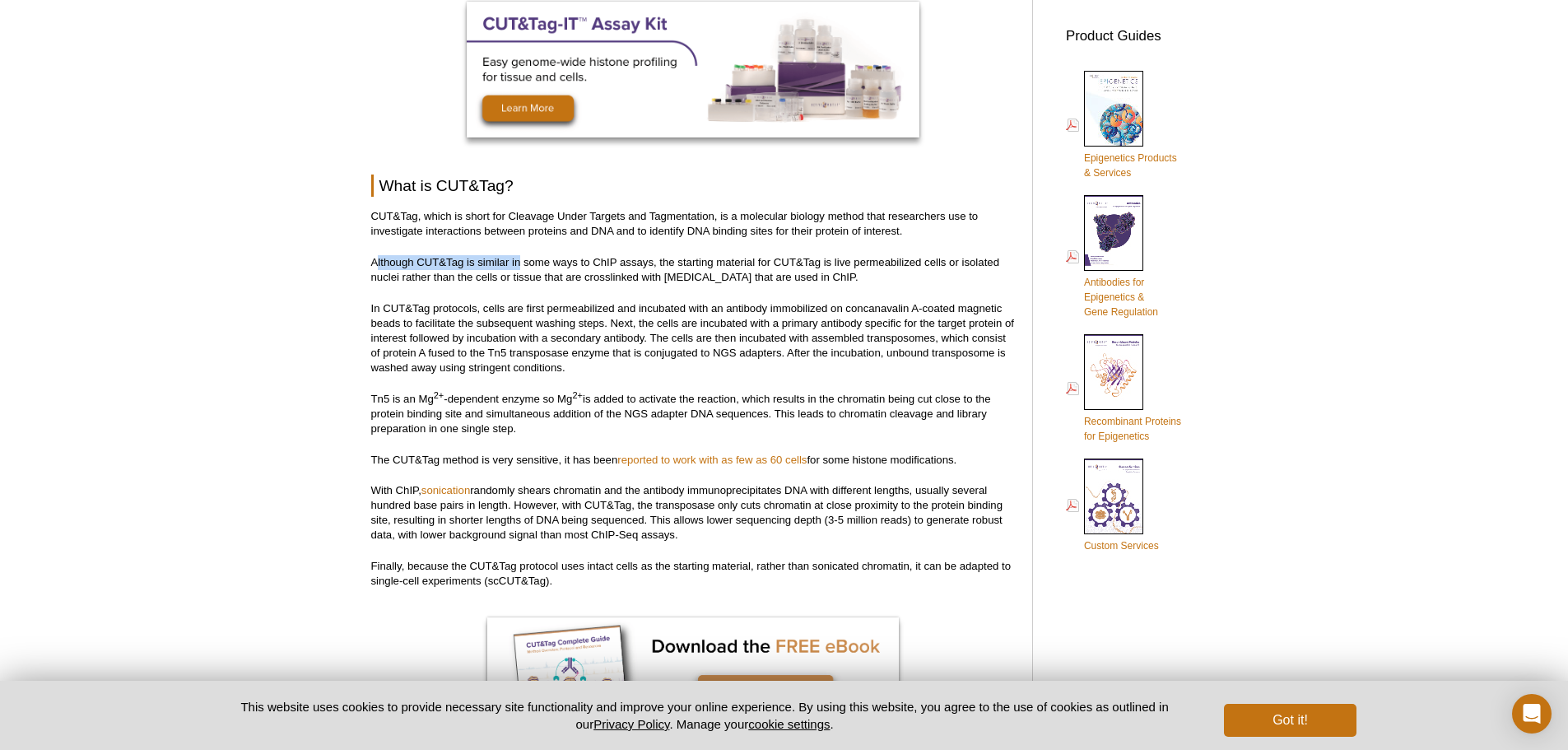
drag, startPoint x: 384, startPoint y: 264, endPoint x: 523, endPoint y: 267, distance: 139.0
click at [523, 267] on p "Although CUT&Tag is similar in some ways to ChIP assays, the starting material …" at bounding box center [693, 269] width 645 height 30
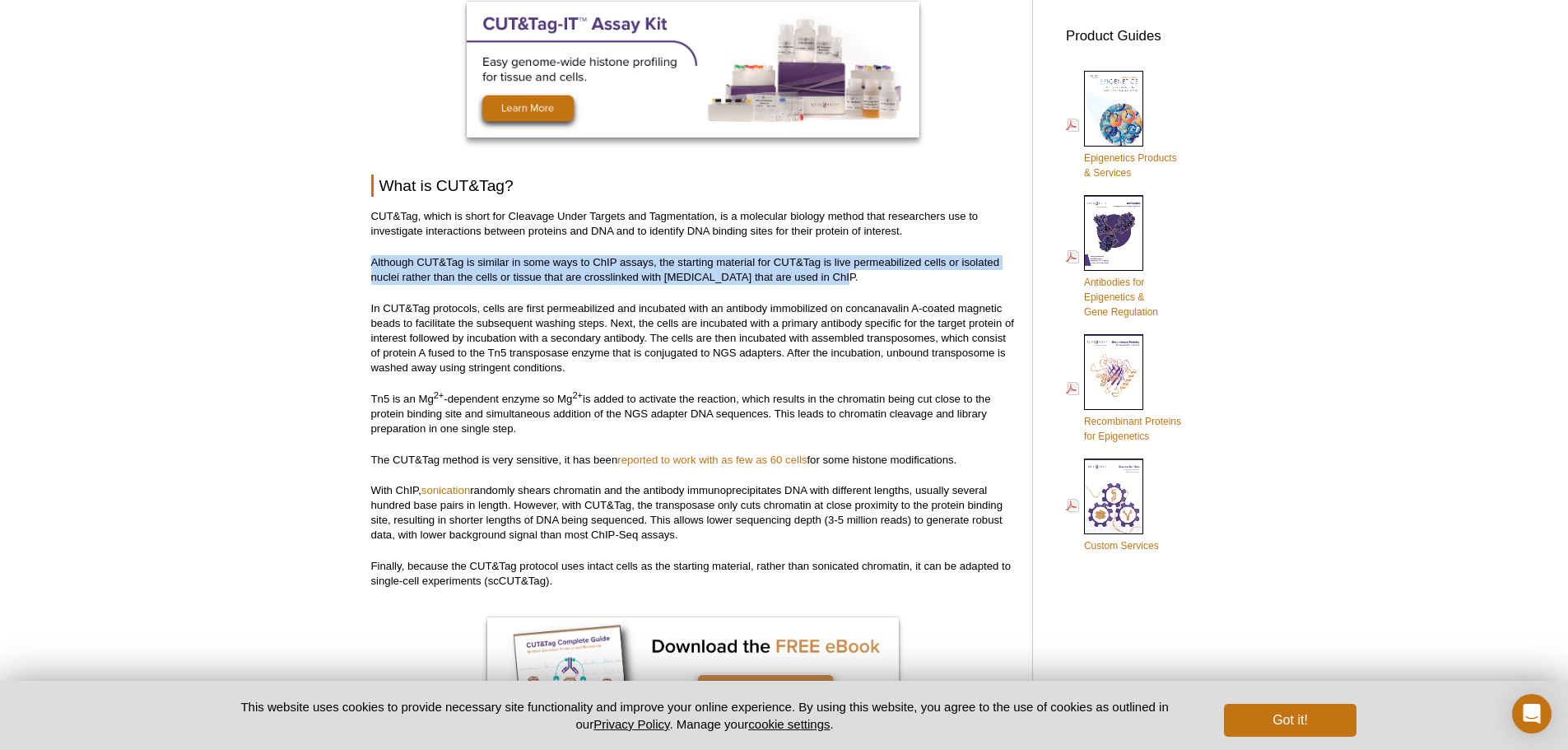
drag, startPoint x: 367, startPoint y: 258, endPoint x: 862, endPoint y: 276, distance: 495.3
click at [862, 276] on p "Although CUT&Tag is similar in some ways to ChIP assays, the starting material …" at bounding box center [693, 269] width 645 height 30
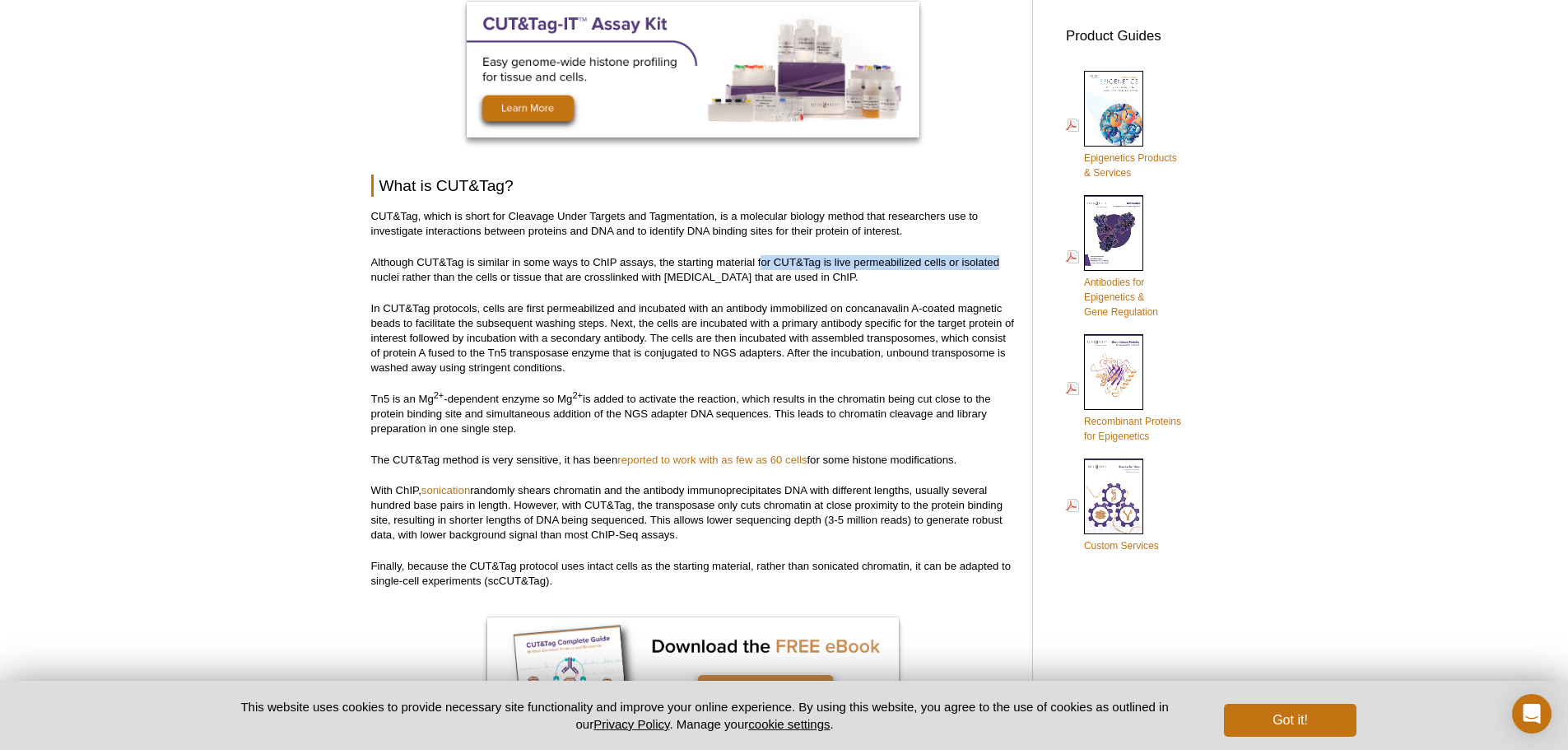
drag, startPoint x: 762, startPoint y: 264, endPoint x: 1002, endPoint y: 266, distance: 240.0
click at [1002, 266] on p "Although CUT&Tag is similar in some ways to ChIP assays, the starting material …" at bounding box center [693, 269] width 645 height 30
click at [1002, 272] on p "Although CUT&Tag is similar in some ways to ChIP assays, the starting material …" at bounding box center [693, 269] width 645 height 30
drag, startPoint x: 659, startPoint y: 261, endPoint x: 847, endPoint y: 278, distance: 188.8
click at [847, 278] on p "Although CUT&Tag is similar in some ways to ChIP assays, the starting material …" at bounding box center [693, 269] width 645 height 30
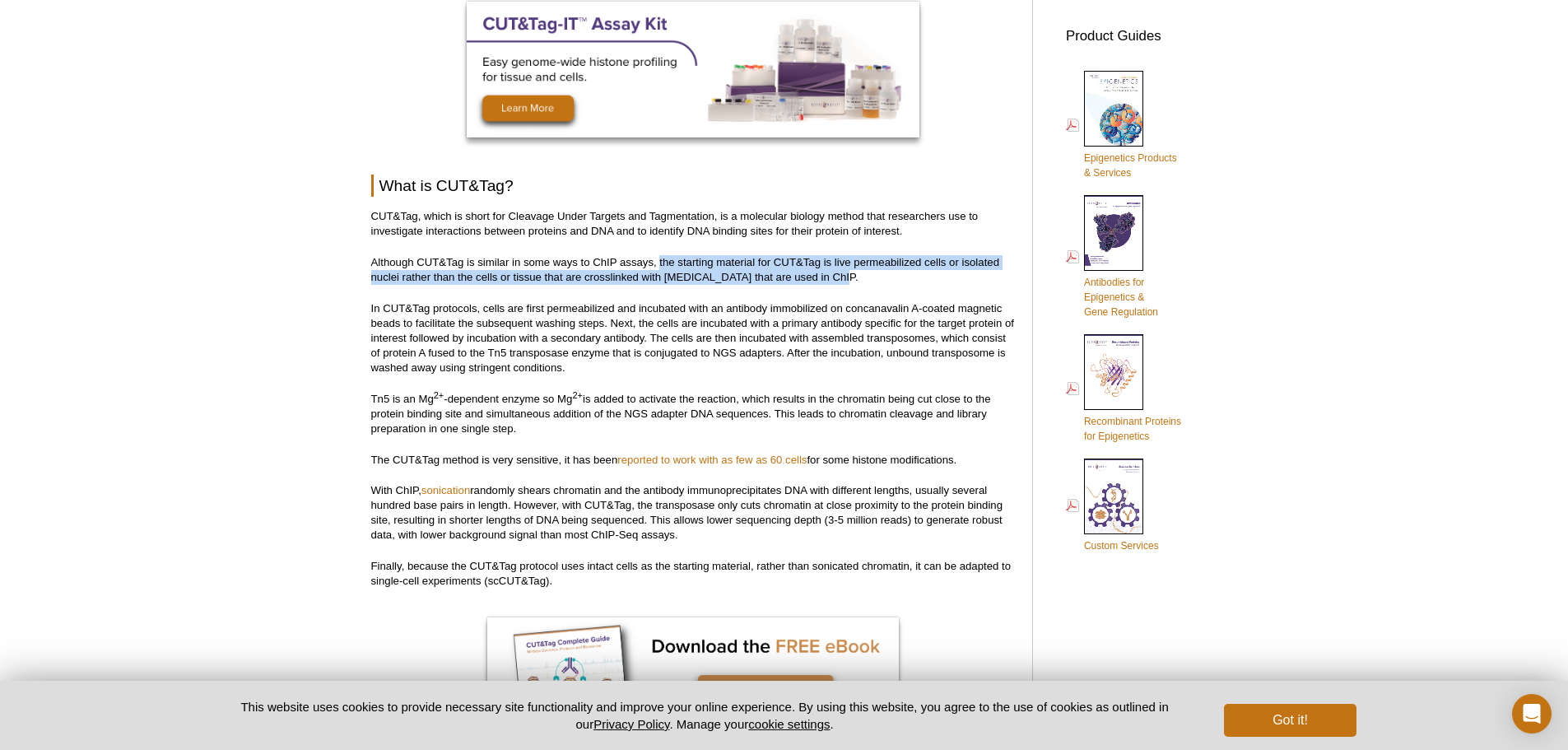
copy p "the starting material for CUT&Tag is live permeabilized cells or isolated nucle…"
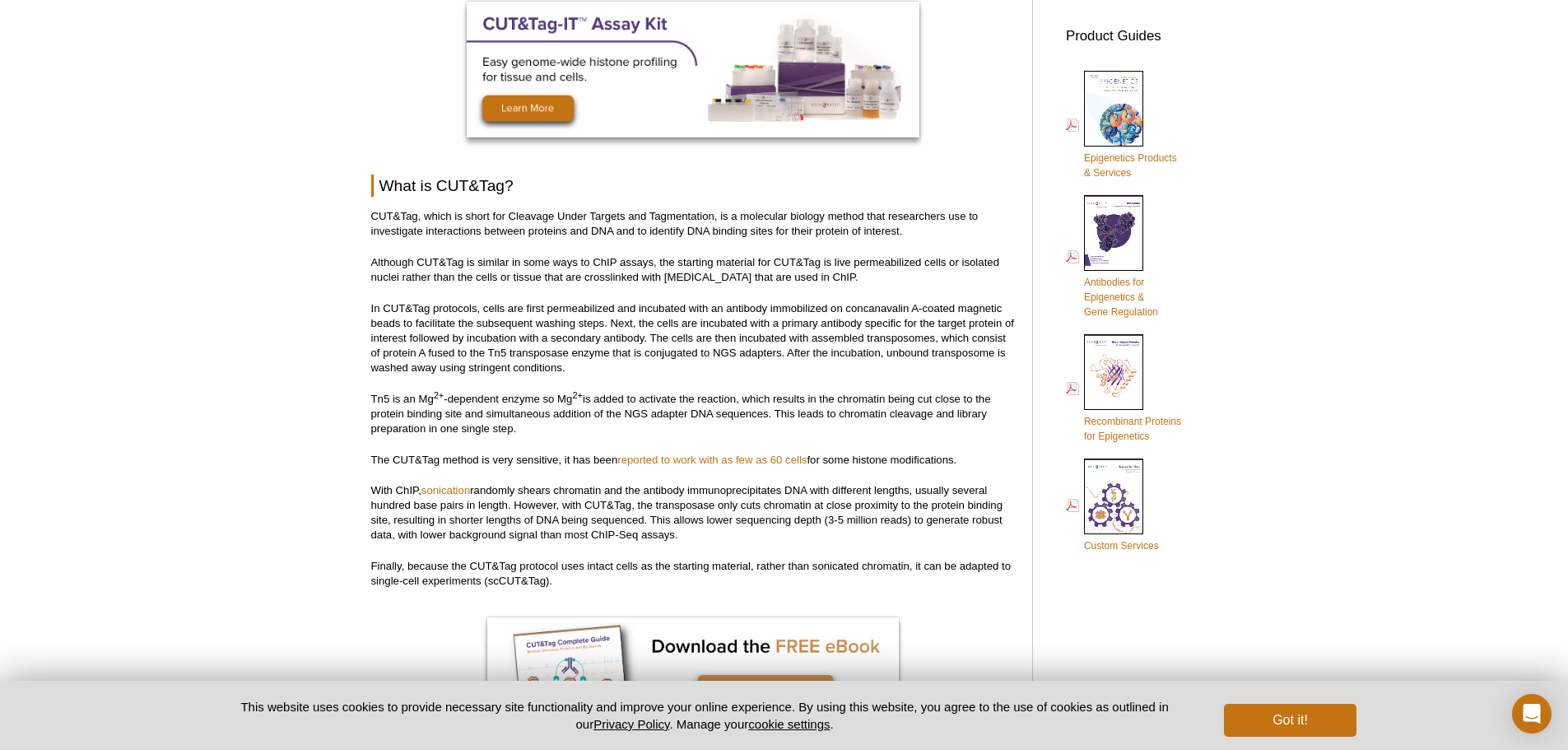
drag, startPoint x: 349, startPoint y: 313, endPoint x: 465, endPoint y: 306, distance: 116.2
click at [466, 307] on p "In CUT&Tag protocols, cells are first permeabilized and incubated with an antib…" at bounding box center [693, 338] width 645 height 74
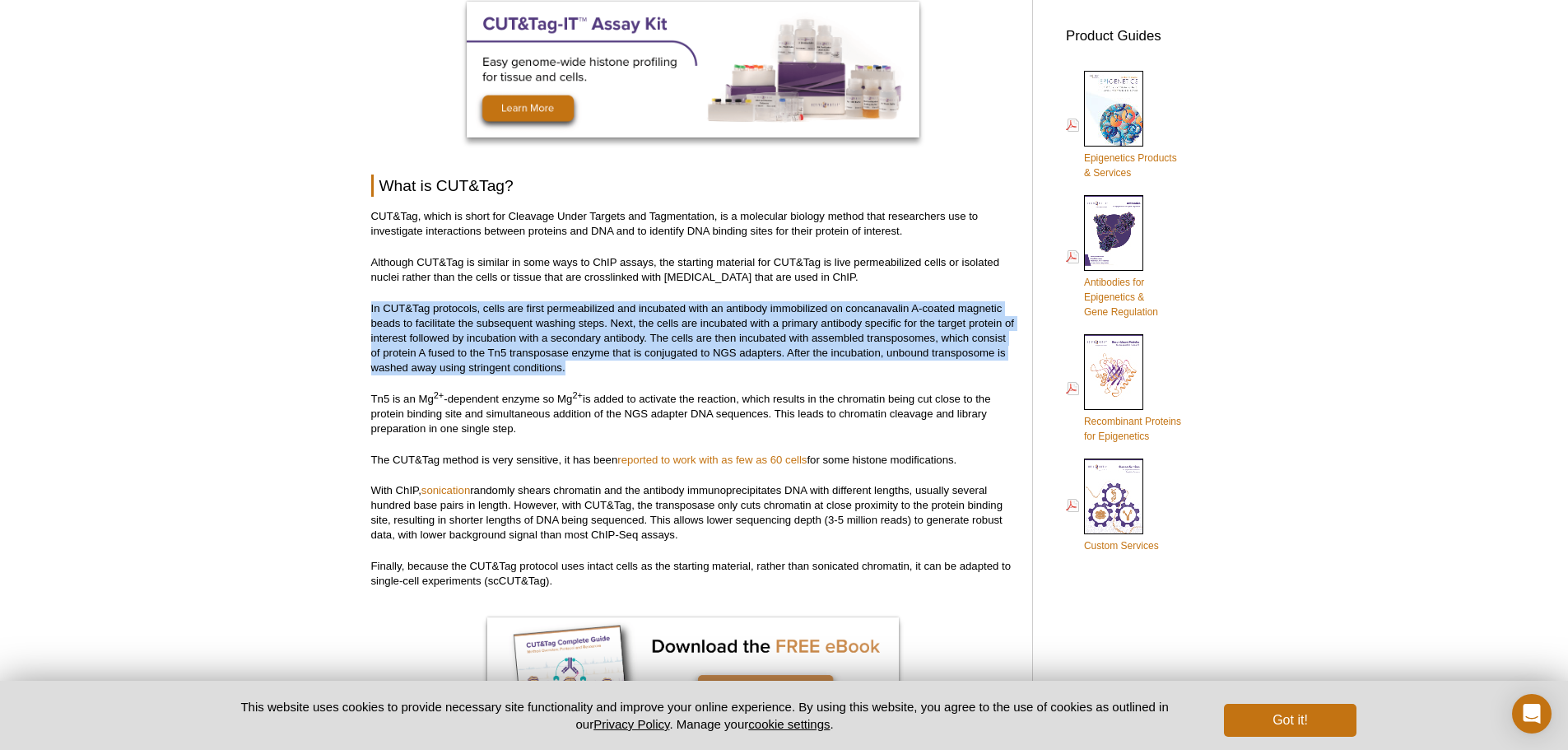
drag, startPoint x: 368, startPoint y: 306, endPoint x: 586, endPoint y: 369, distance: 226.9
